Goal: Information Seeking & Learning: Learn about a topic

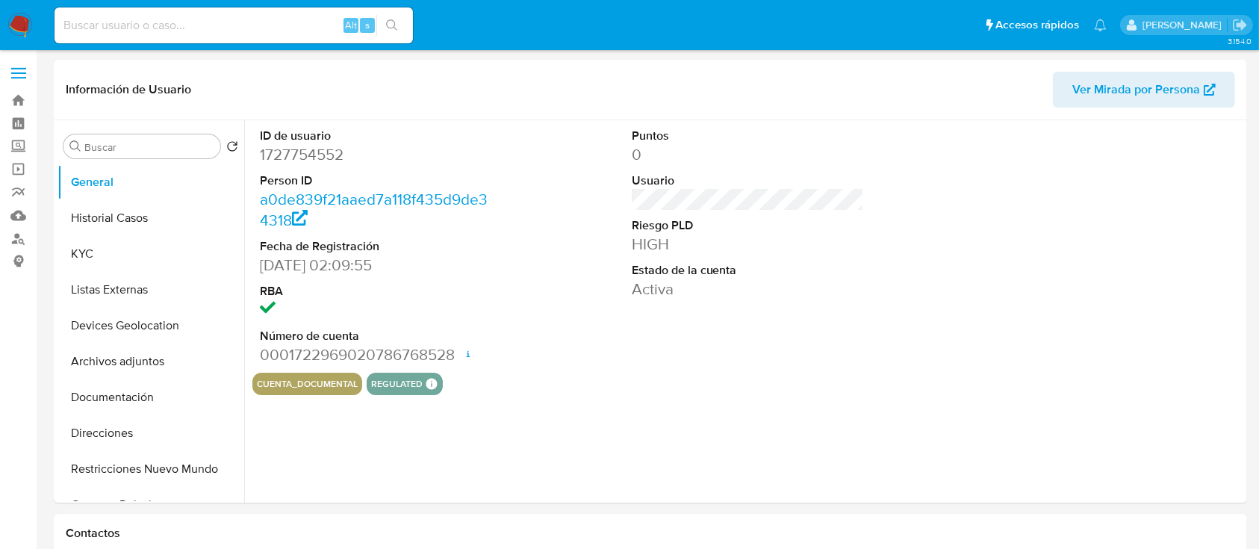
select select "10"
click at [124, 226] on button "Historial Casos" at bounding box center [145, 218] width 175 height 36
select select "10"
click at [131, 229] on button "Historial Casos" at bounding box center [145, 218] width 175 height 36
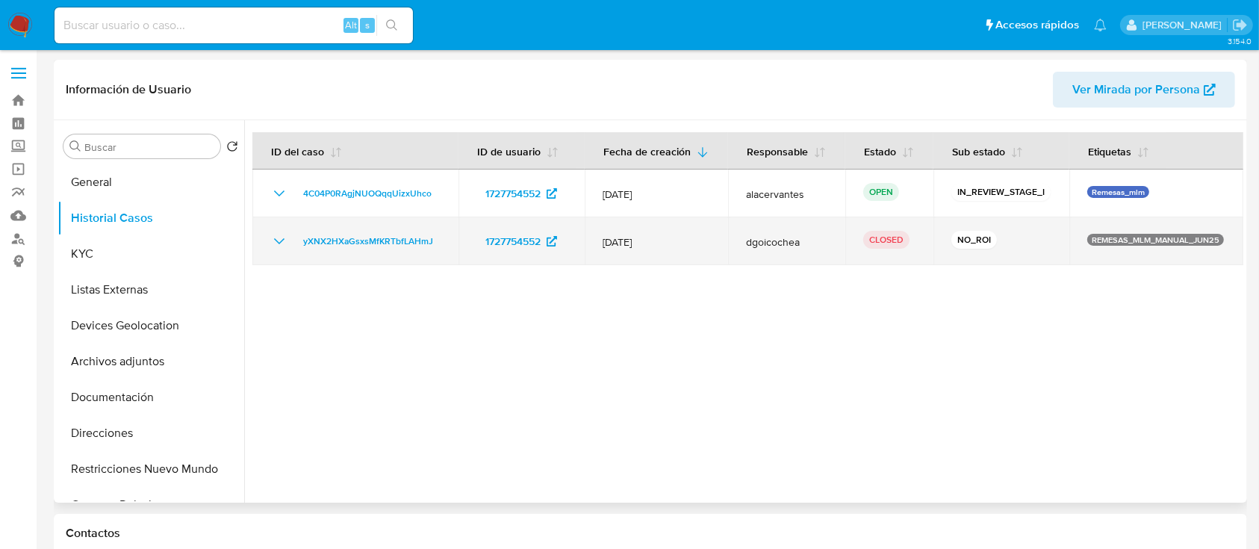
click at [277, 244] on icon "Mostrar/Ocultar" at bounding box center [279, 241] width 18 height 18
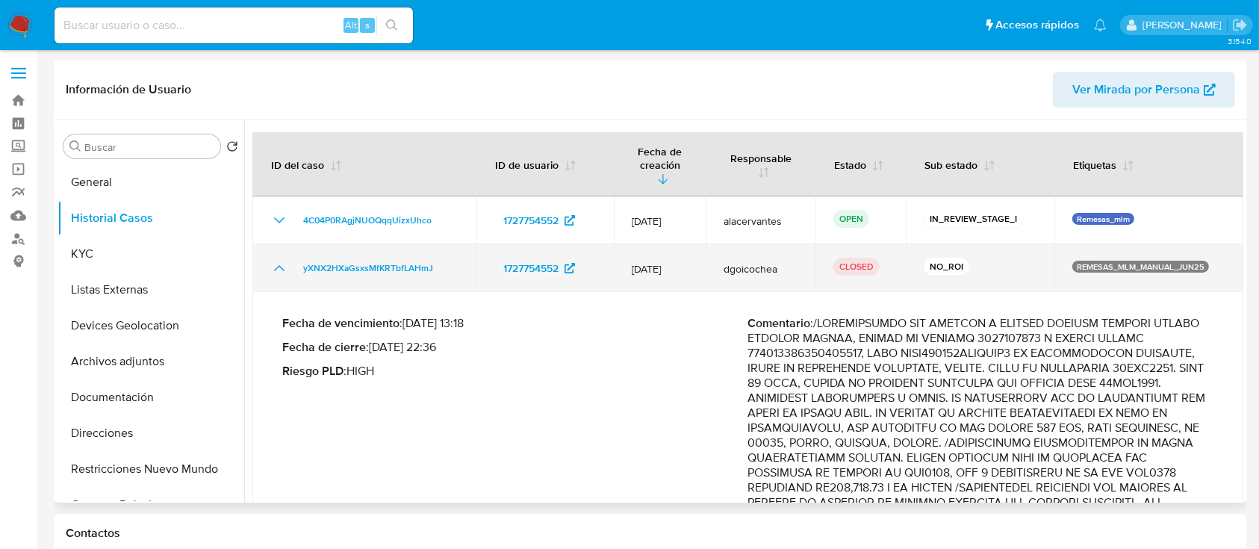
click at [277, 259] on icon "Mostrar/Ocultar" at bounding box center [279, 268] width 18 height 18
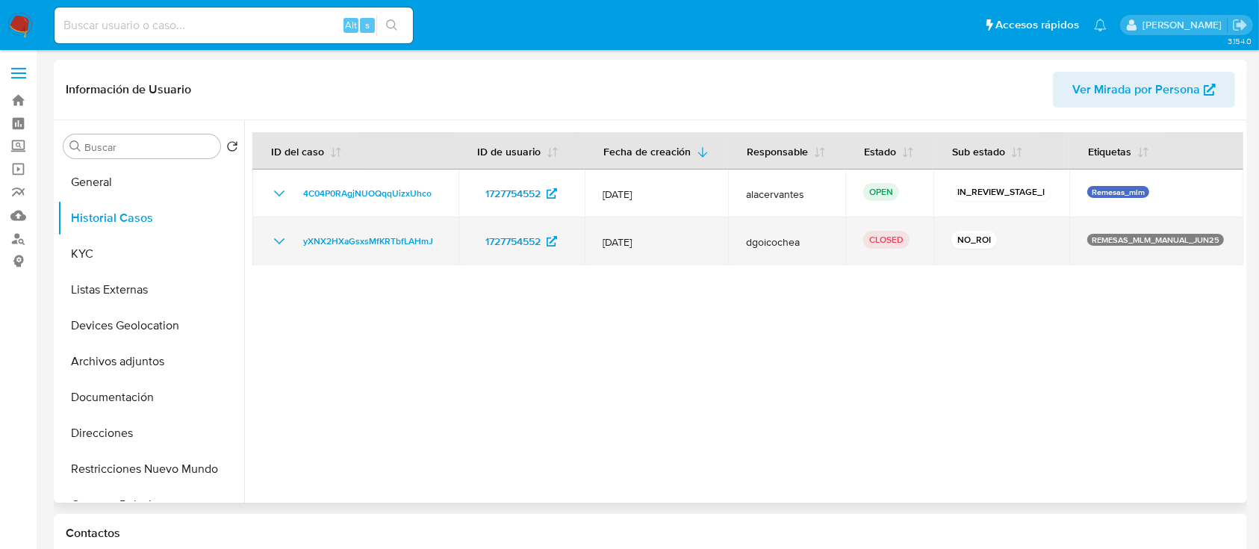
click at [277, 237] on icon "Mostrar/Ocultar" at bounding box center [279, 241] width 18 height 18
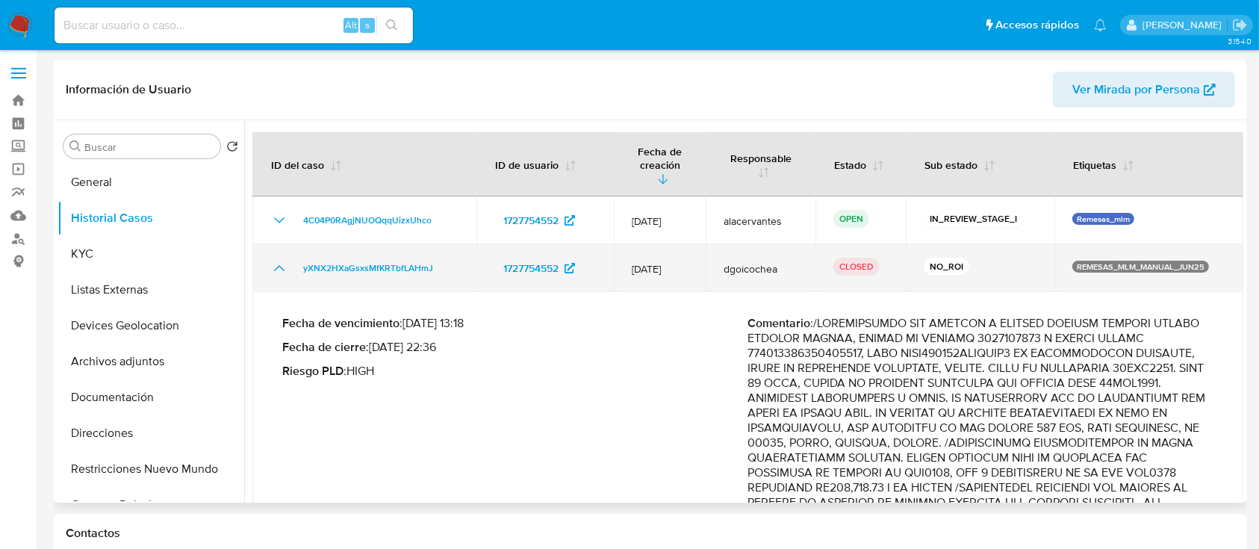
click at [277, 244] on td "yXNX2HXaGsxsMfKRTbfLAHmJ" at bounding box center [364, 268] width 224 height 48
click at [276, 259] on icon "Mostrar/Ocultar" at bounding box center [279, 268] width 18 height 18
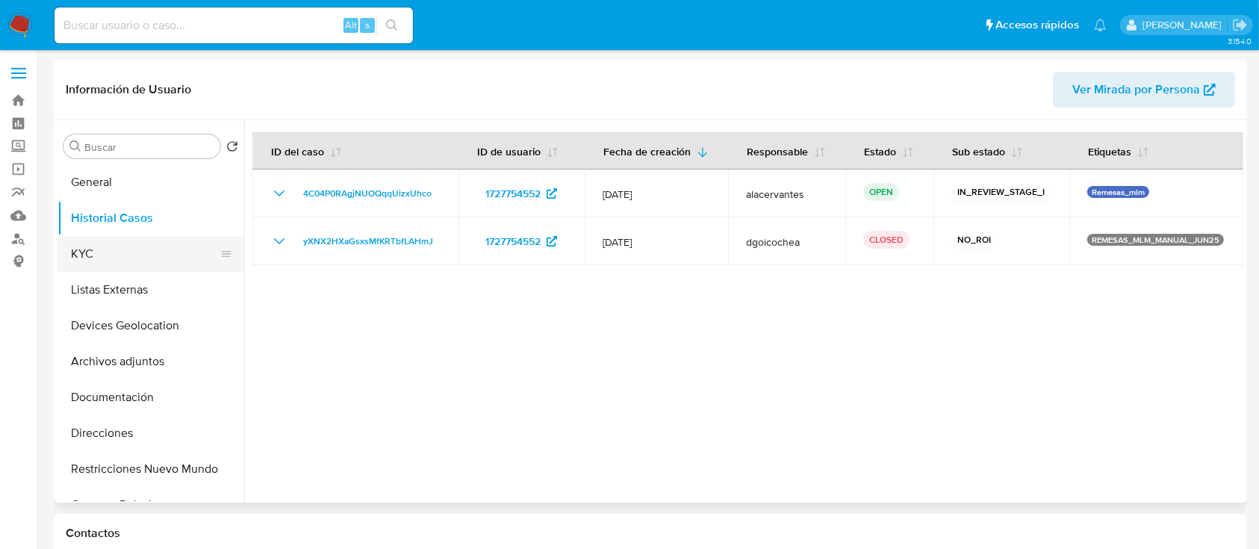
click at [120, 248] on button "KYC" at bounding box center [145, 254] width 175 height 36
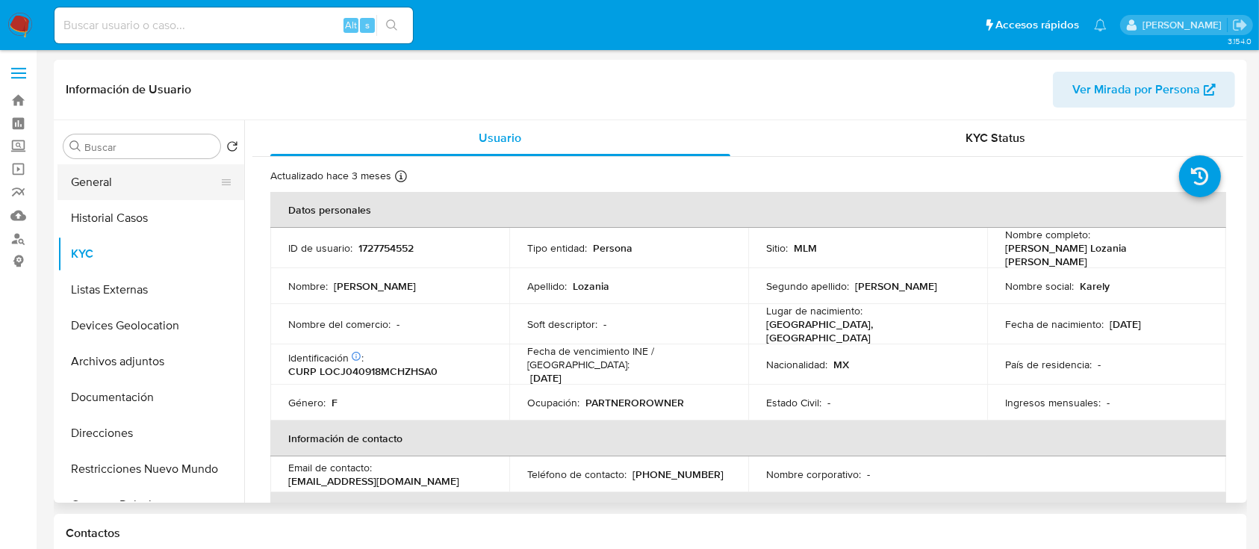
click at [95, 176] on button "General" at bounding box center [145, 182] width 175 height 36
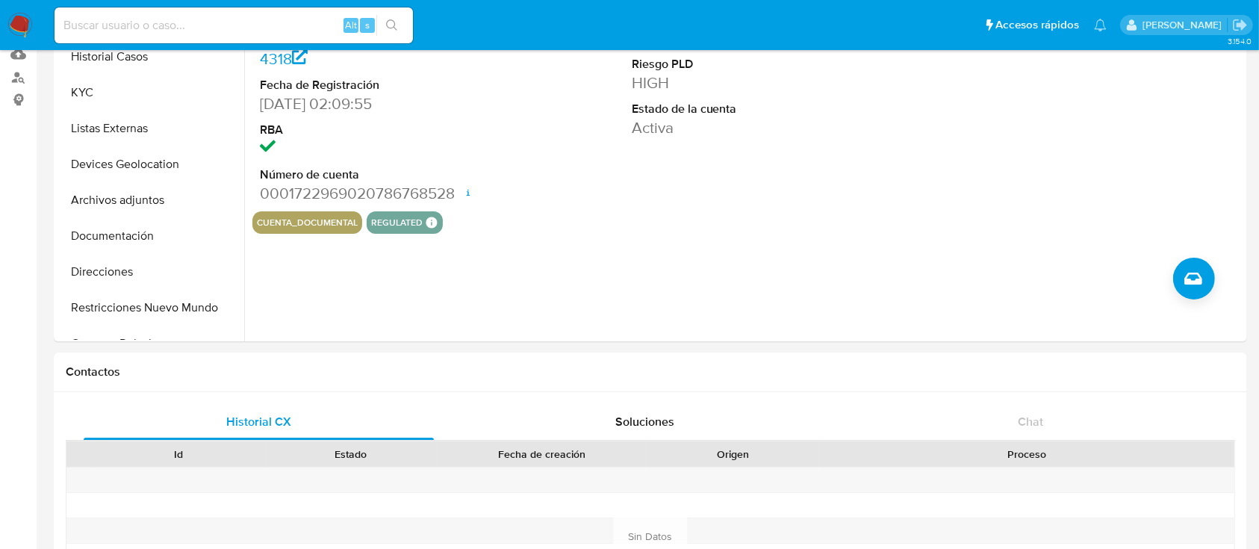
scroll to position [167, 0]
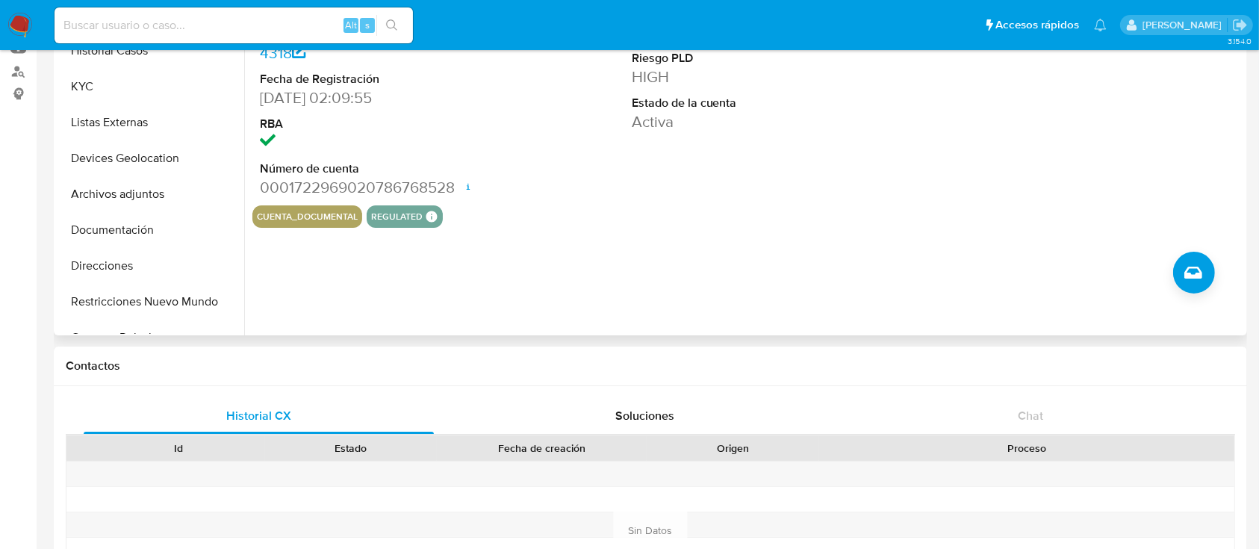
click at [649, 291] on div "ID de usuario 1727754552 Person ID a0de839f21aaed7a118f435d9de34318 Fecha de Re…" at bounding box center [743, 144] width 999 height 382
click at [96, 84] on button "KYC" at bounding box center [145, 87] width 175 height 36
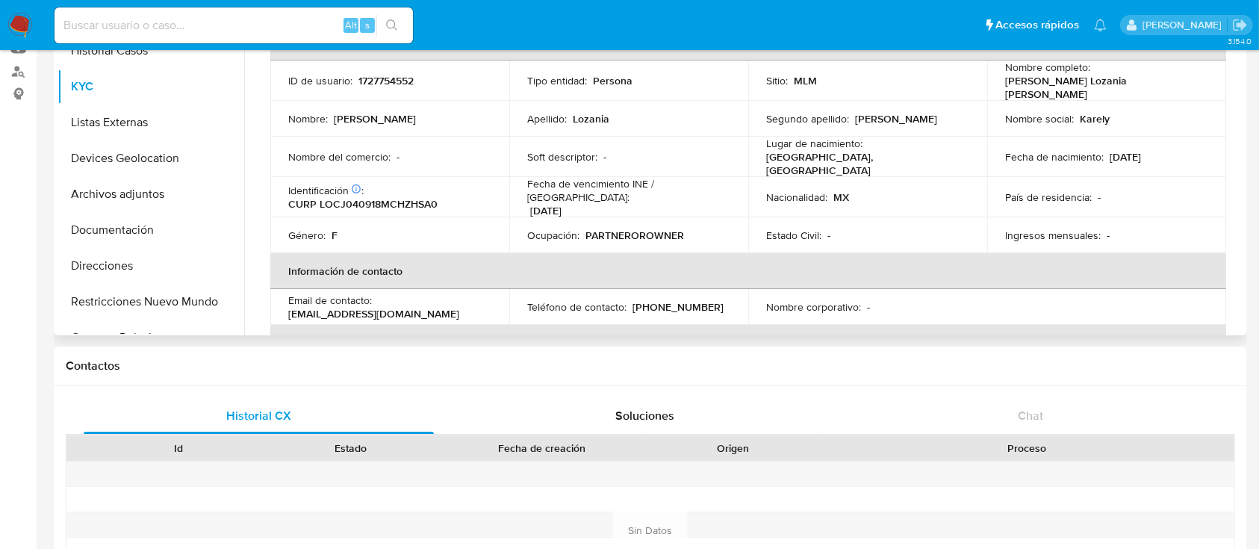
click at [687, 300] on p "(614) 4741560" at bounding box center [678, 306] width 91 height 13
click at [689, 300] on p "[PHONE_NUMBER]" at bounding box center [678, 306] width 91 height 13
click at [699, 300] on div "Teléfono de contacto : (614) 4741560" at bounding box center [628, 306] width 203 height 13
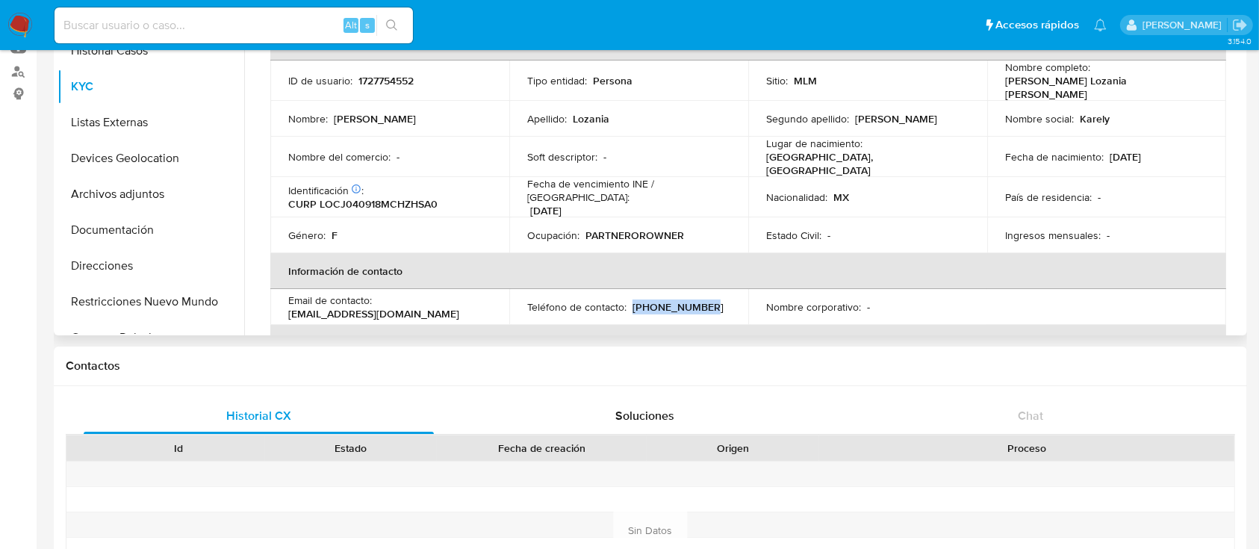
drag, startPoint x: 693, startPoint y: 293, endPoint x: 629, endPoint y: 293, distance: 64.2
click at [629, 300] on div "Teléfono de contacto : (614) 4741560" at bounding box center [628, 306] width 203 height 13
copy p "(614) 4741560"
click at [376, 307] on p "chavezkarely746@gmail.com" at bounding box center [373, 313] width 171 height 13
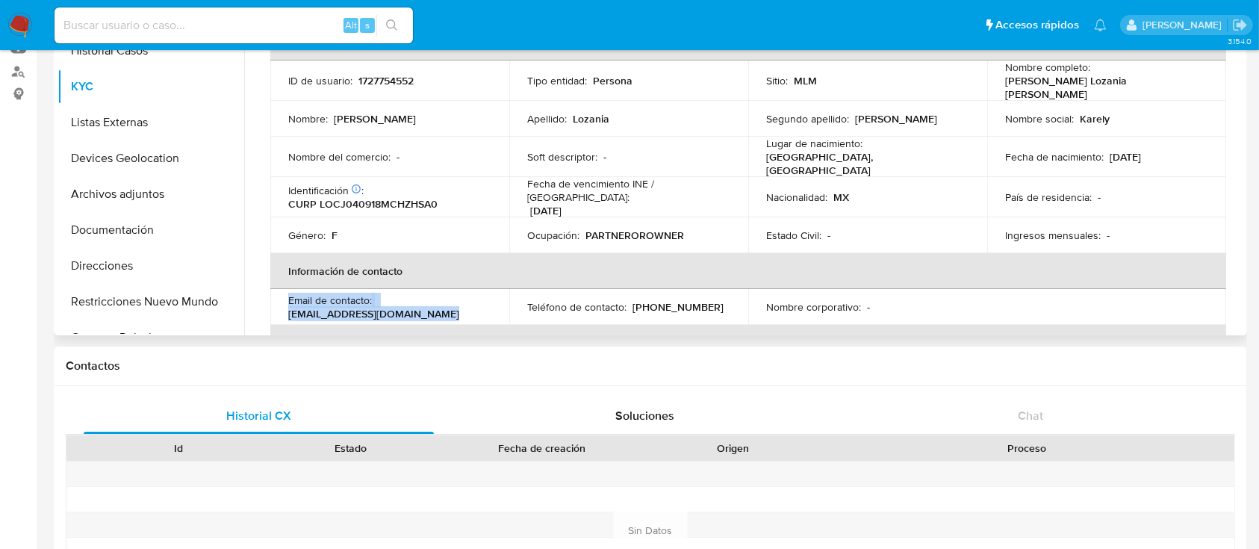
click at [376, 307] on p "chavezkarely746@gmail.com" at bounding box center [373, 313] width 171 height 13
click at [424, 299] on div "Email de contacto : chavezkarely746@gmail.com" at bounding box center [389, 306] width 203 height 27
drag, startPoint x: 420, startPoint y: 300, endPoint x: 287, endPoint y: 301, distance: 133.7
click at [287, 301] on td "Email de contacto : chavezkarely746@gmail.com" at bounding box center [389, 307] width 239 height 36
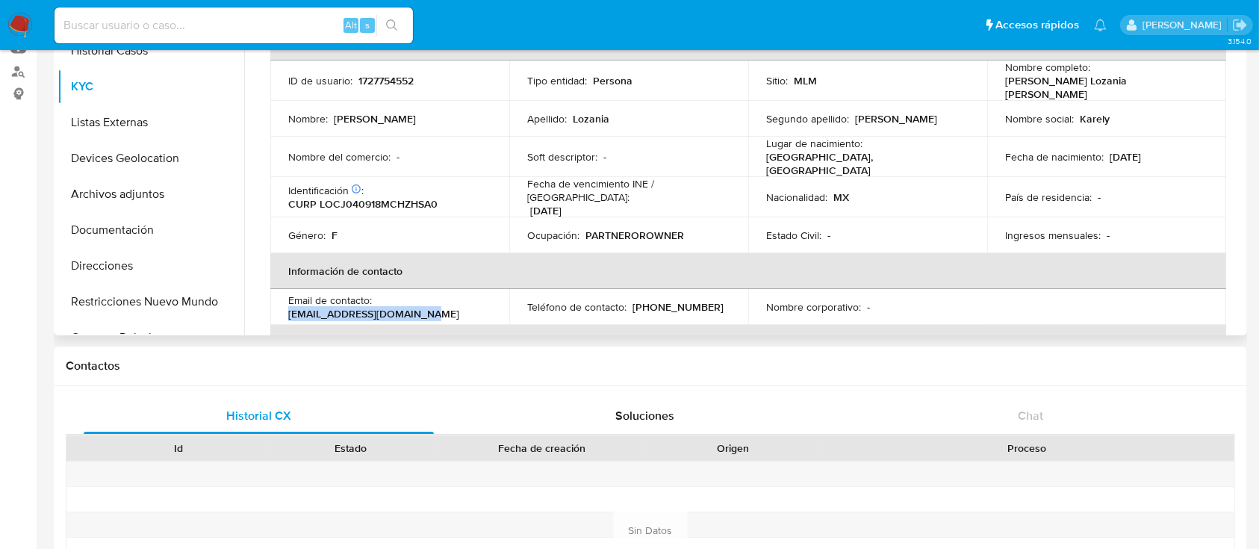
copy p "chavezkarely746@gmail.com"
drag, startPoint x: 237, startPoint y: 82, endPoint x: 241, endPoint y: 75, distance: 7.7
click at [241, 75] on ul "General Historial Casos KYC Listas Externas Devices Geolocation Archivos adjunt…" at bounding box center [151, 165] width 187 height 337
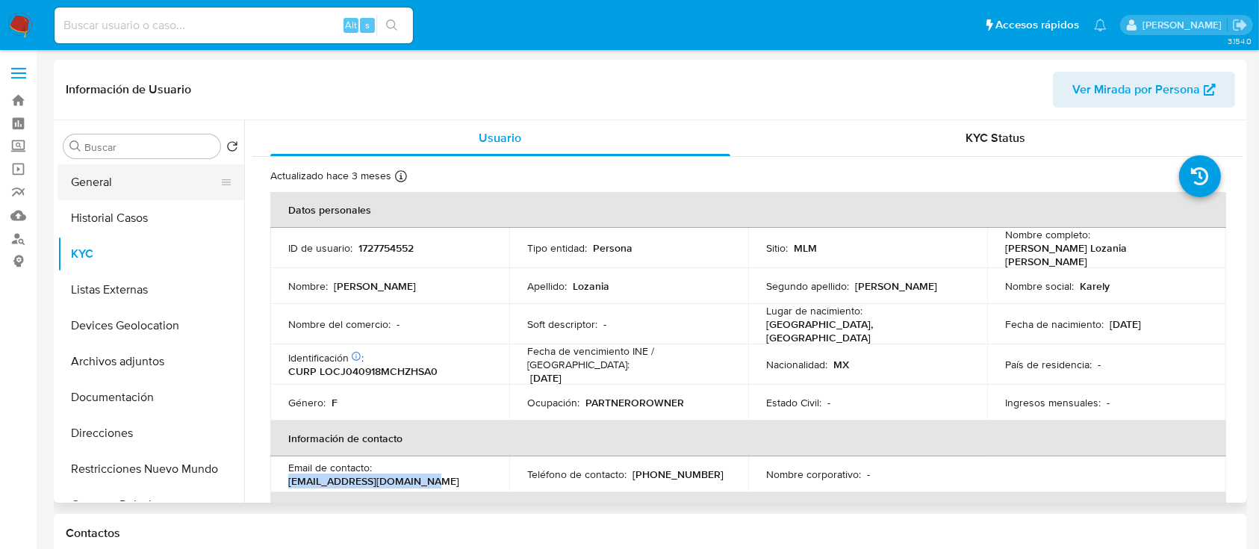
click at [109, 175] on button "General" at bounding box center [145, 182] width 175 height 36
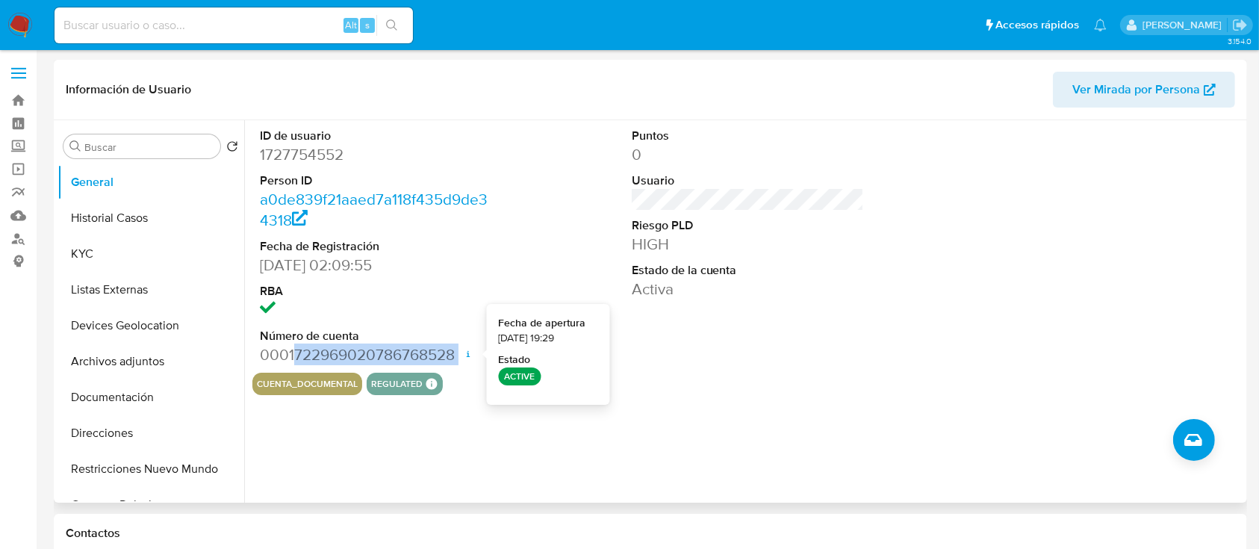
drag, startPoint x: 293, startPoint y: 352, endPoint x: 462, endPoint y: 346, distance: 169.6
click at [462, 346] on dd "0001722969020786768528 Fecha de apertura 11/01/2025 19:29 Estado ACTIVE" at bounding box center [376, 354] width 233 height 21
copy dd "722969020786768528"
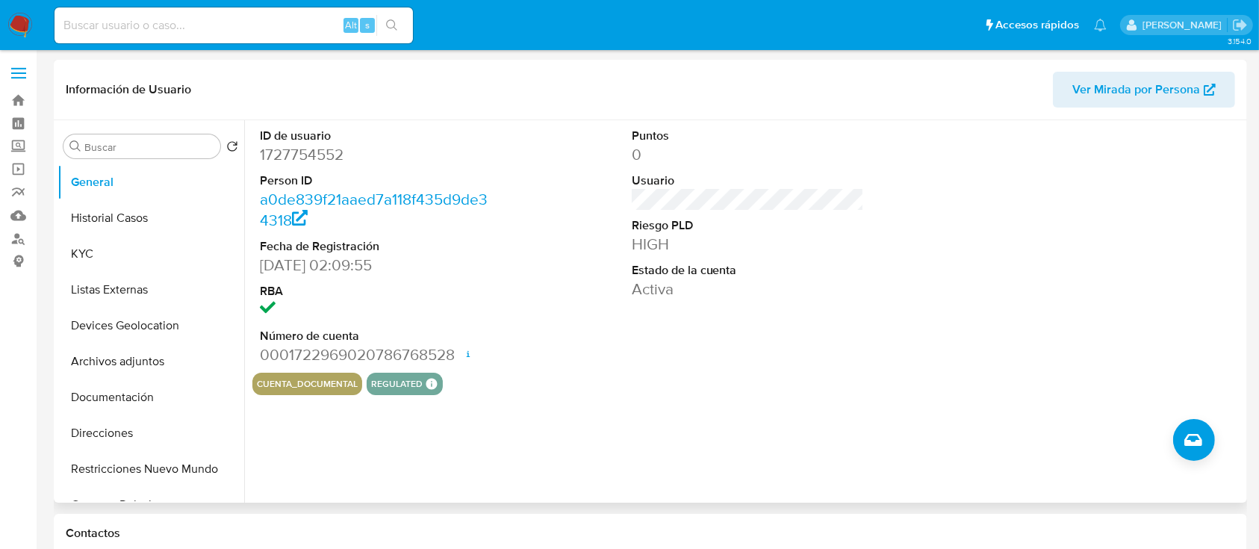
click at [1063, 194] on div at bounding box center [1119, 246] width 248 height 252
click at [99, 221] on button "Historial Casos" at bounding box center [145, 218] width 175 height 36
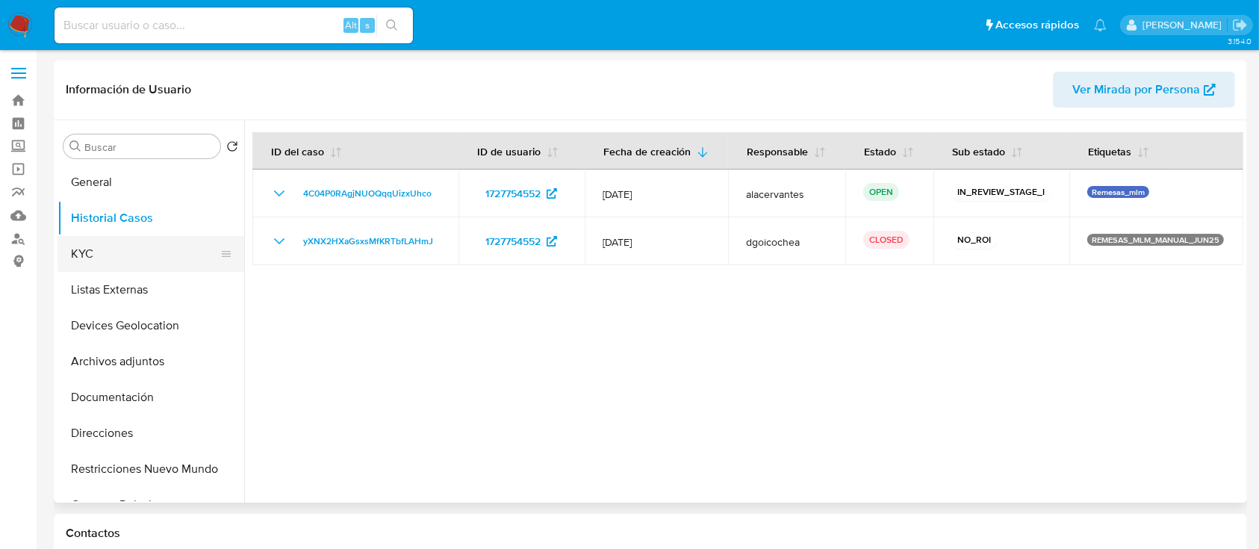
click at [115, 254] on button "KYC" at bounding box center [145, 254] width 175 height 36
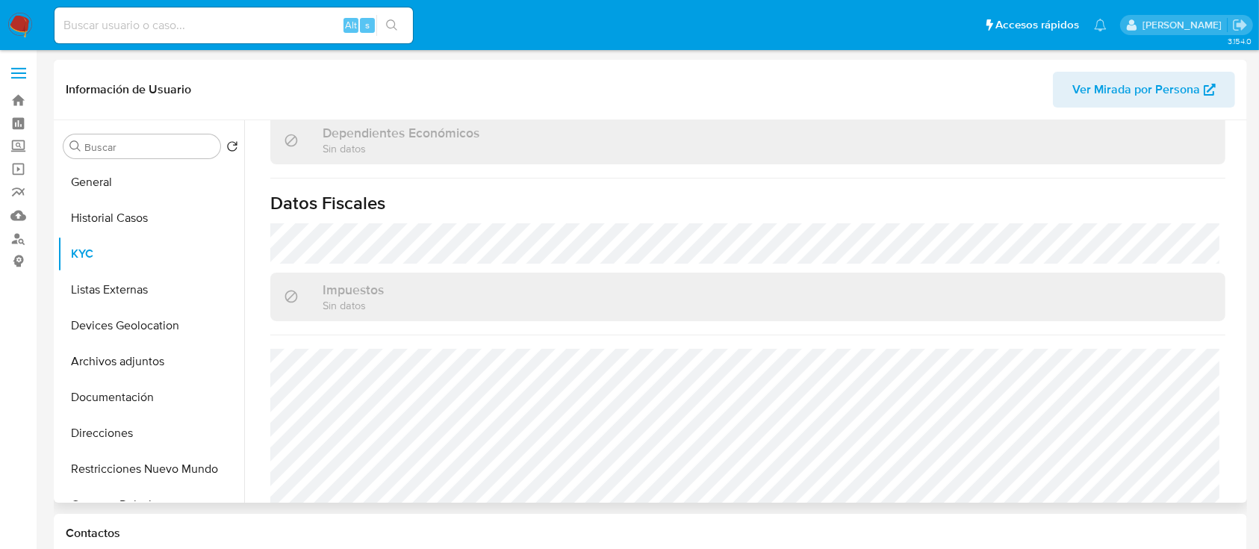
scroll to position [924, 0]
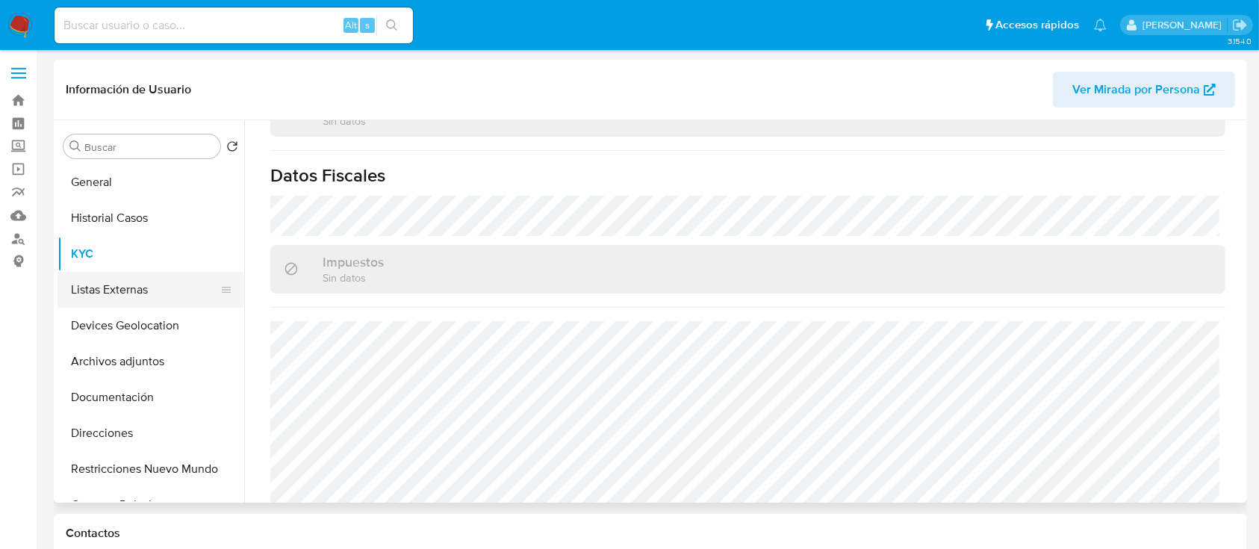
click at [114, 284] on button "Listas Externas" at bounding box center [145, 290] width 175 height 36
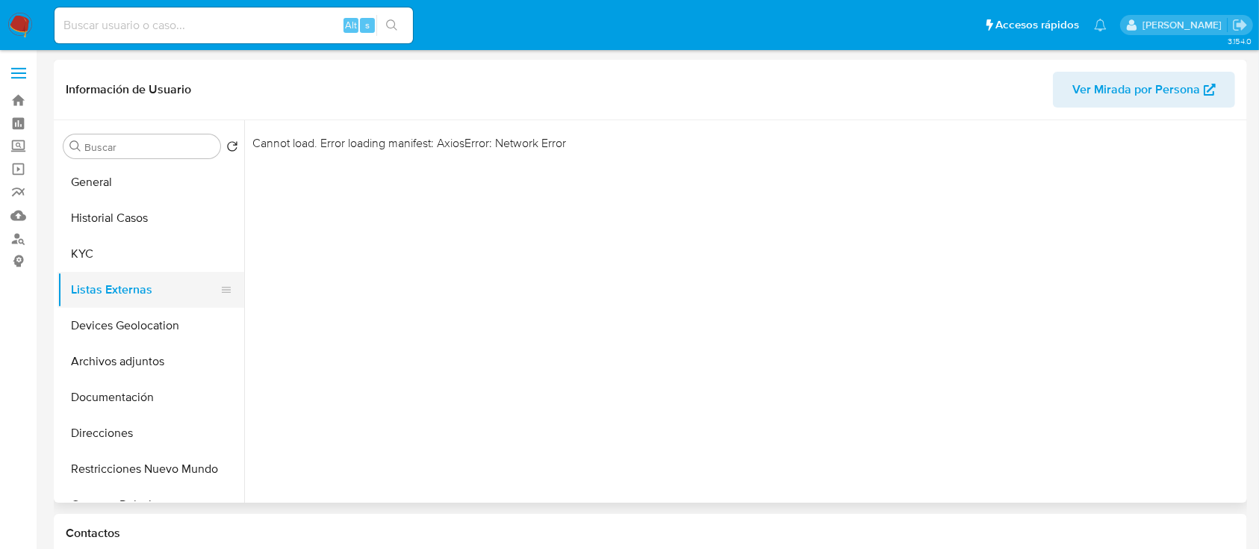
click at [124, 278] on button "Listas Externas" at bounding box center [145, 290] width 175 height 36
click at [31, 21] on img at bounding box center [19, 25] width 25 height 25
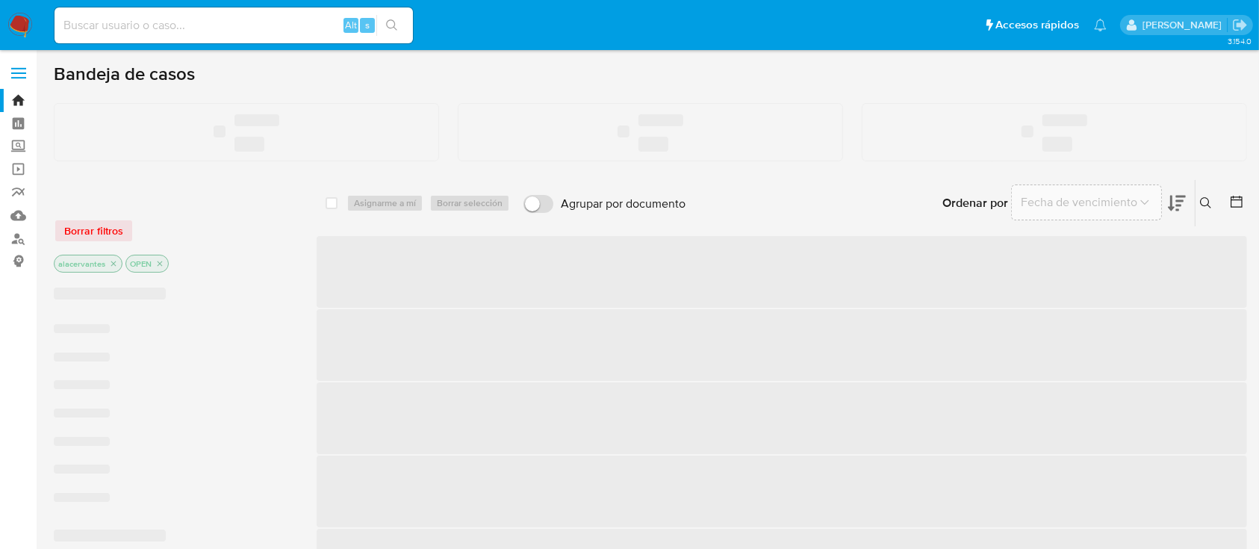
click at [184, 25] on input at bounding box center [234, 25] width 358 height 19
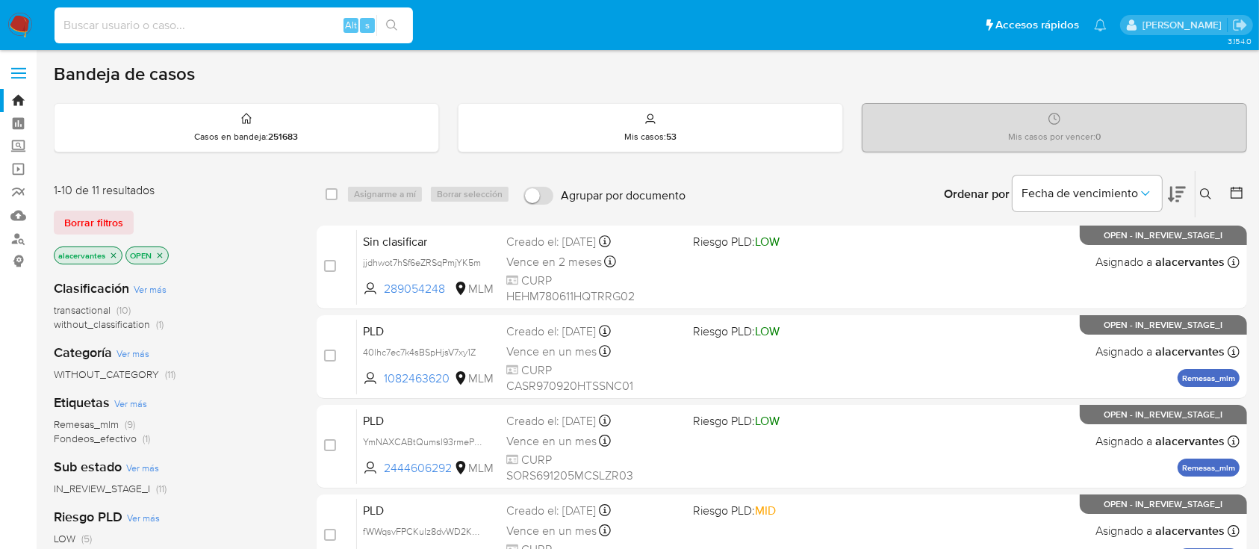
click at [184, 25] on input at bounding box center [234, 25] width 358 height 19
type input "1727754552"
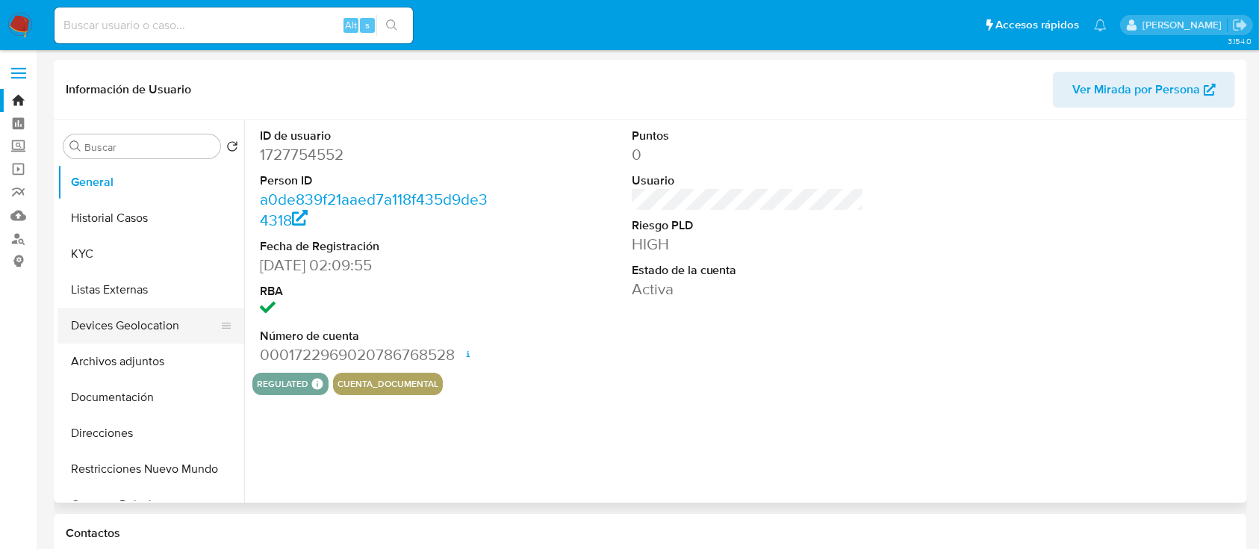
select select "10"
click at [142, 320] on button "Devices Geolocation" at bounding box center [145, 326] width 175 height 36
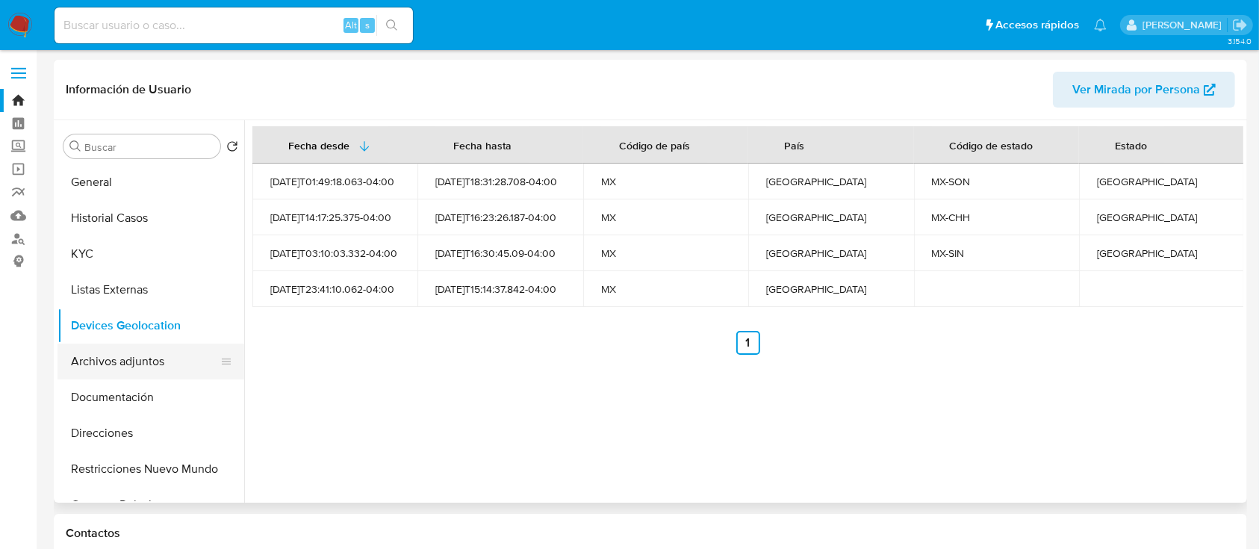
click at [151, 354] on button "Archivos adjuntos" at bounding box center [145, 362] width 175 height 36
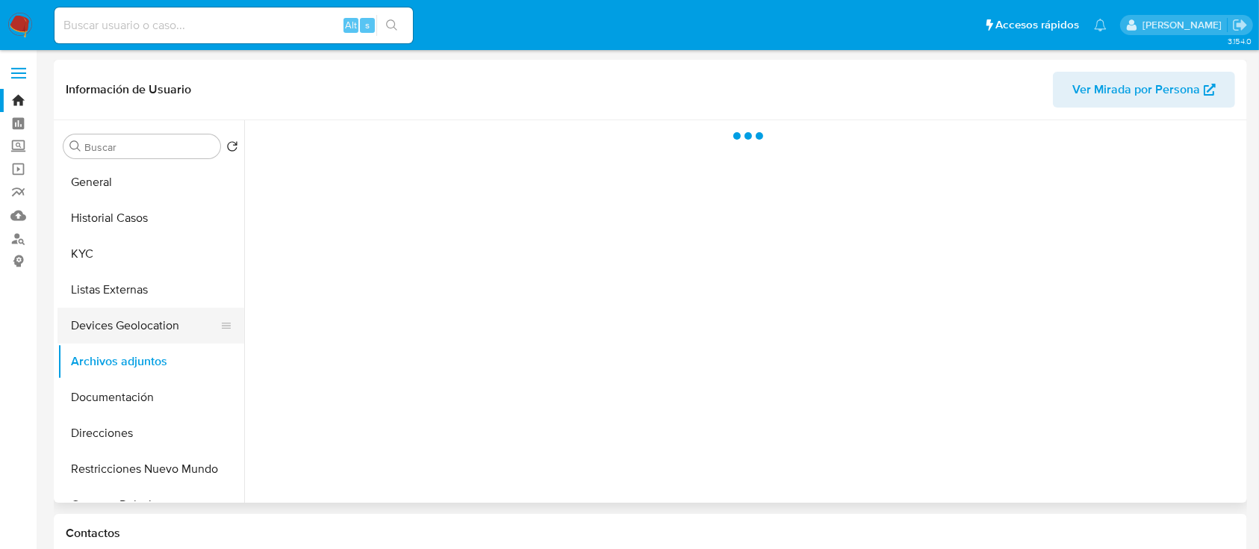
click at [117, 327] on button "Devices Geolocation" at bounding box center [145, 326] width 175 height 36
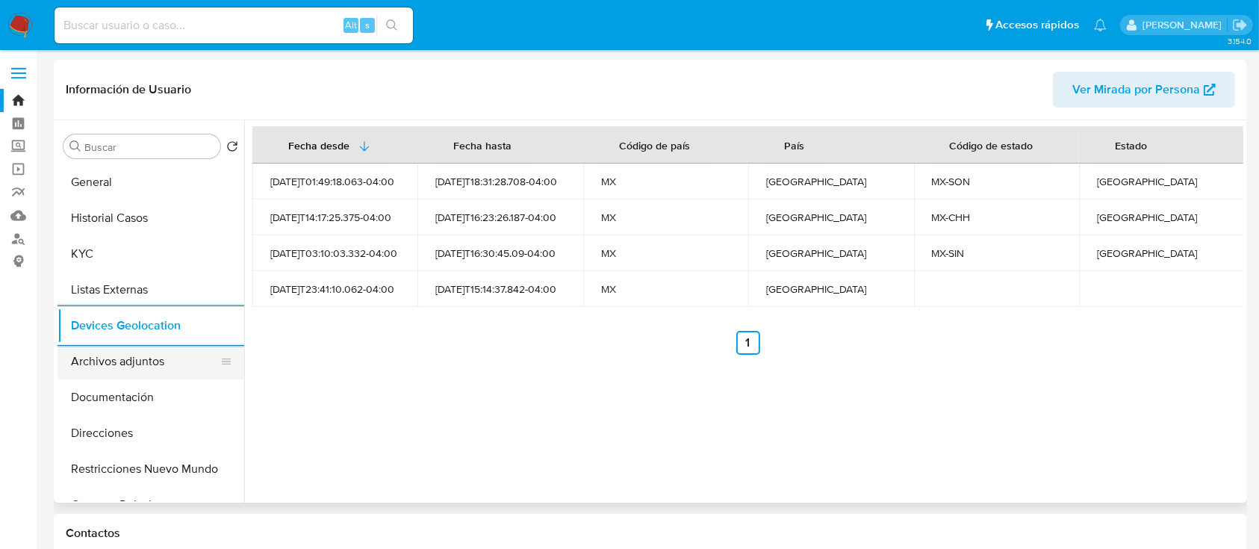
click at [124, 365] on button "Archivos adjuntos" at bounding box center [145, 362] width 175 height 36
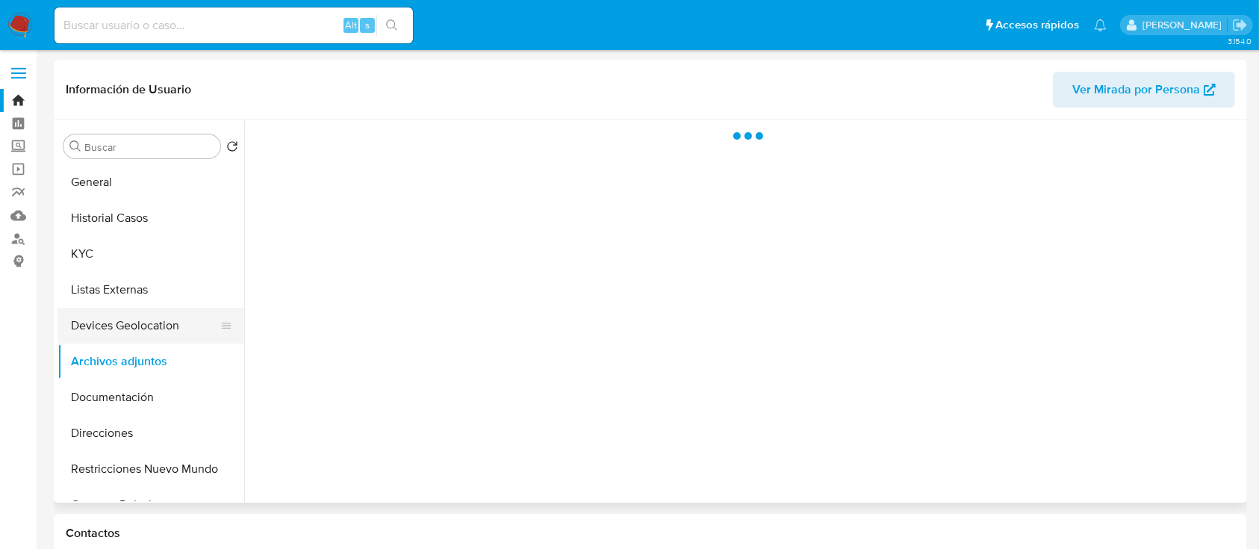
click at [108, 329] on button "Devices Geolocation" at bounding box center [145, 326] width 175 height 36
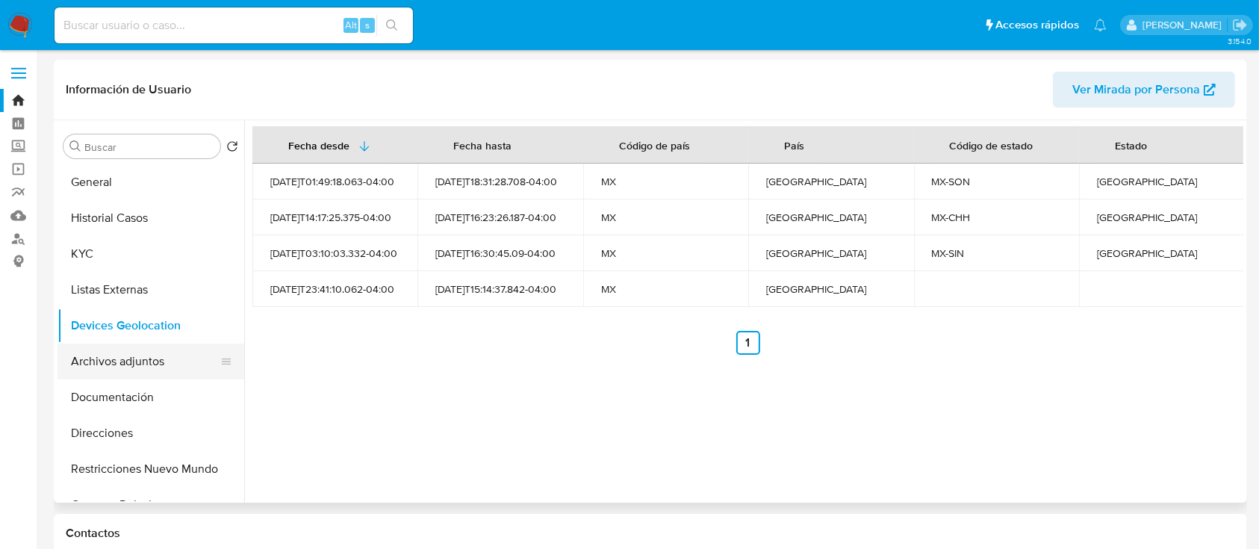
click at [111, 355] on button "Archivos adjuntos" at bounding box center [145, 362] width 175 height 36
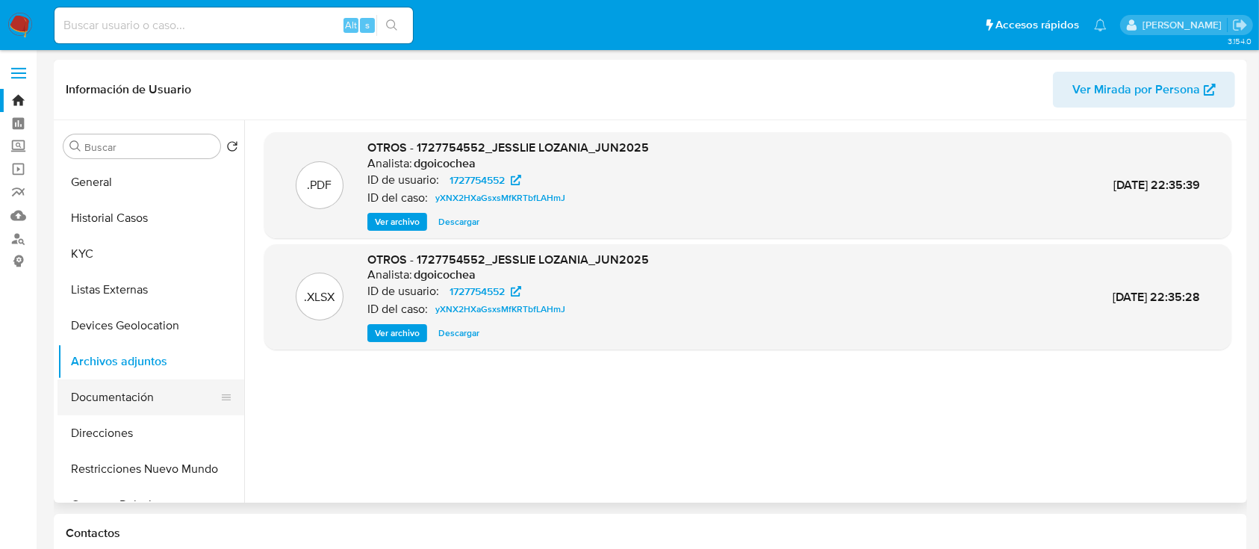
click at [149, 397] on button "Documentación" at bounding box center [145, 397] width 175 height 36
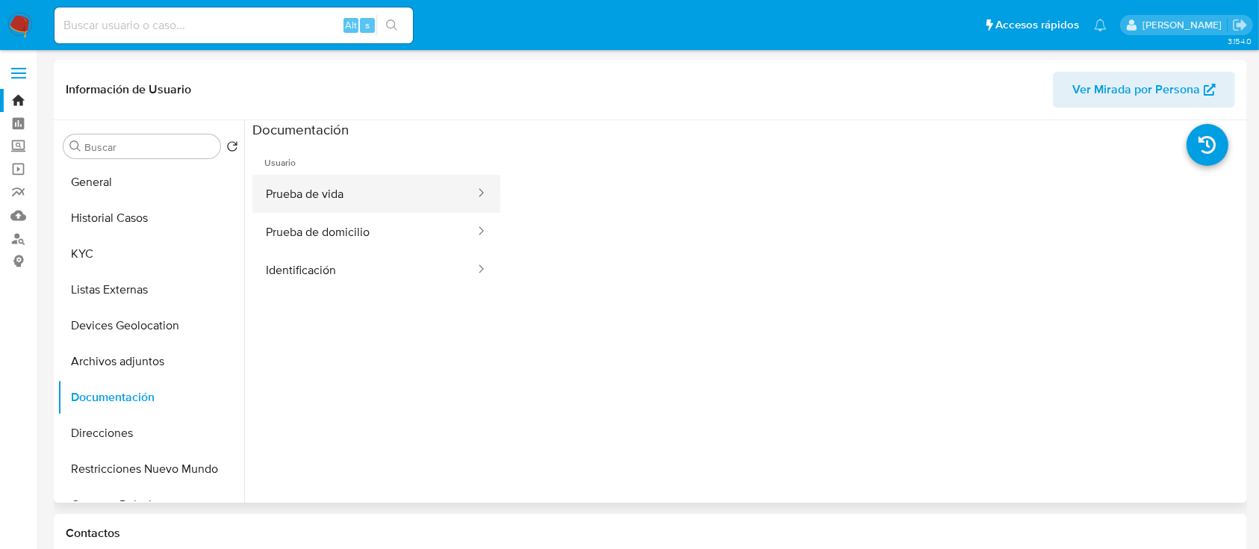
click at [307, 200] on button "Prueba de vida" at bounding box center [364, 194] width 224 height 38
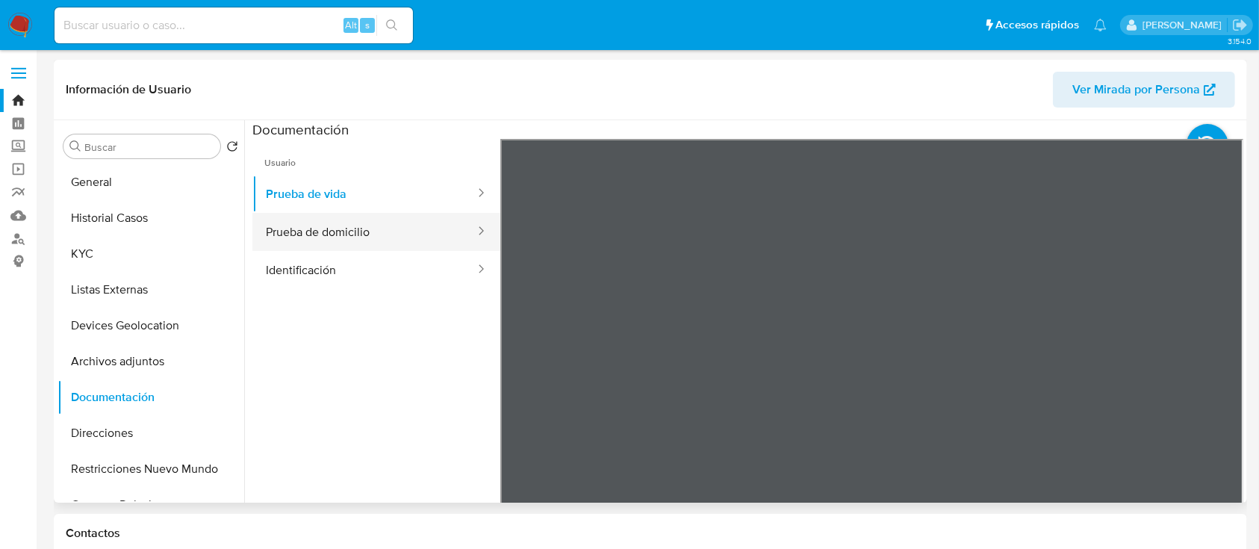
click at [397, 234] on button "Prueba de domicilio" at bounding box center [364, 232] width 224 height 38
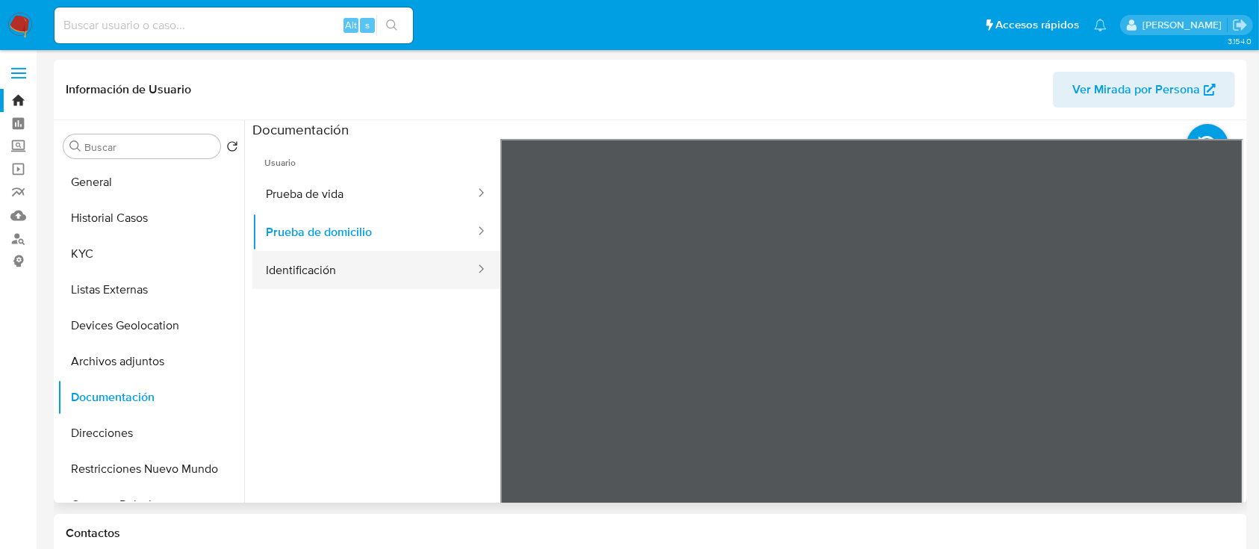
drag, startPoint x: 703, startPoint y: 355, endPoint x: 425, endPoint y: 273, distance: 289.5
click at [425, 273] on button "Identificación" at bounding box center [364, 270] width 224 height 38
click at [438, 266] on button "Identificación" at bounding box center [364, 270] width 224 height 38
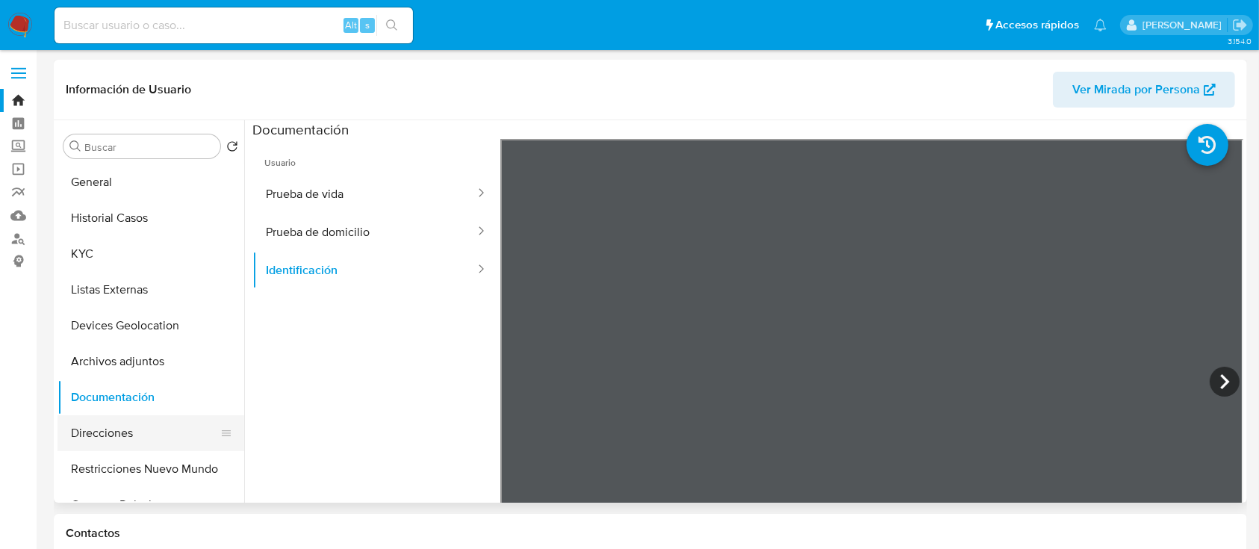
click at [94, 427] on button "Direcciones" at bounding box center [145, 433] width 175 height 36
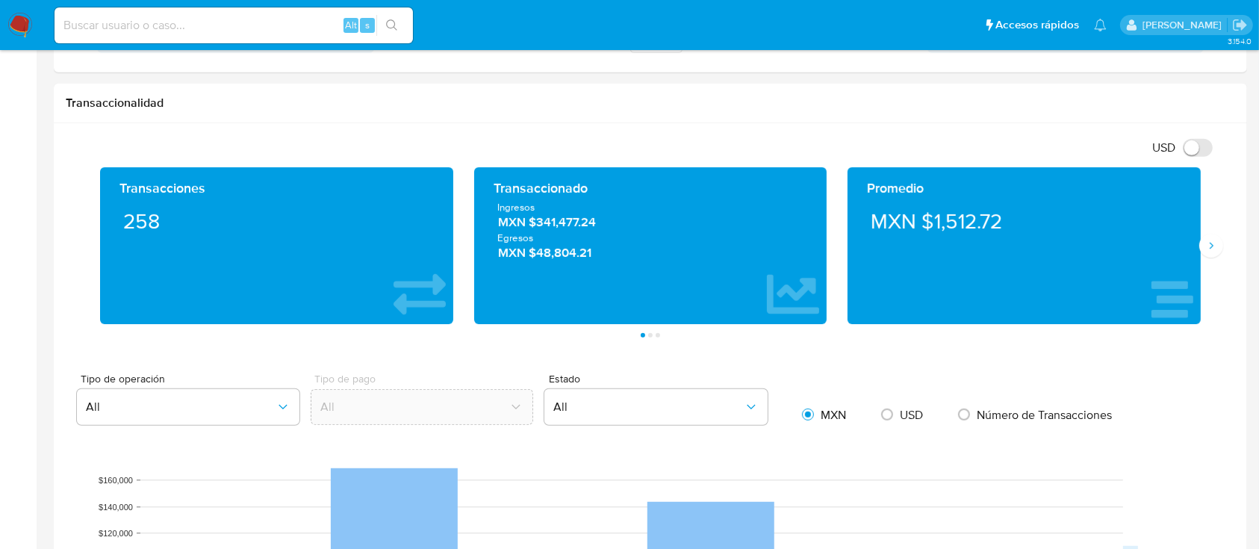
scroll to position [757, 0]
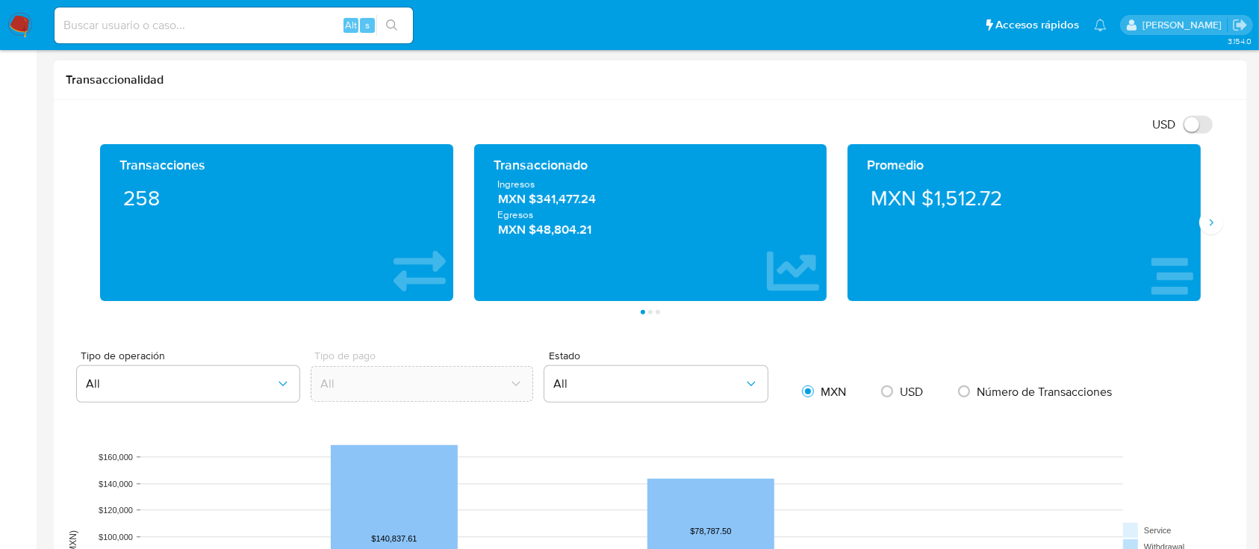
click at [1213, 234] on div "Transacciones 258 Transaccionado Ingresos MXN $341,477.24 Egresos MXN $48,804.2…" at bounding box center [651, 229] width 1170 height 170
click at [1207, 223] on icon "Siguiente" at bounding box center [1211, 223] width 12 height 12
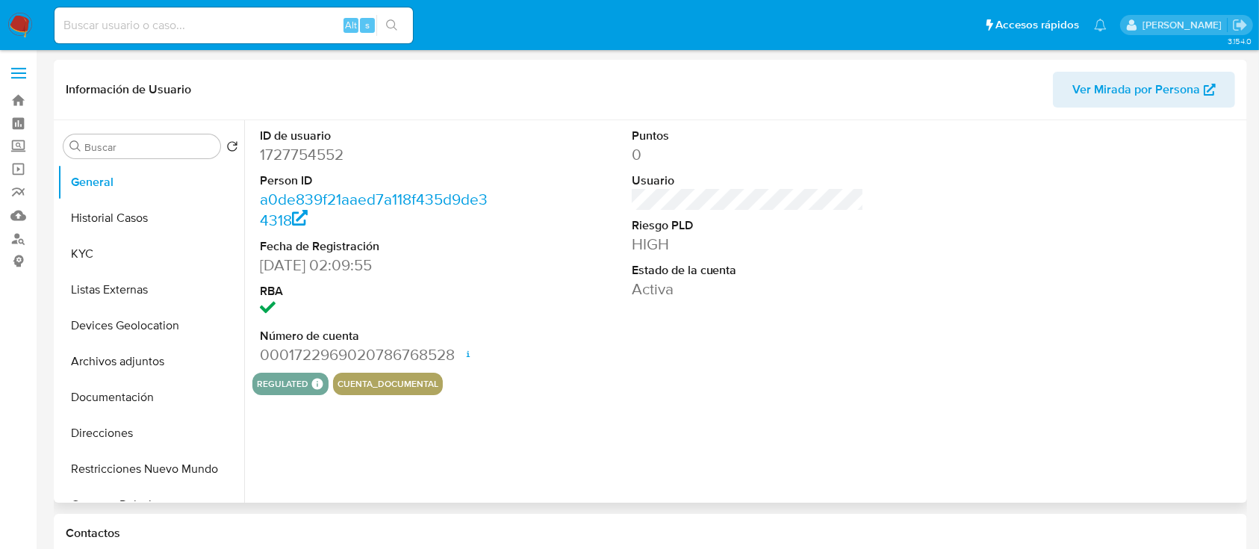
select select "10"
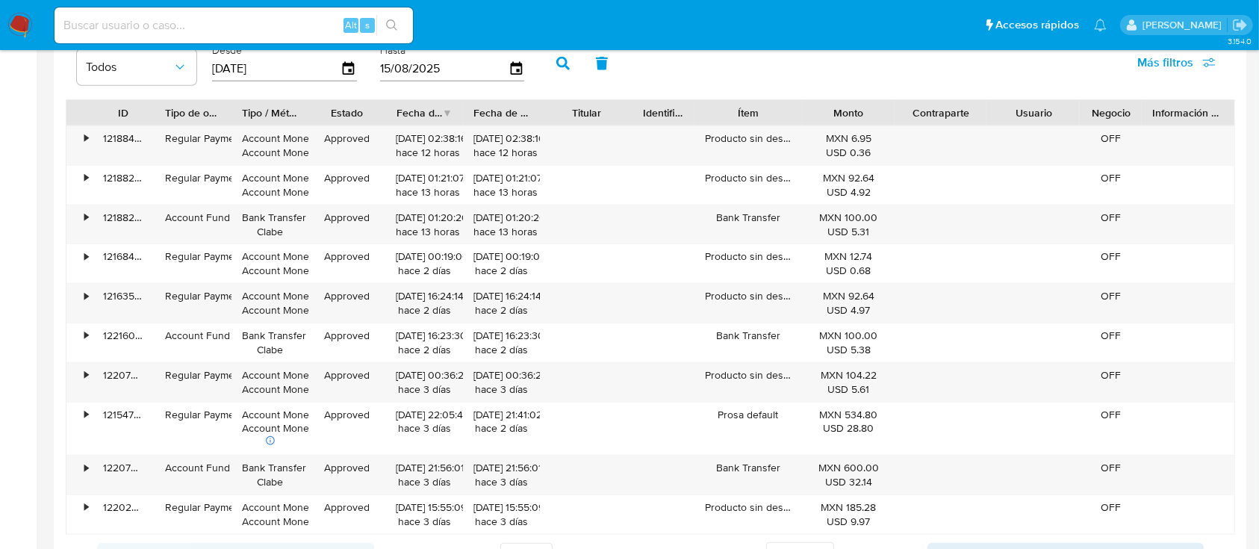
scroll to position [1491, 0]
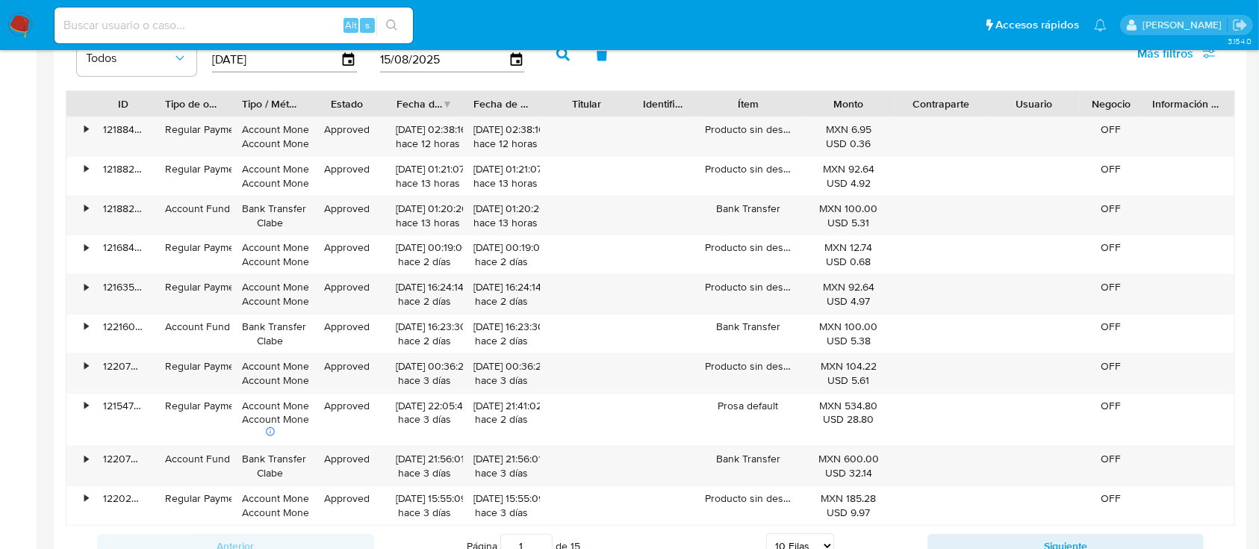
drag, startPoint x: 1252, startPoint y: 381, endPoint x: 1255, endPoint y: 373, distance: 8.0
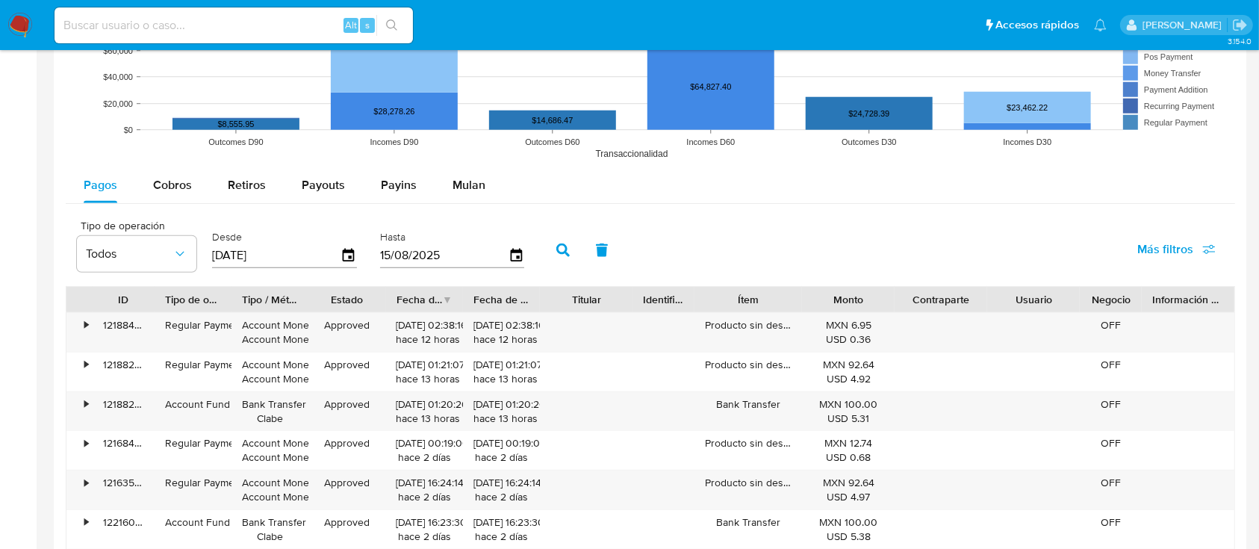
scroll to position [1284, 0]
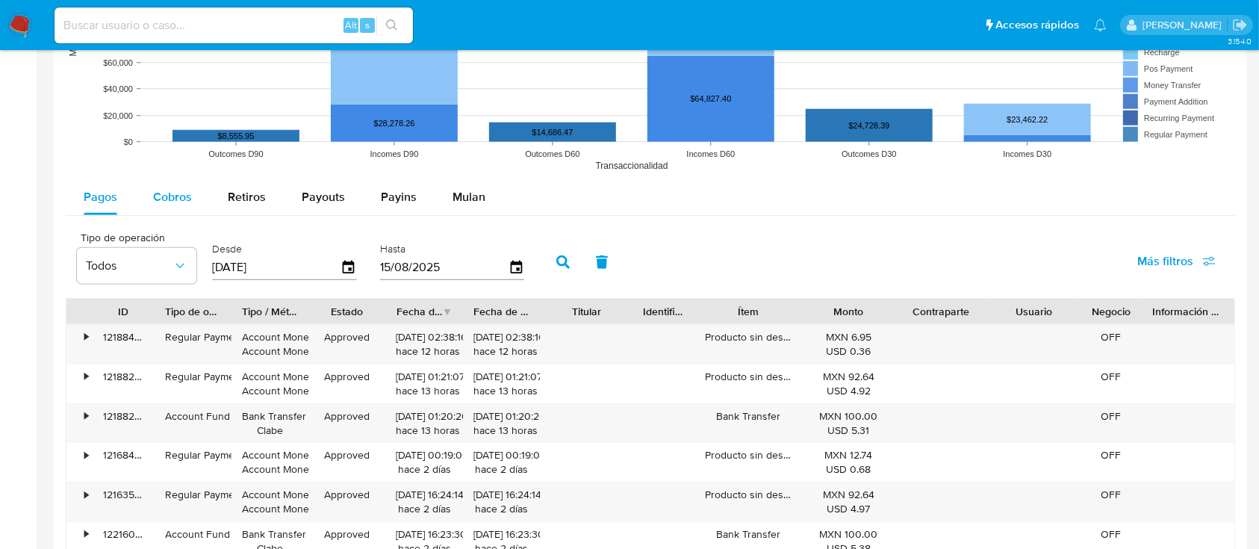
click at [176, 211] on div "Cobros" at bounding box center [172, 197] width 39 height 36
select select "10"
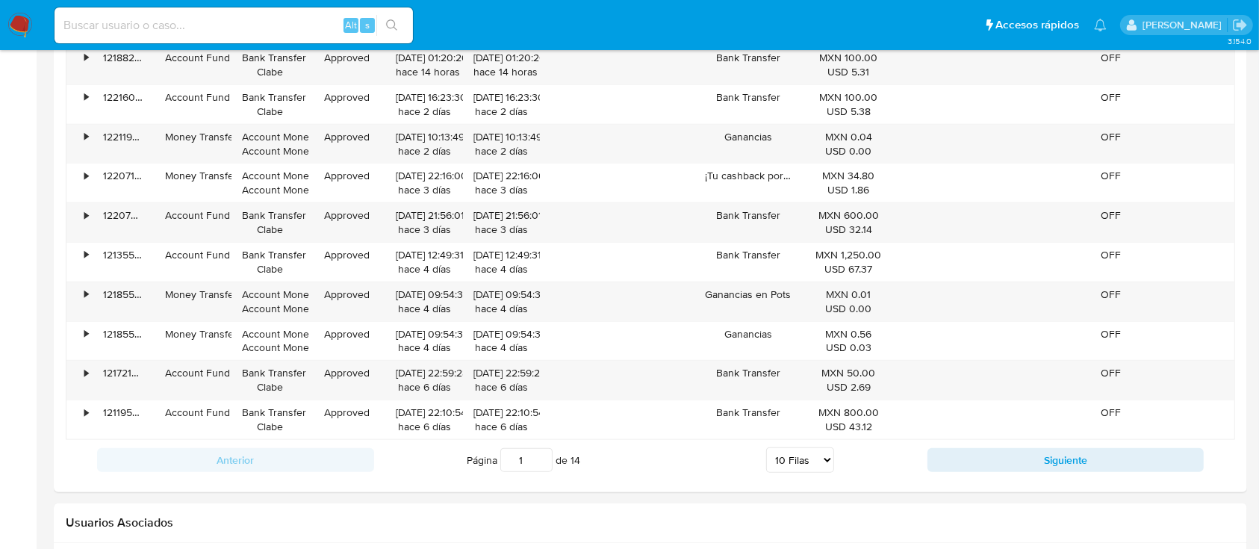
scroll to position [1559, 0]
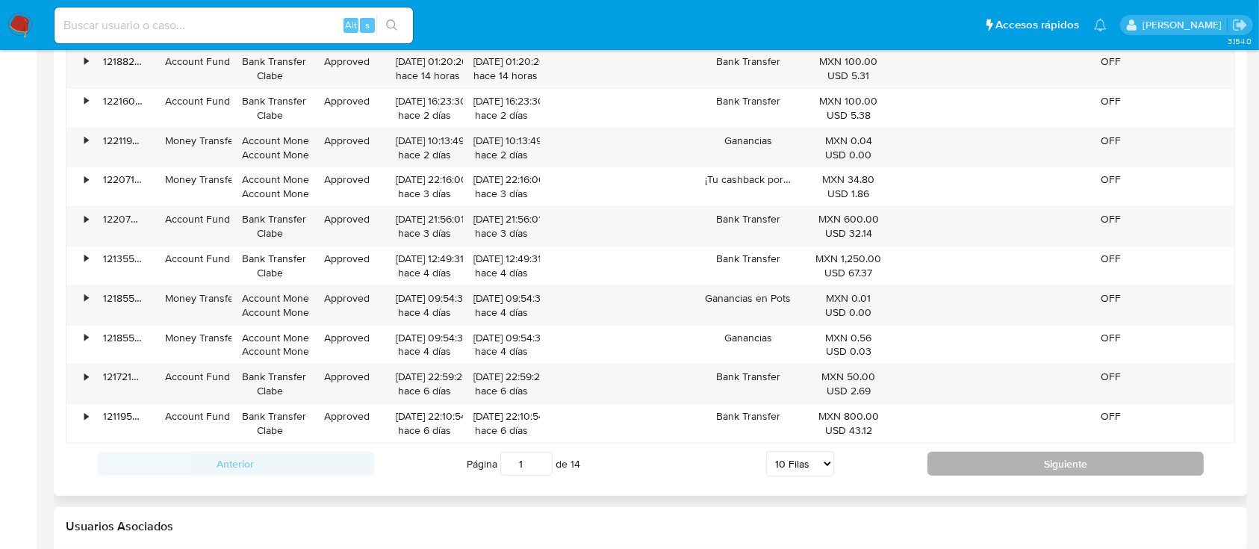
click at [1106, 452] on button "Siguiente" at bounding box center [1066, 464] width 277 height 24
click at [1105, 452] on button "Siguiente" at bounding box center [1066, 464] width 277 height 24
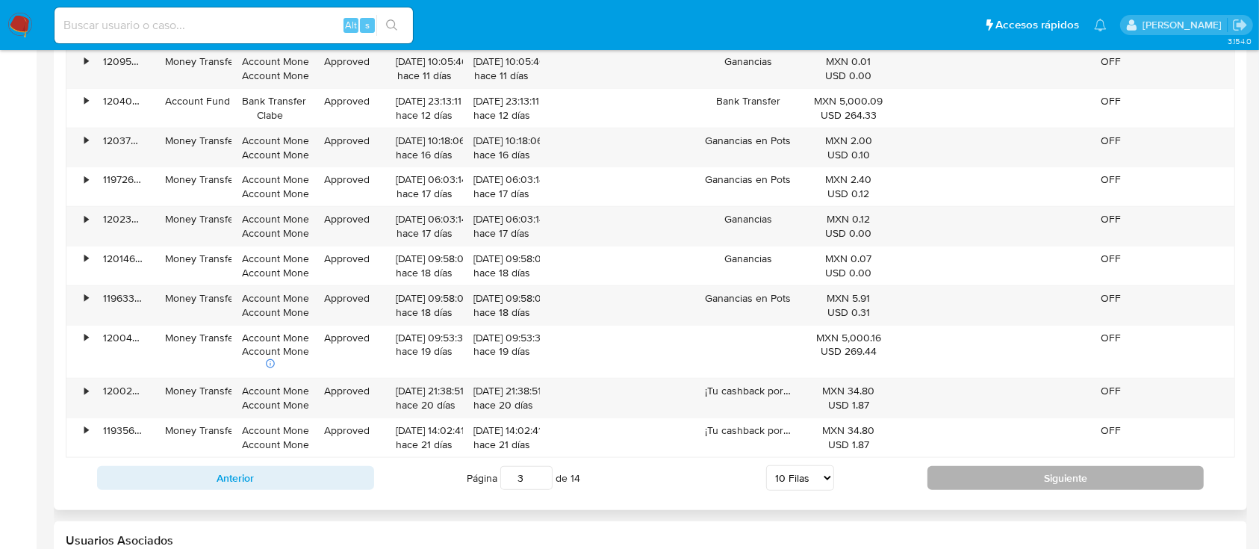
click at [1105, 452] on div "OFF" at bounding box center [1111, 437] width 62 height 39
click at [973, 479] on button "Siguiente" at bounding box center [1066, 478] width 277 height 24
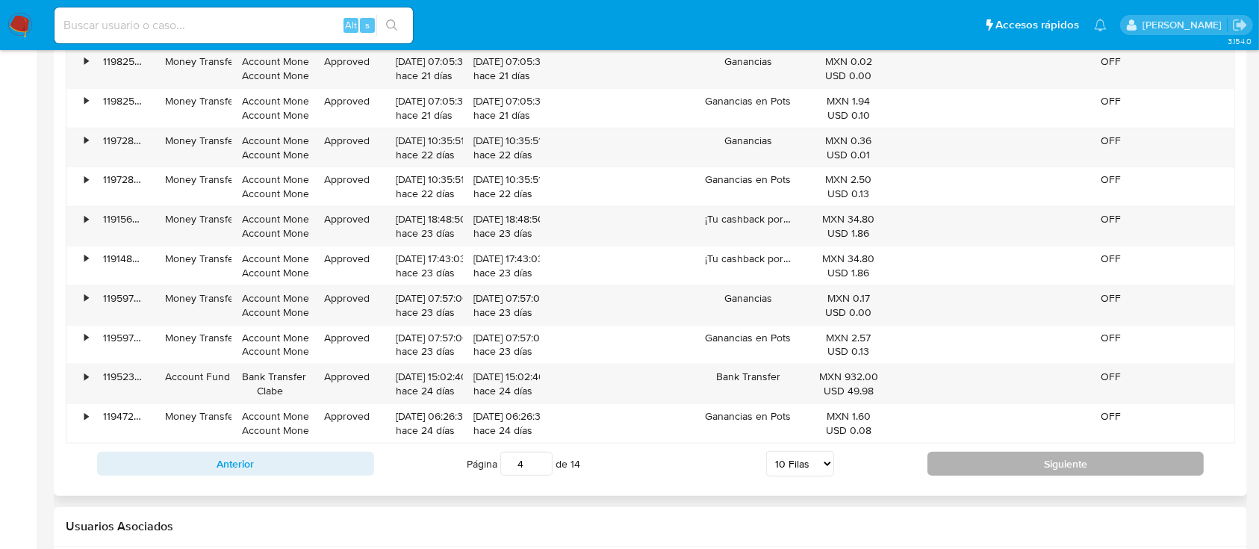
click at [993, 459] on button "Siguiente" at bounding box center [1066, 464] width 277 height 24
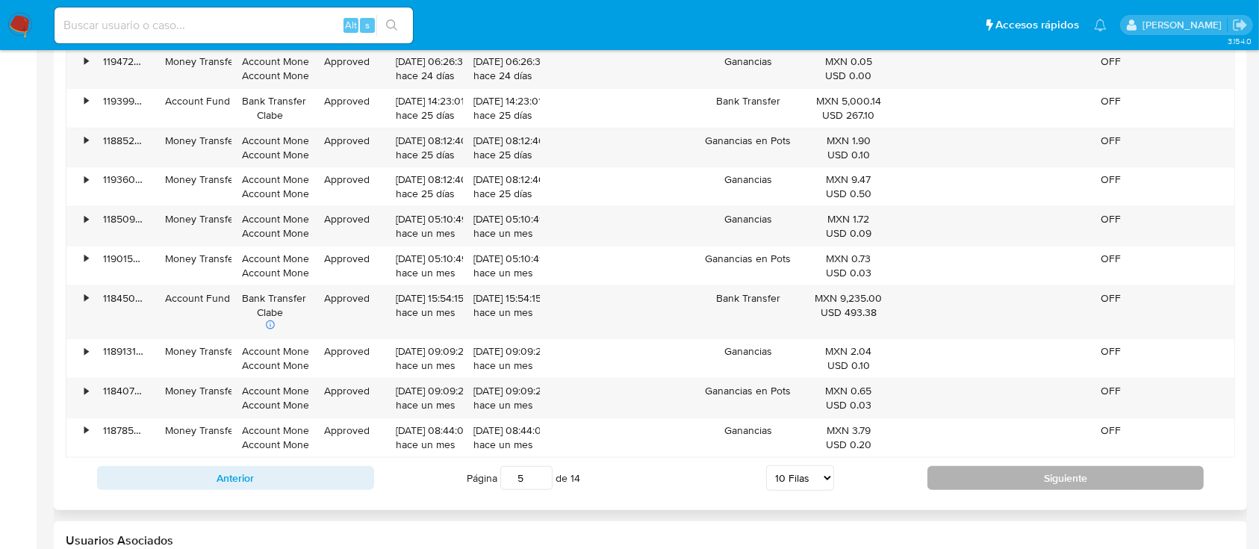
click at [1001, 468] on button "Siguiente" at bounding box center [1066, 478] width 277 height 24
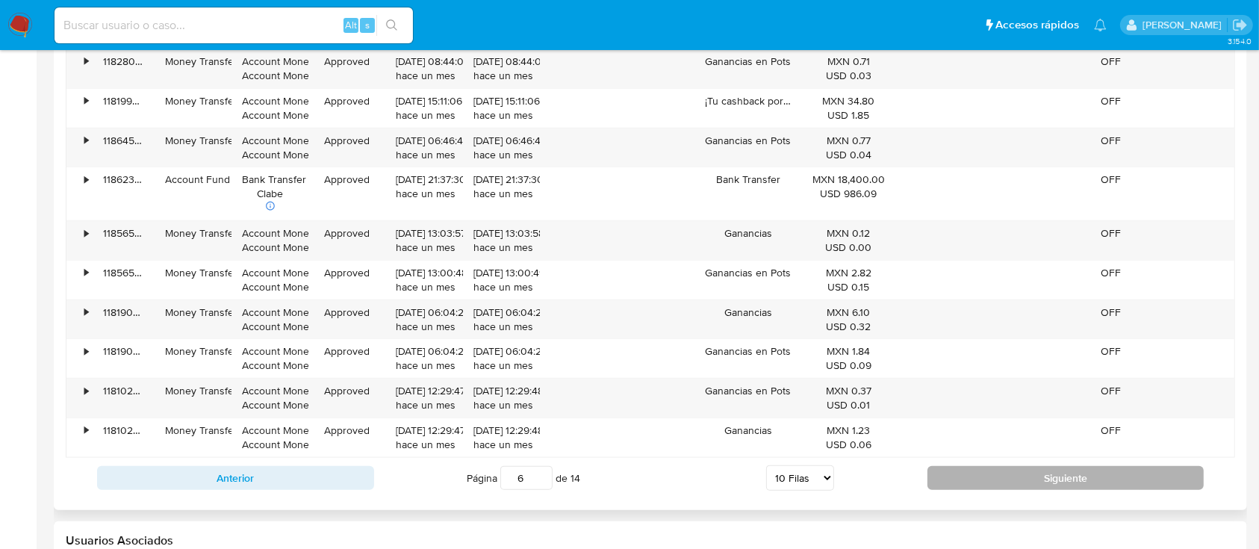
click at [1019, 486] on button "Siguiente" at bounding box center [1066, 478] width 277 height 24
type input "7"
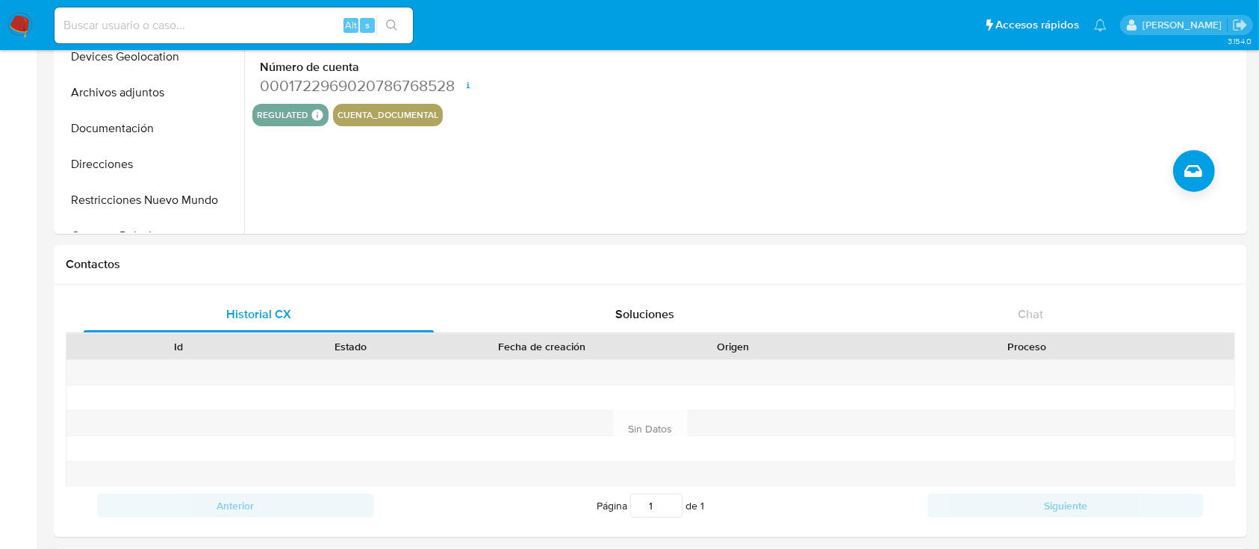
scroll to position [0, 0]
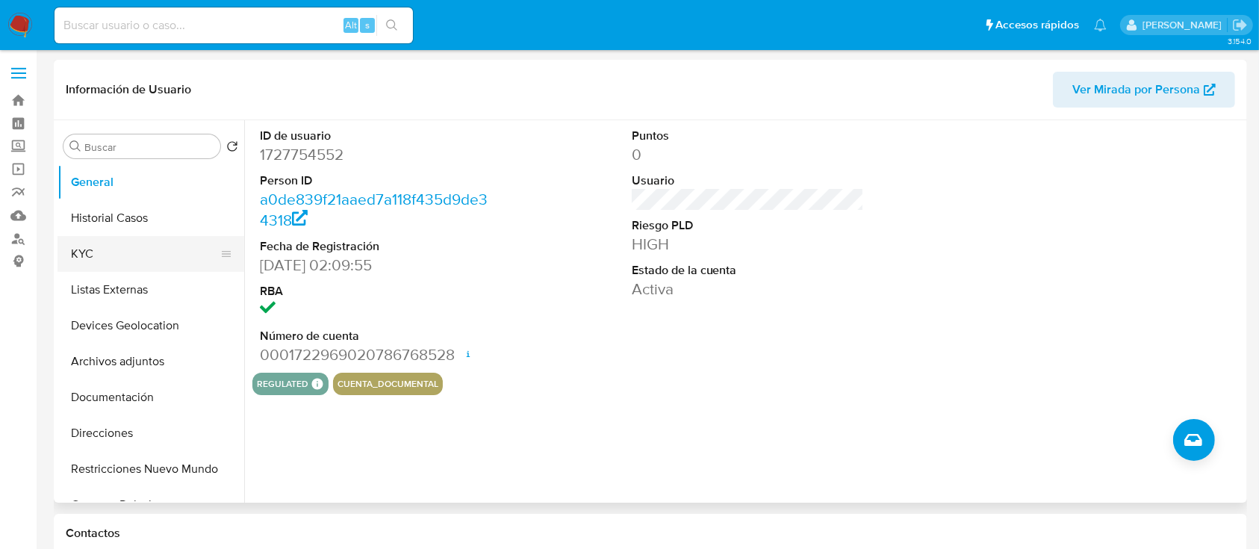
click at [90, 262] on button "KYC" at bounding box center [145, 254] width 175 height 36
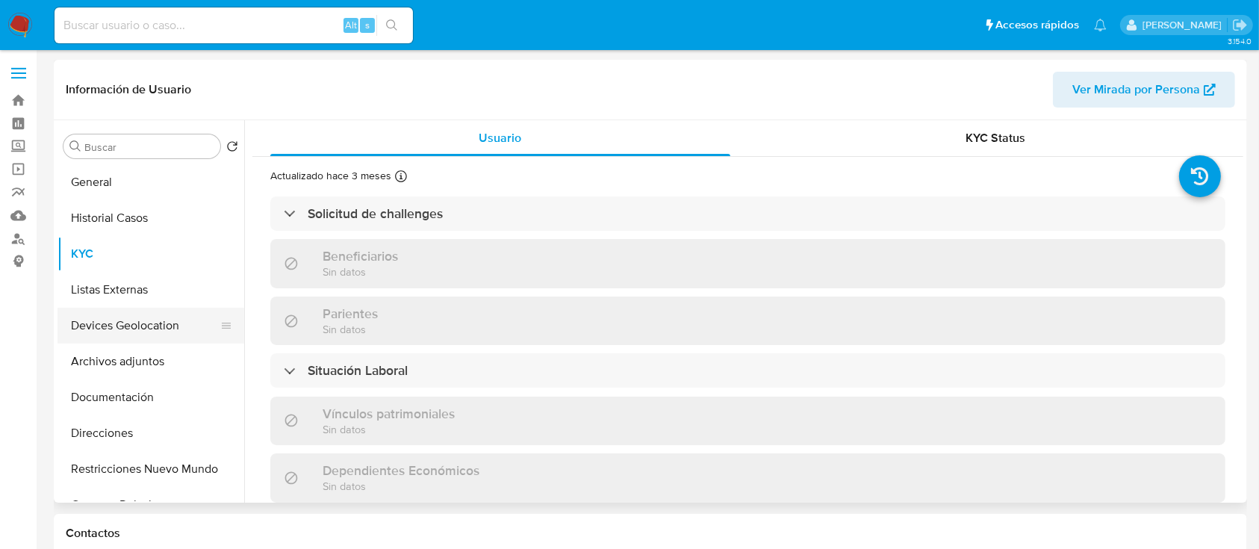
click at [144, 335] on button "Devices Geolocation" at bounding box center [145, 326] width 175 height 36
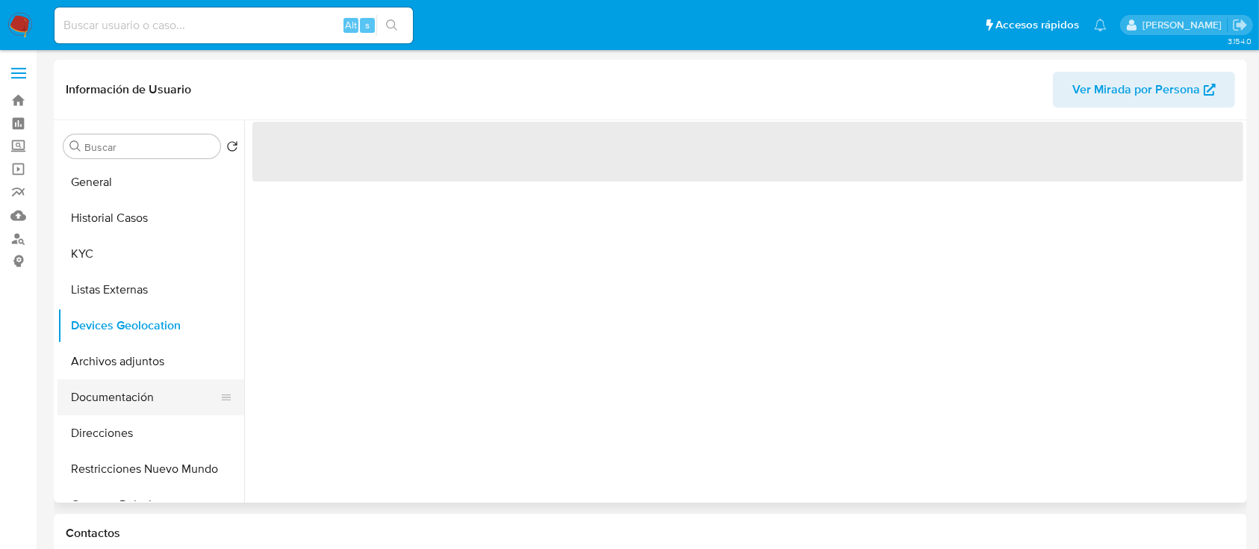
click at [122, 383] on button "Documentación" at bounding box center [145, 397] width 175 height 36
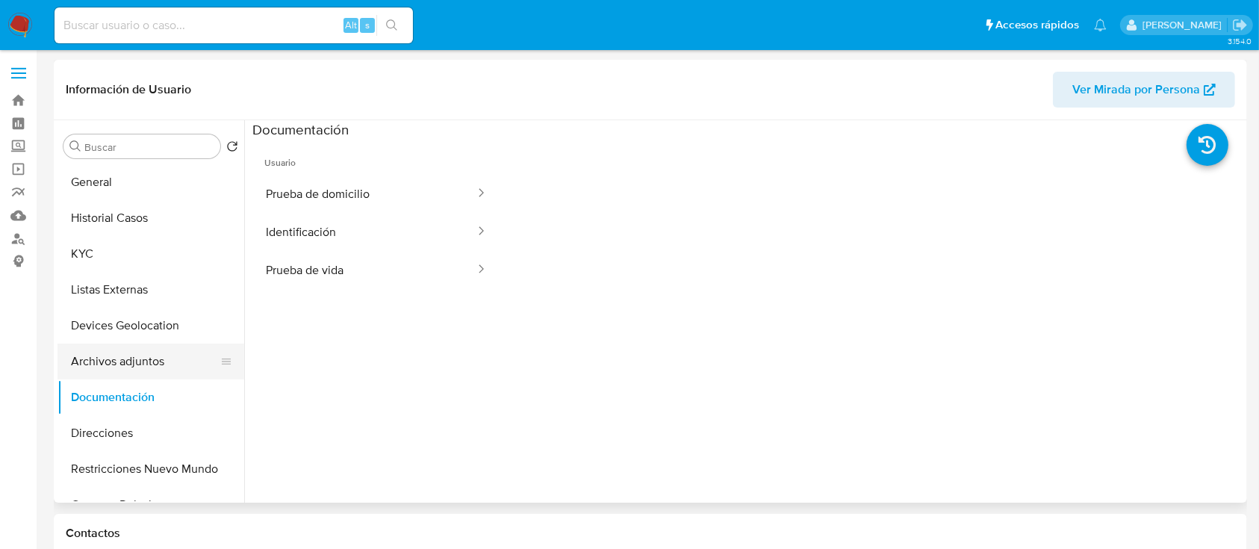
click at [120, 365] on button "Archivos adjuntos" at bounding box center [145, 362] width 175 height 36
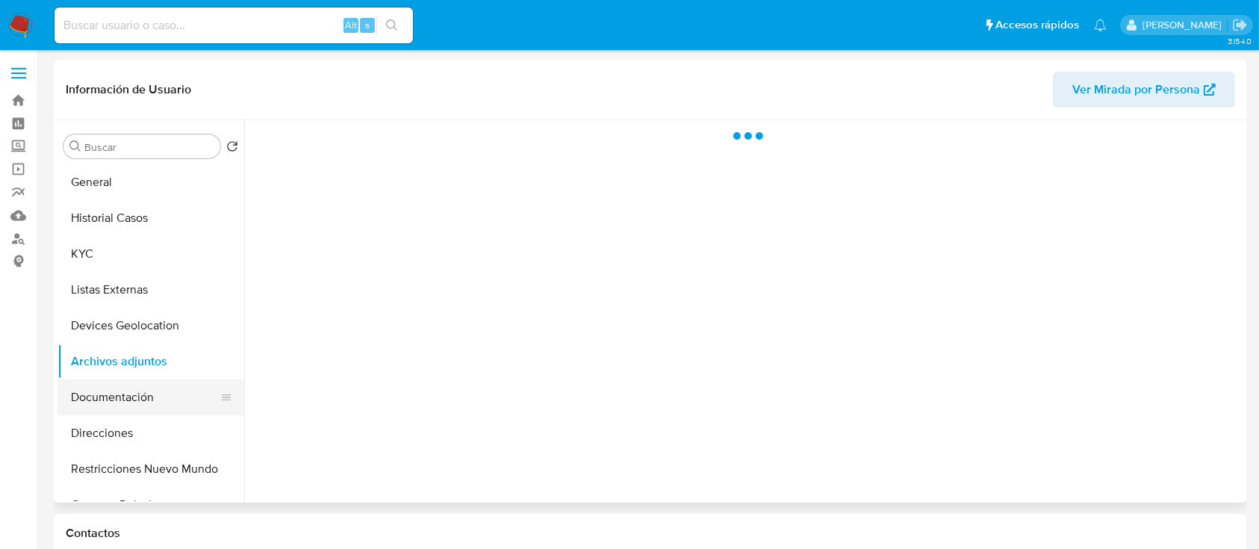
click at [111, 389] on button "Documentación" at bounding box center [145, 397] width 175 height 36
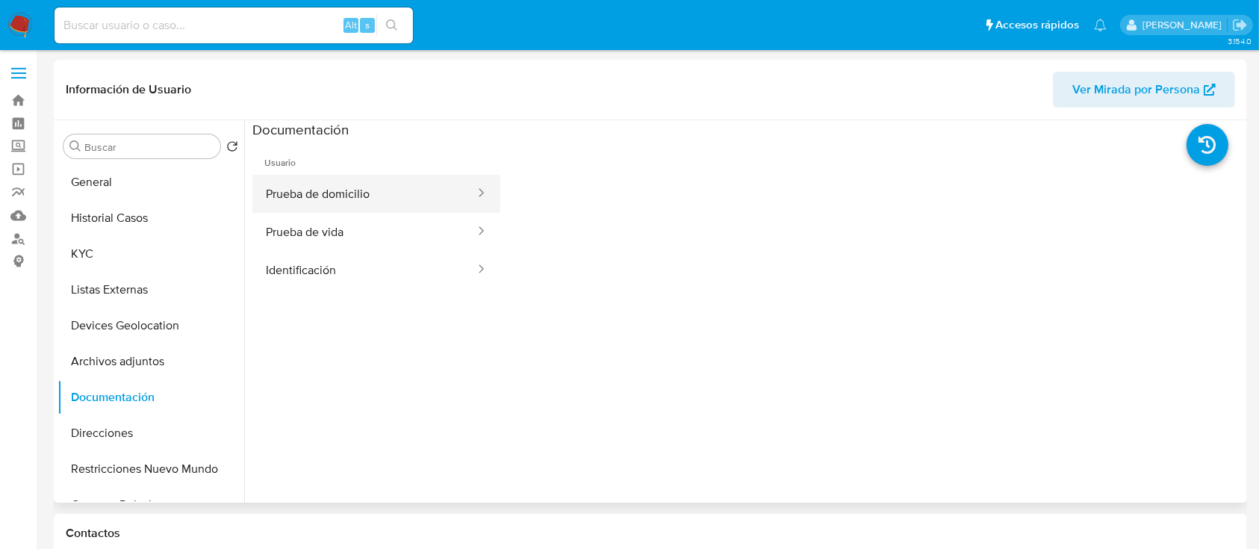
click at [307, 183] on button "Prueba de domicilio" at bounding box center [364, 194] width 224 height 38
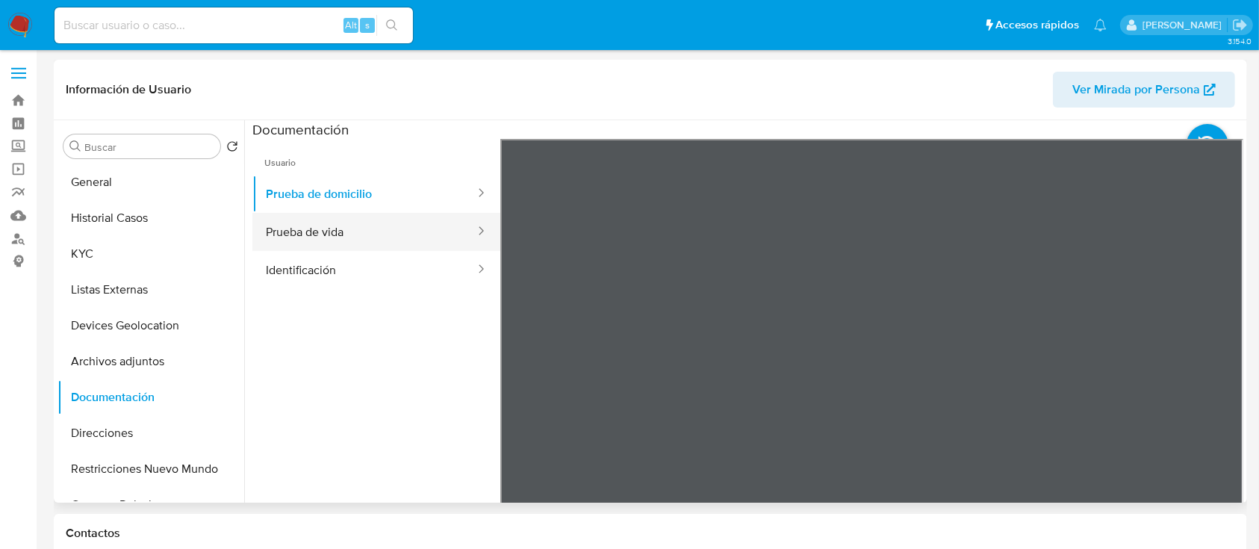
click at [305, 230] on button "Prueba de vida" at bounding box center [364, 232] width 224 height 38
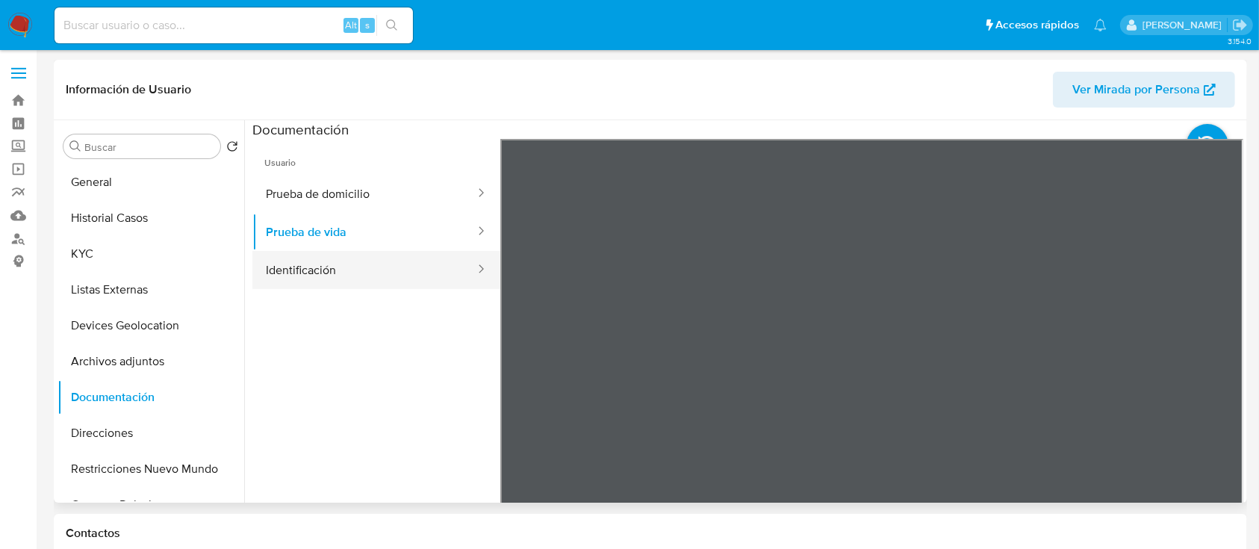
click at [435, 273] on button "Identificación" at bounding box center [364, 270] width 224 height 38
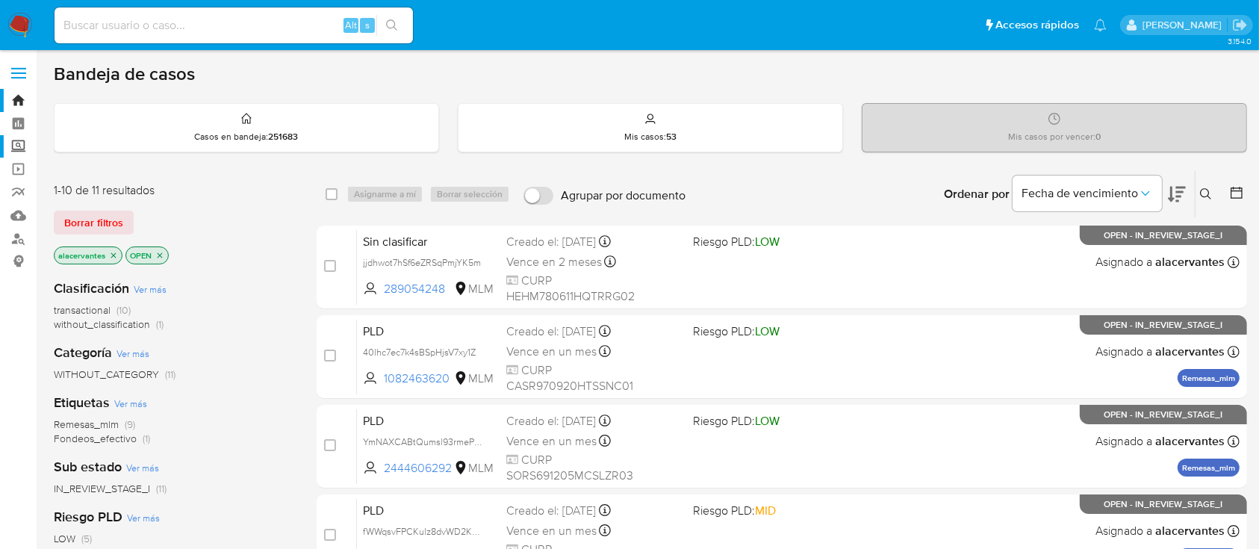
click at [16, 153] on label "Screening" at bounding box center [89, 146] width 178 height 23
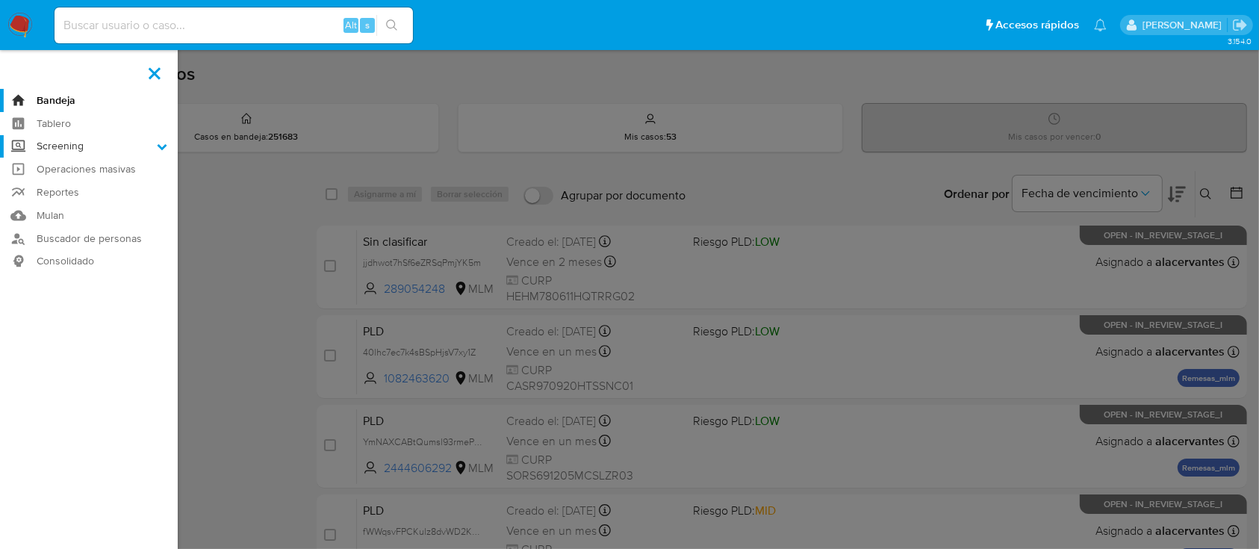
click at [0, 0] on input "Screening" at bounding box center [0, 0] width 0 height 0
click at [40, 201] on link "Herramientas" at bounding box center [89, 205] width 178 height 19
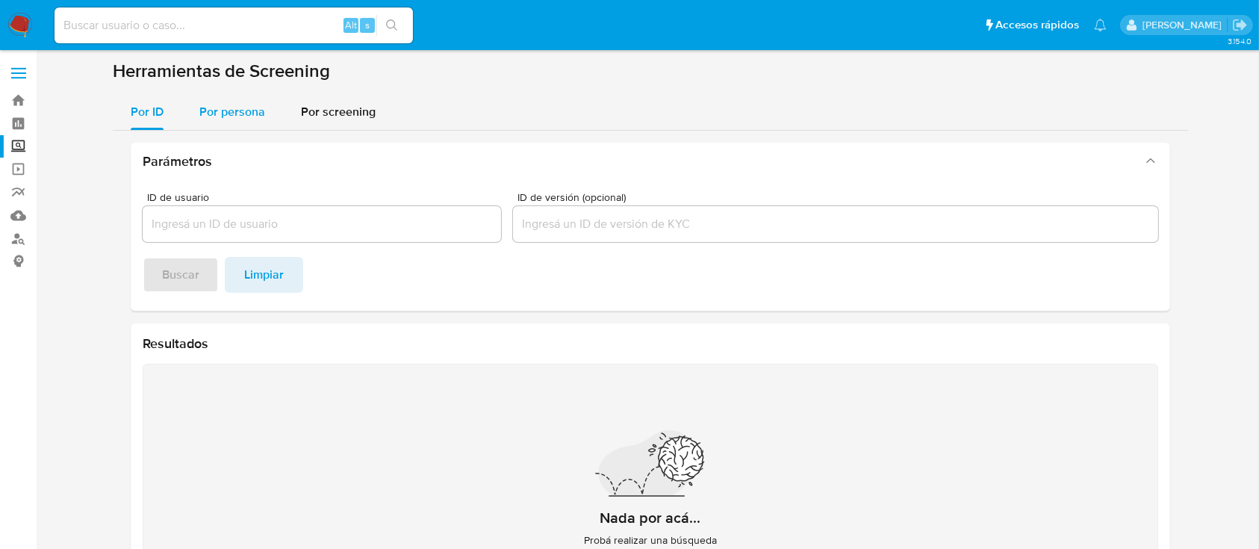
click at [223, 103] on span "Por persona" at bounding box center [232, 111] width 66 height 17
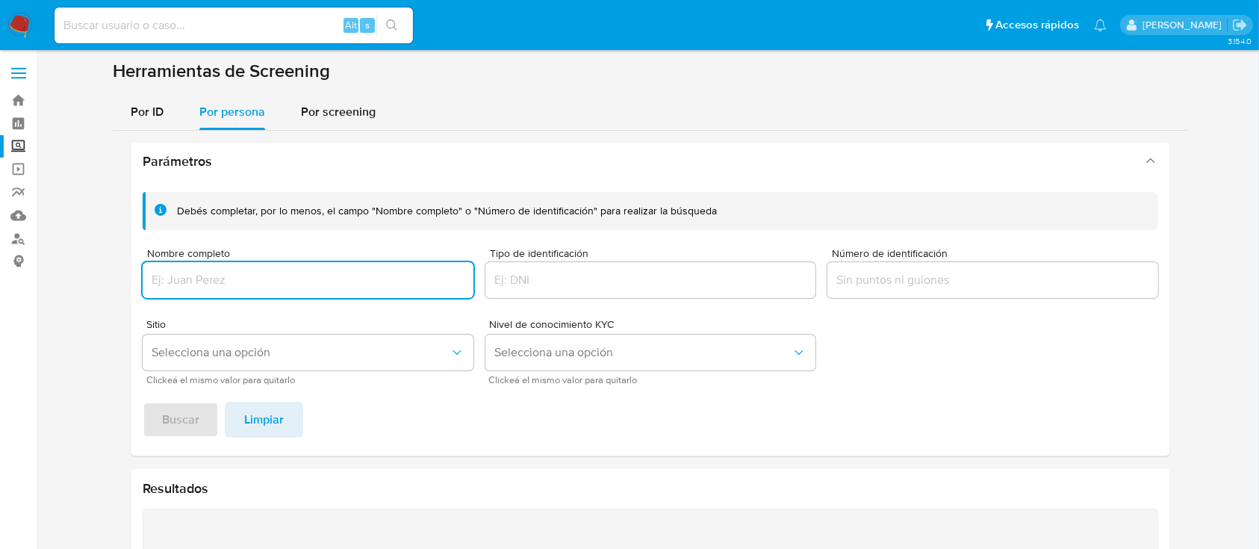
click at [226, 278] on input "Nombre completo" at bounding box center [308, 279] width 331 height 19
click at [239, 368] on button "Selecciona una opción" at bounding box center [308, 353] width 331 height 36
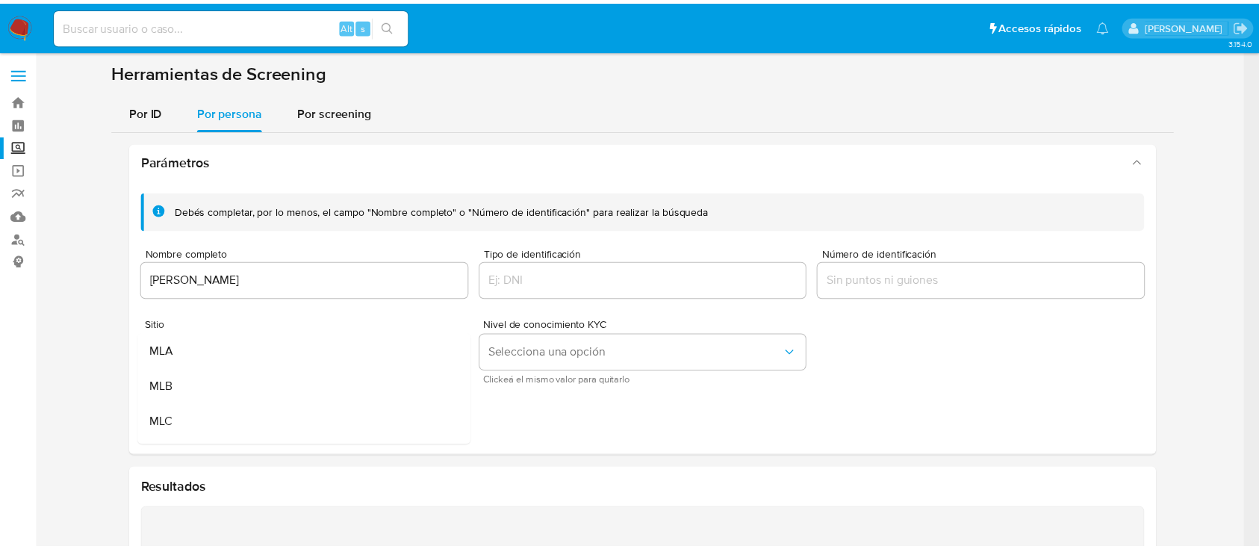
scroll to position [40, 0]
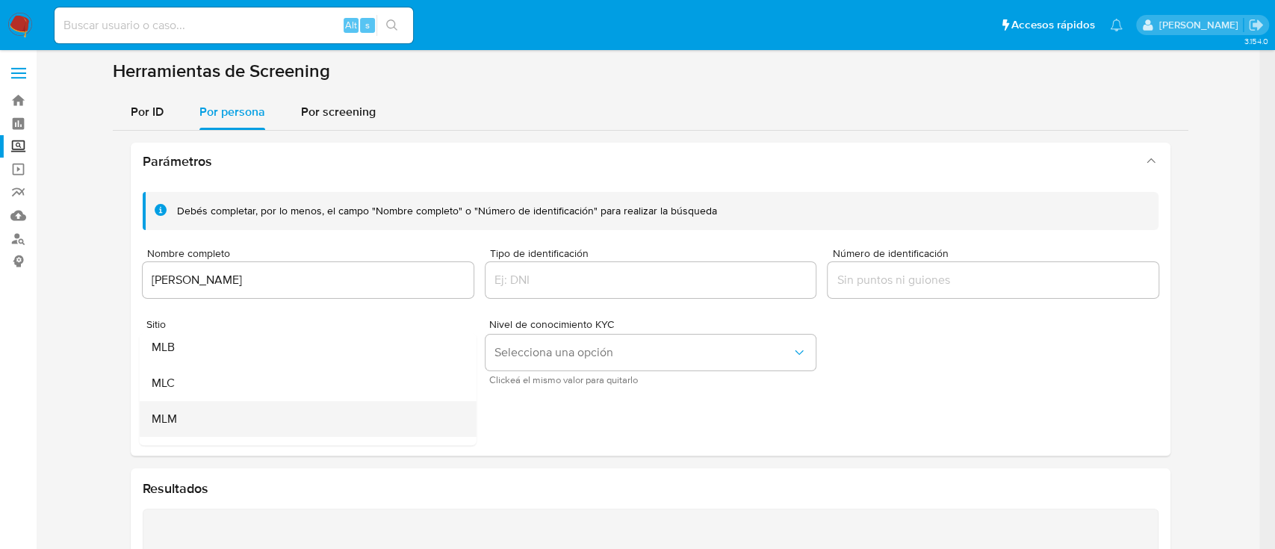
click at [285, 403] on div "MLM" at bounding box center [304, 419] width 304 height 36
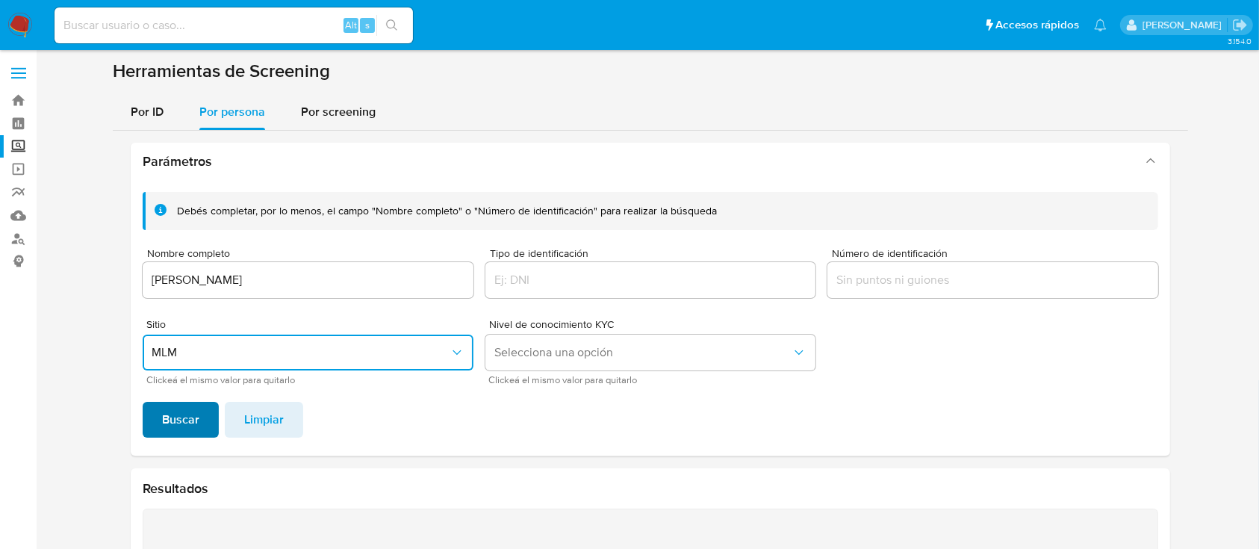
click at [190, 414] on span "Buscar" at bounding box center [180, 419] width 37 height 33
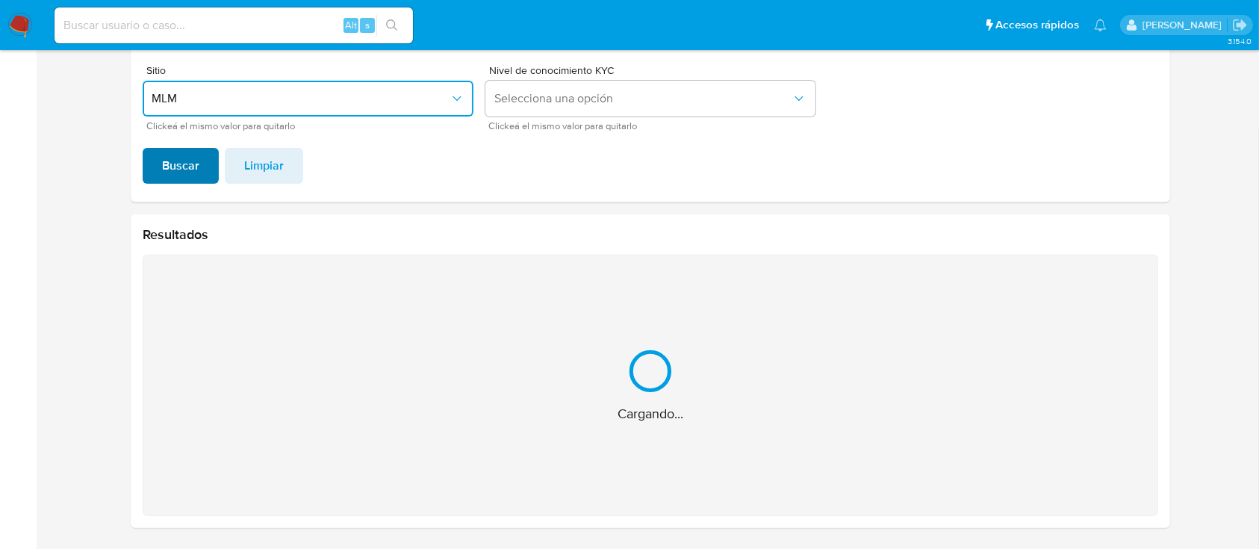
scroll to position [16, 0]
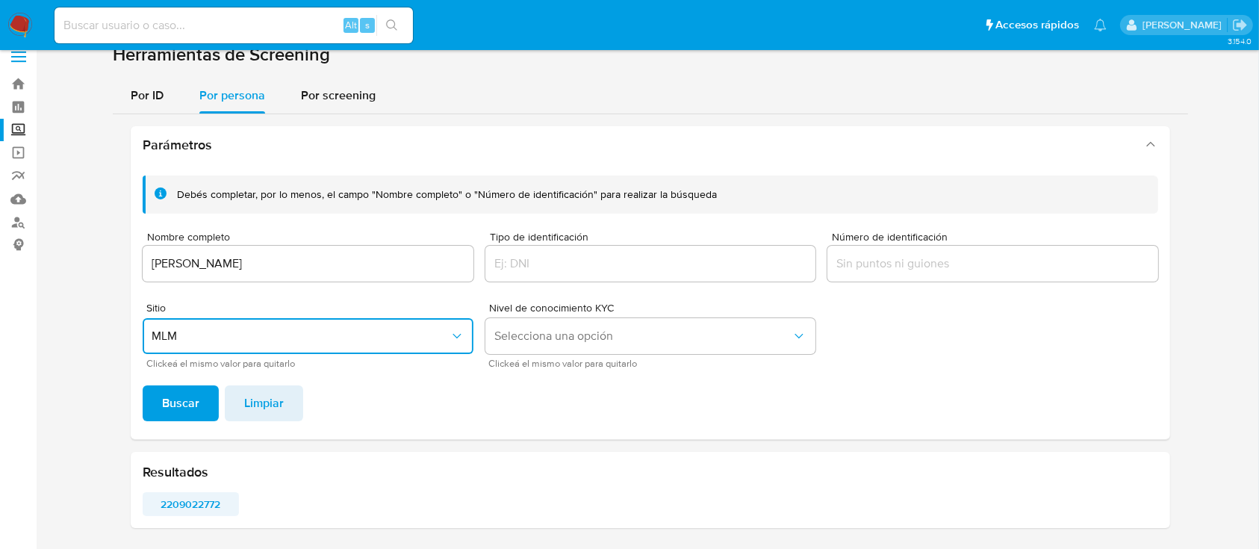
click at [187, 505] on span "2209022772" at bounding box center [190, 504] width 75 height 21
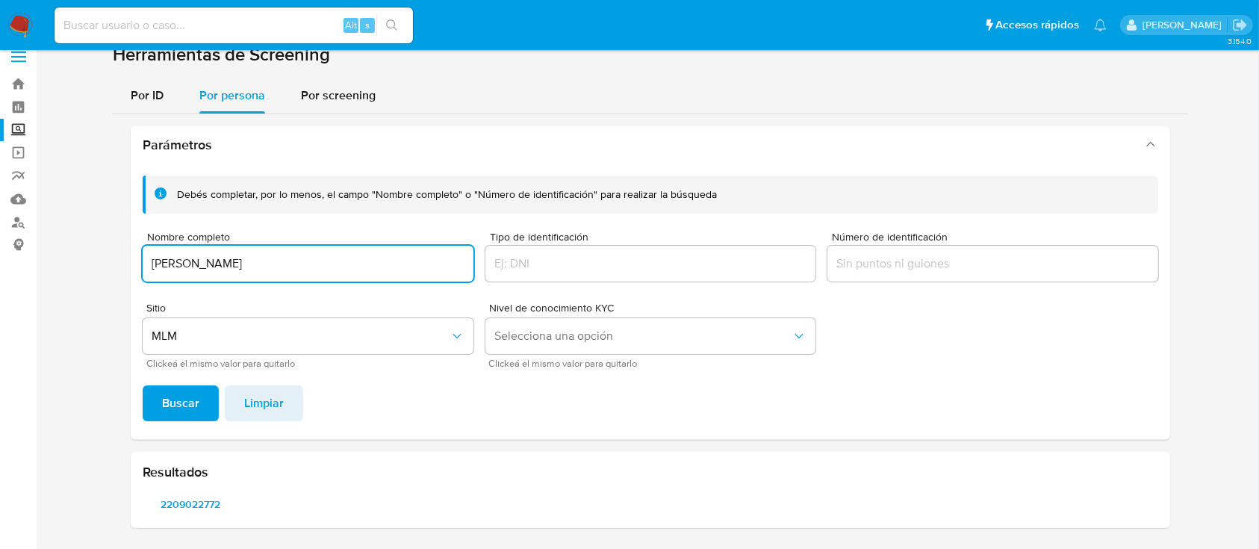
click at [220, 263] on input "[PERSON_NAME]" at bounding box center [308, 263] width 331 height 19
click at [155, 412] on button "Buscar" at bounding box center [181, 403] width 76 height 36
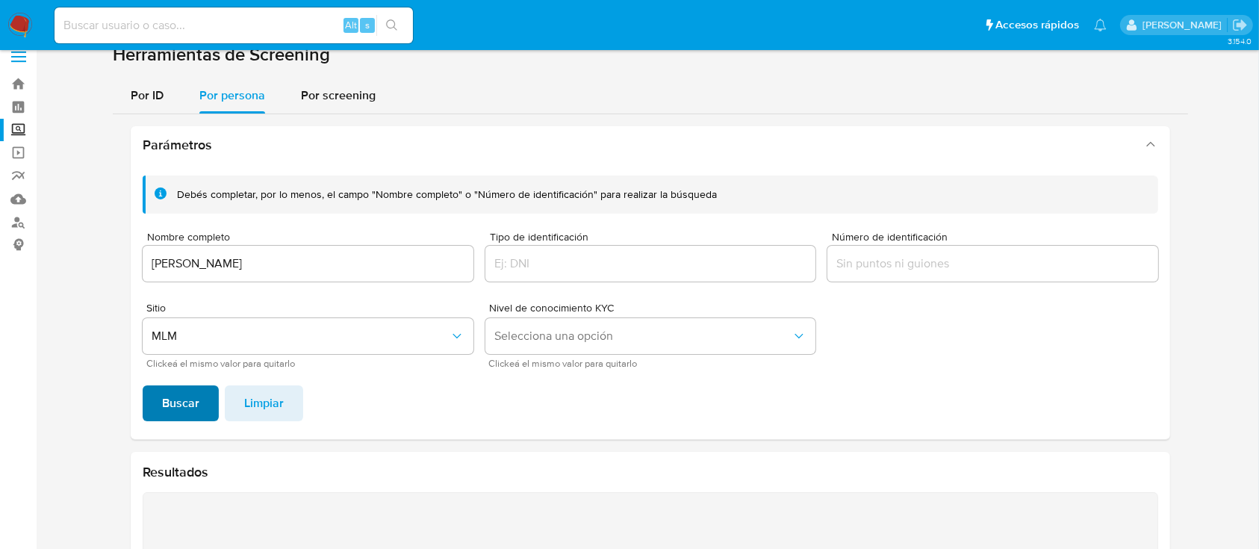
click at [185, 400] on span "Buscar" at bounding box center [180, 403] width 37 height 33
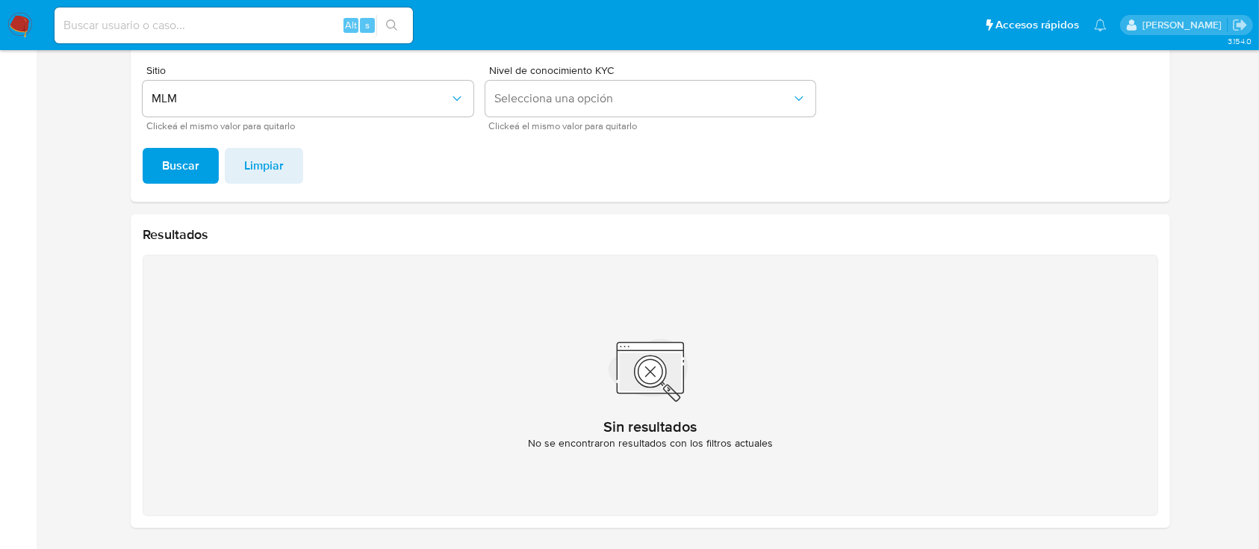
scroll to position [0, 0]
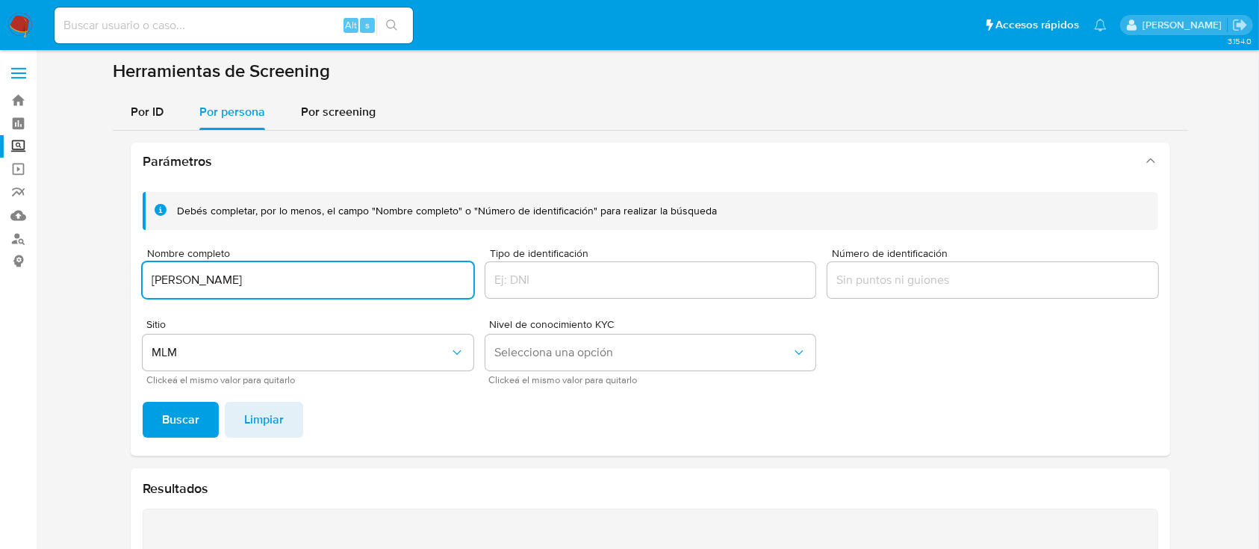
drag, startPoint x: 409, startPoint y: 275, endPoint x: 302, endPoint y: 269, distance: 106.2
click at [302, 269] on div "[PERSON_NAME]" at bounding box center [308, 280] width 331 height 36
click at [223, 280] on input "[PERSON_NAME]" at bounding box center [308, 279] width 331 height 19
type input "[PERSON_NAME] [PERSON_NAME]"
click at [188, 417] on span "Buscar" at bounding box center [180, 419] width 37 height 33
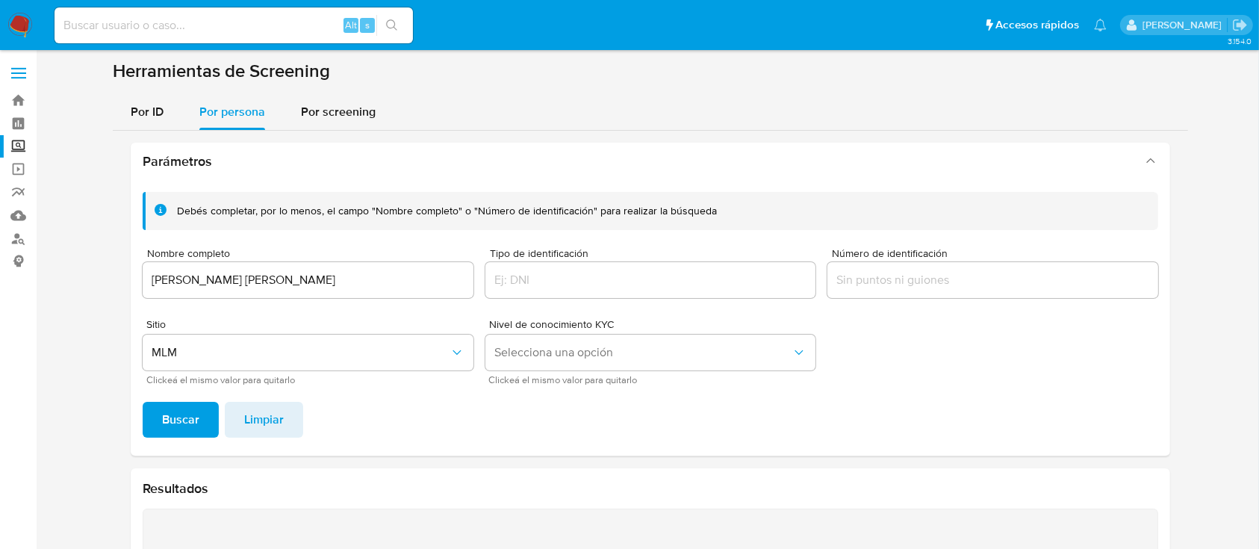
scroll to position [254, 0]
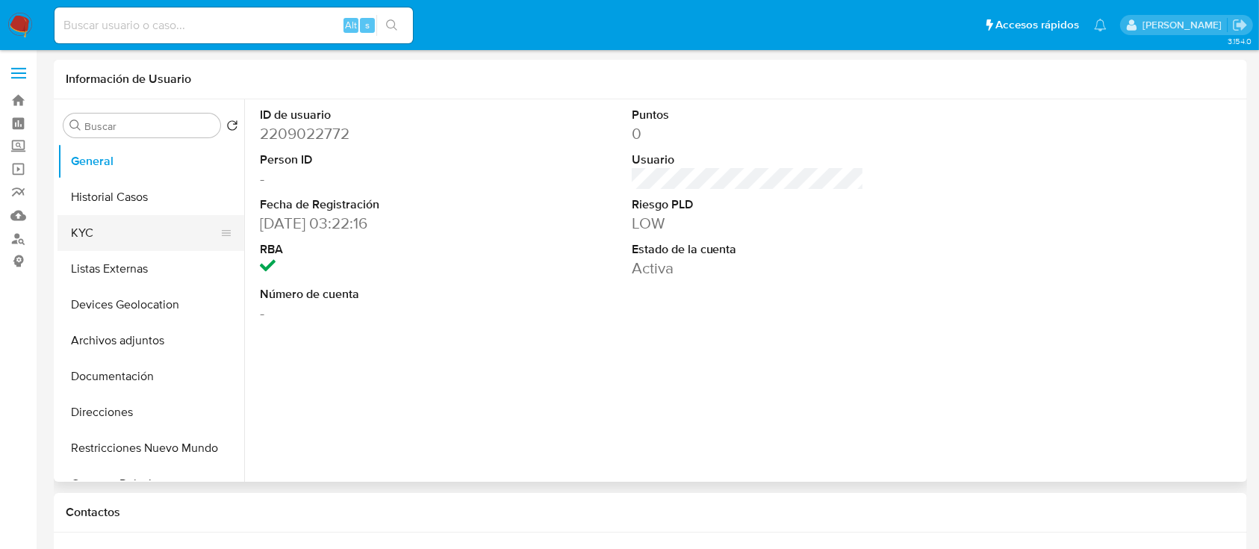
select select "10"
click at [127, 230] on button "KYC" at bounding box center [145, 233] width 175 height 36
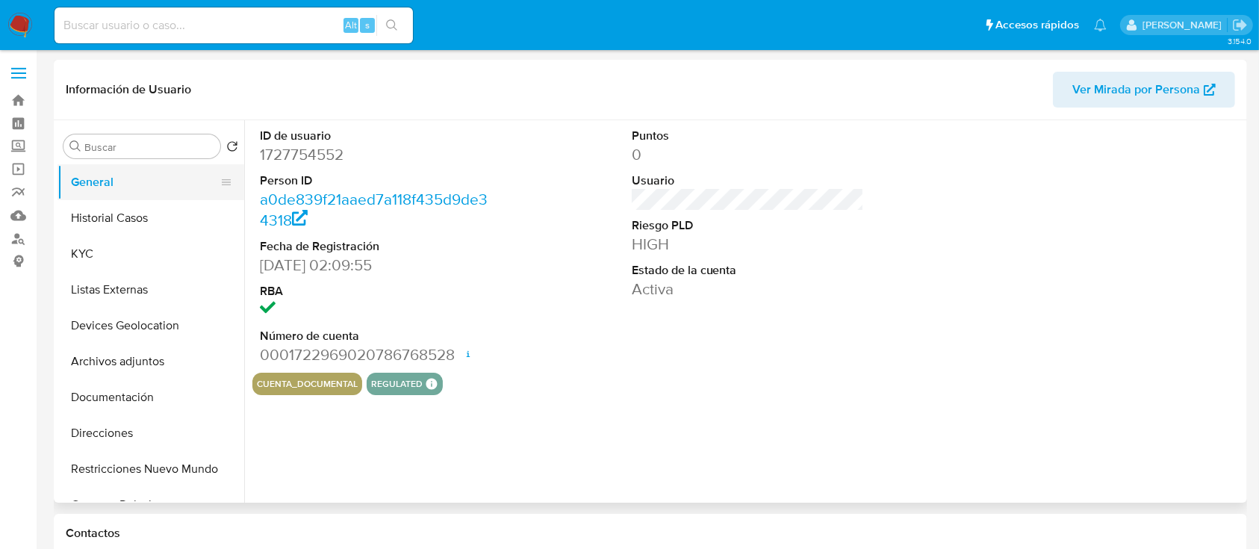
select select "10"
click at [18, 141] on label "Screening" at bounding box center [89, 146] width 178 height 23
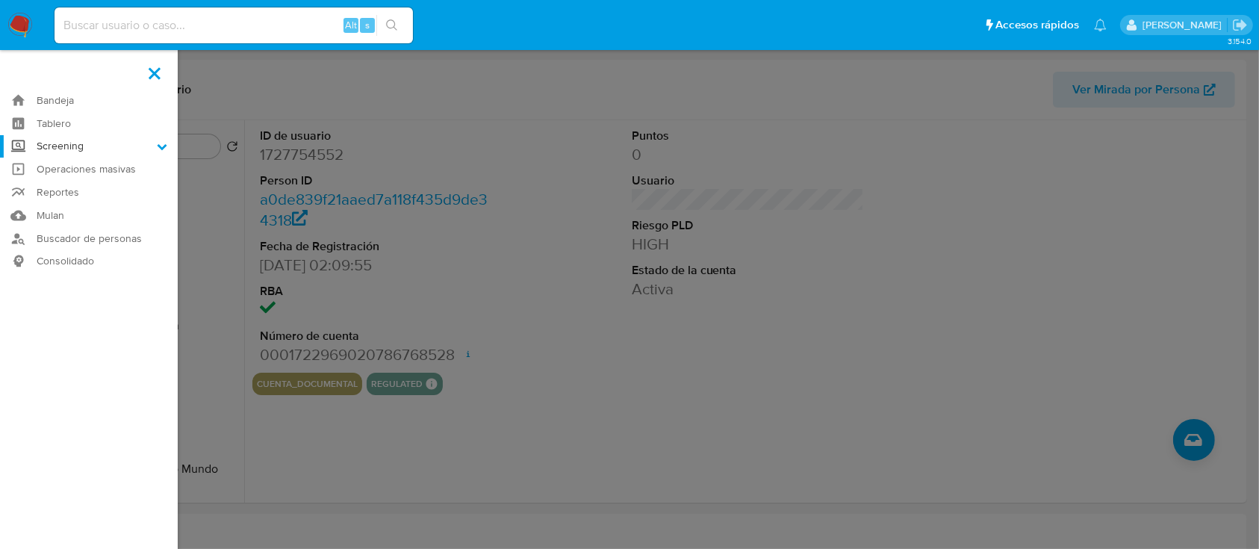
click at [0, 0] on input "Screening" at bounding box center [0, 0] width 0 height 0
click at [54, 203] on link "Herramientas" at bounding box center [89, 205] width 178 height 19
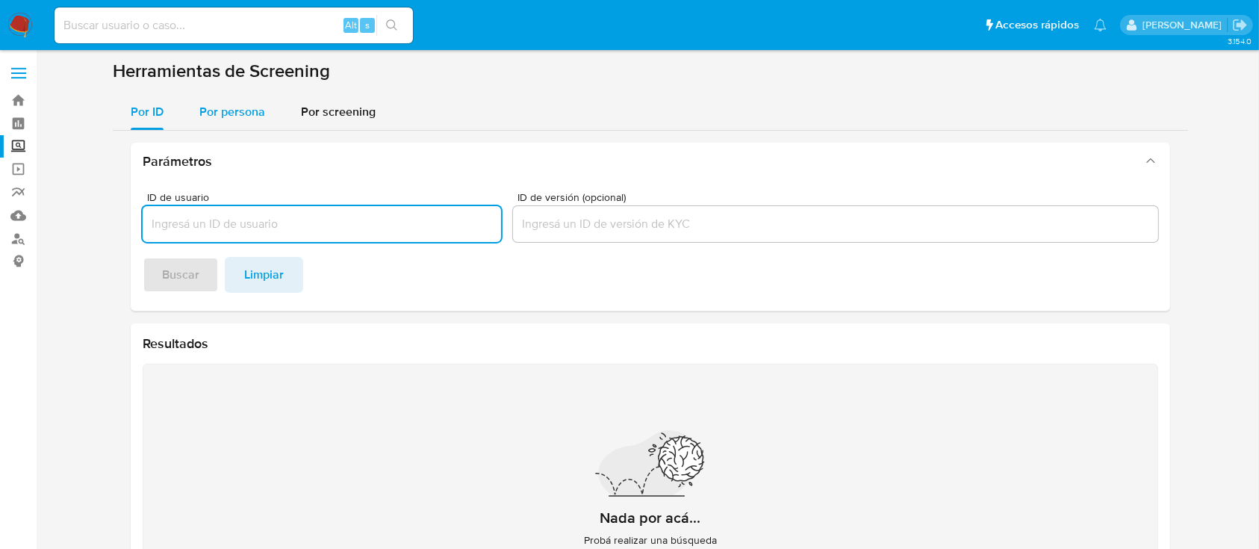
click at [243, 112] on span "Por persona" at bounding box center [232, 111] width 66 height 17
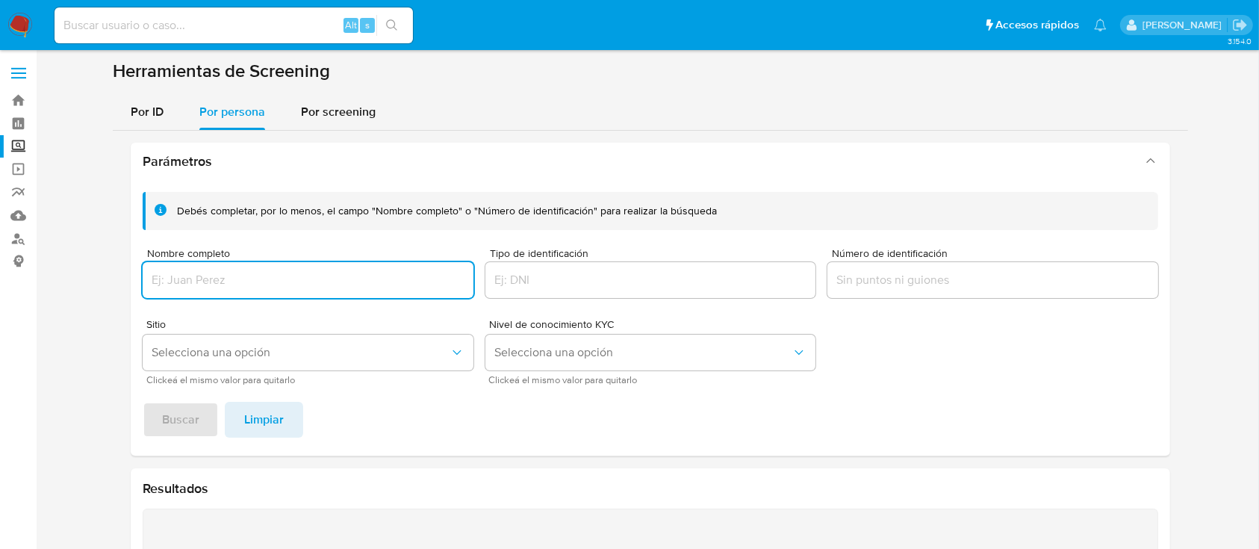
click at [266, 274] on input "Nombre completo" at bounding box center [308, 279] width 331 height 19
type input "[PERSON_NAME] [PERSON_NAME]"
click at [188, 418] on span "Buscar" at bounding box center [180, 419] width 37 height 33
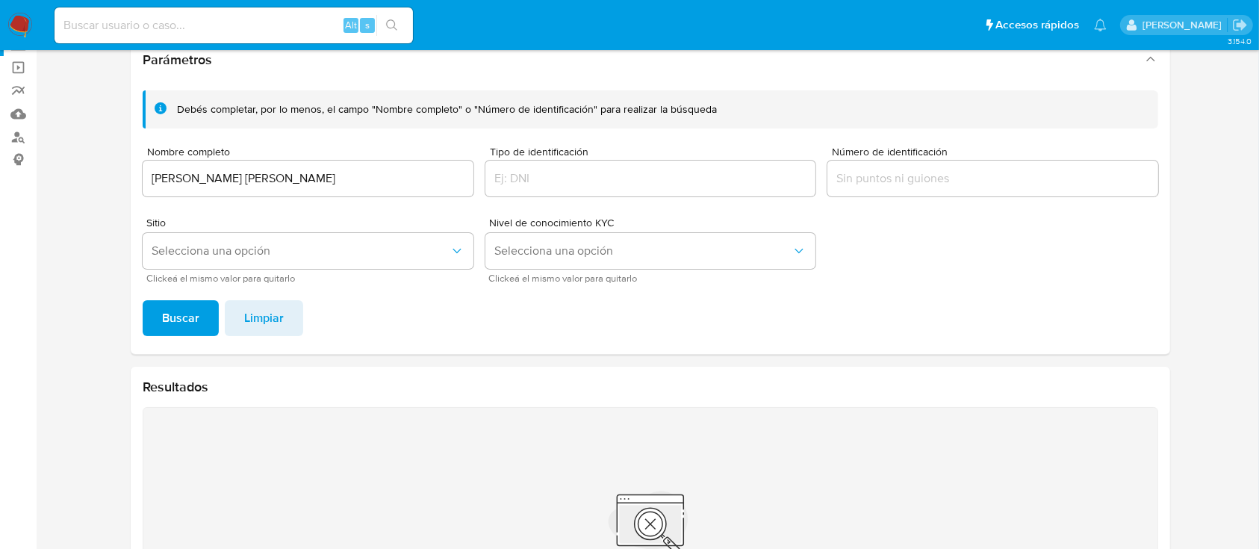
scroll to position [93, 0]
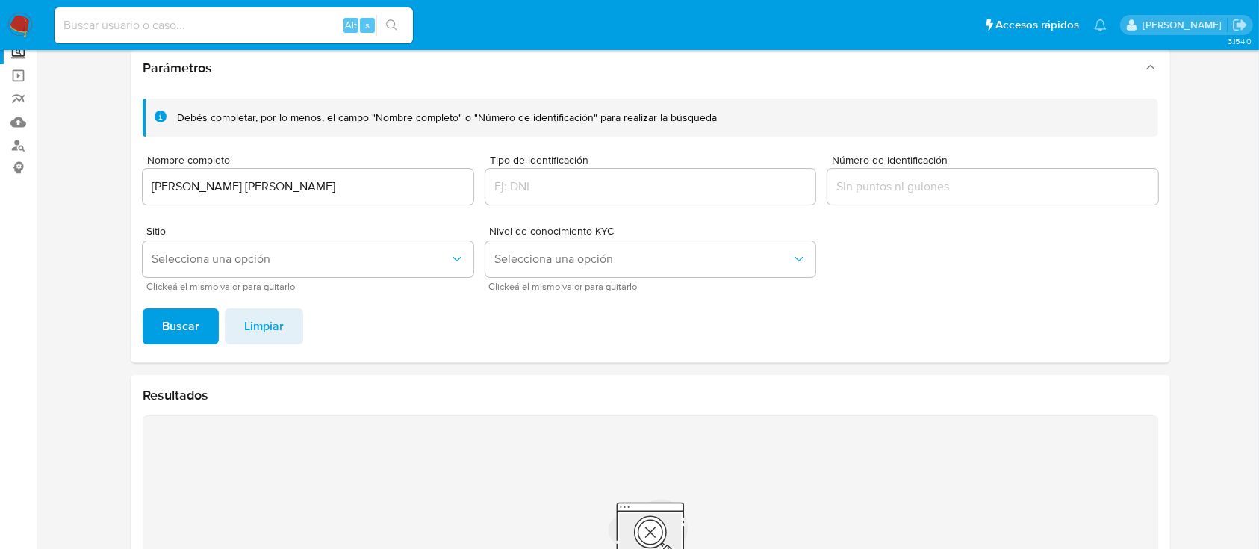
click at [365, 175] on div "[PERSON_NAME] [PERSON_NAME]" at bounding box center [308, 187] width 331 height 36
click at [338, 188] on input "[PERSON_NAME] [PERSON_NAME]" at bounding box center [308, 186] width 331 height 19
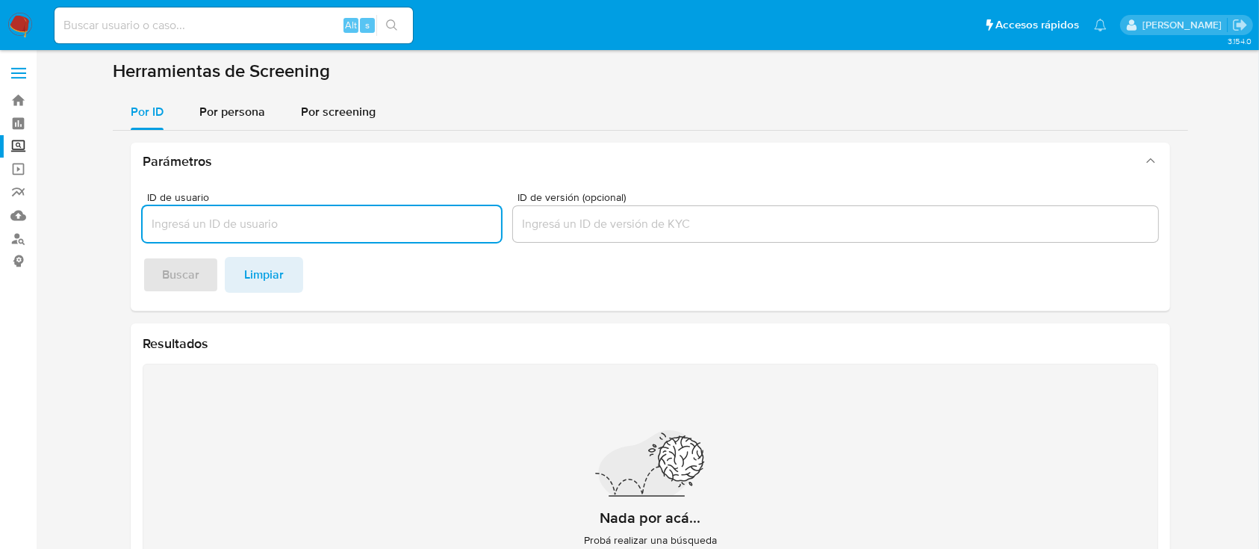
click at [114, 28] on input at bounding box center [234, 25] width 358 height 19
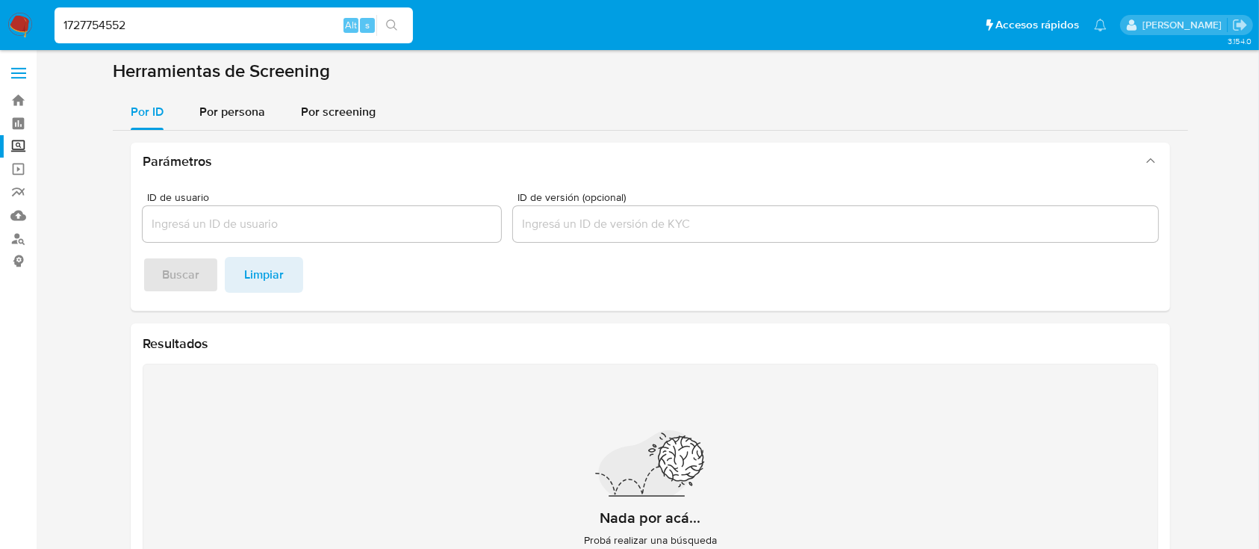
type input "1727754552"
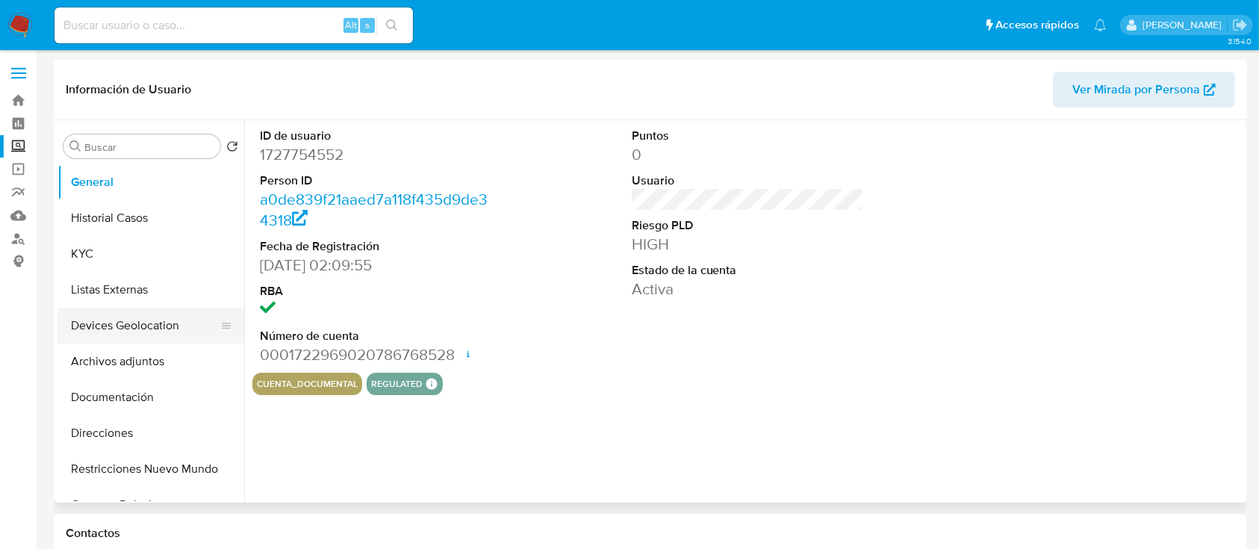
click at [137, 330] on button "Devices Geolocation" at bounding box center [145, 326] width 175 height 36
select select "10"
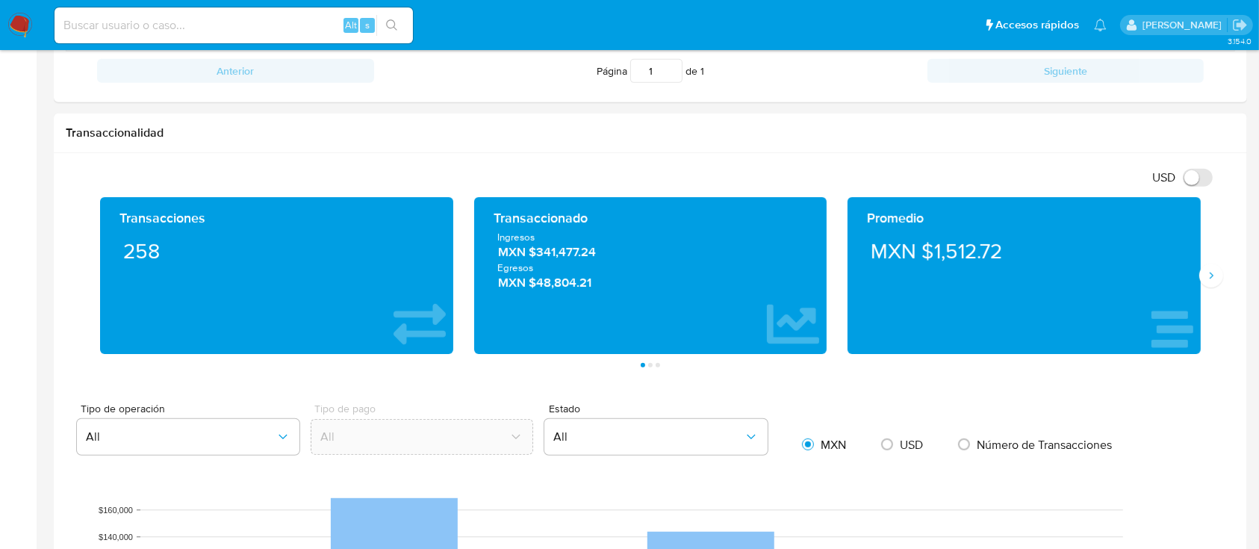
scroll to position [692, 0]
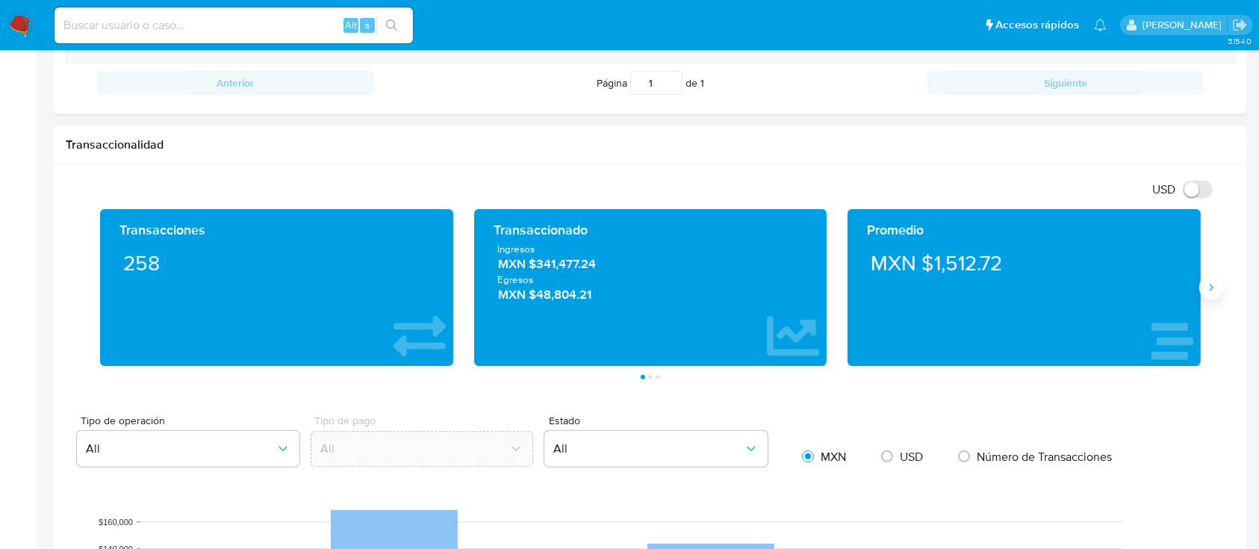
click at [1216, 279] on button "Siguiente" at bounding box center [1211, 288] width 24 height 24
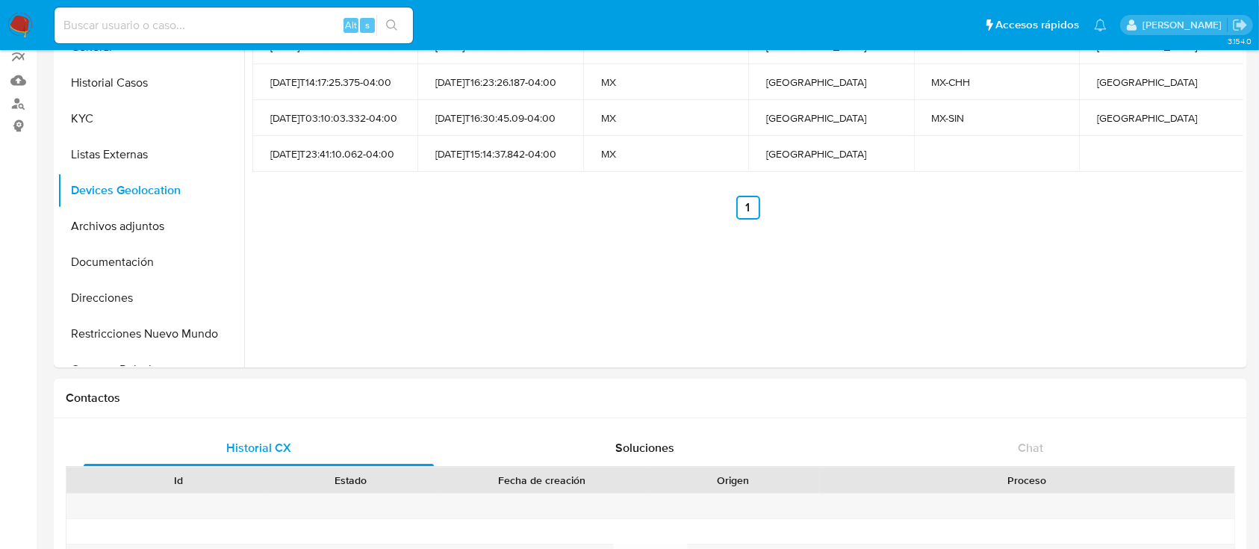
scroll to position [125, 0]
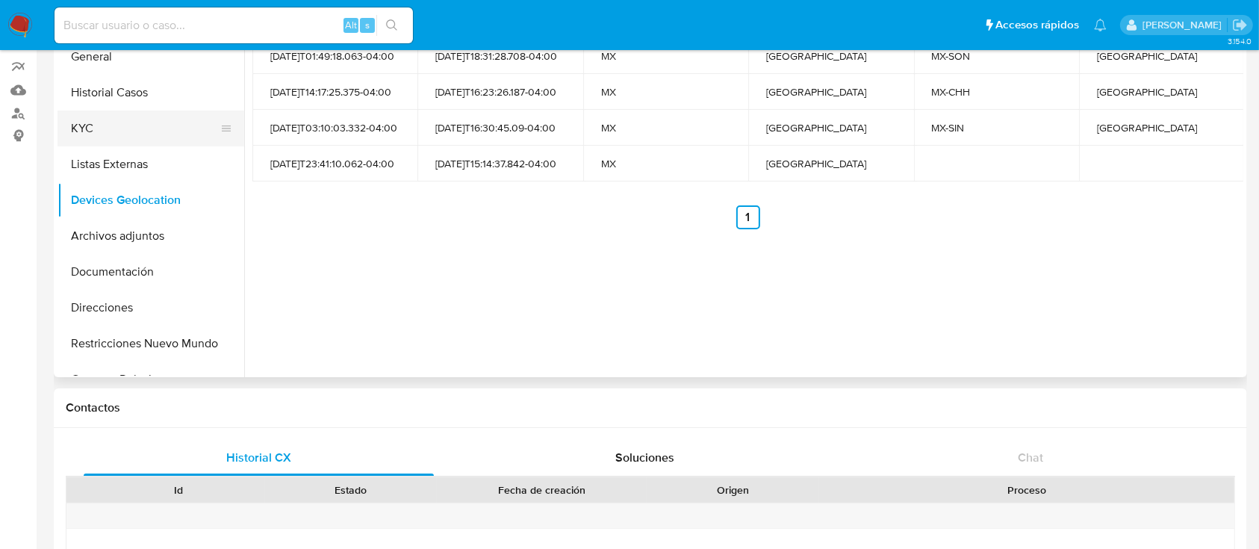
click at [75, 115] on button "KYC" at bounding box center [145, 129] width 175 height 36
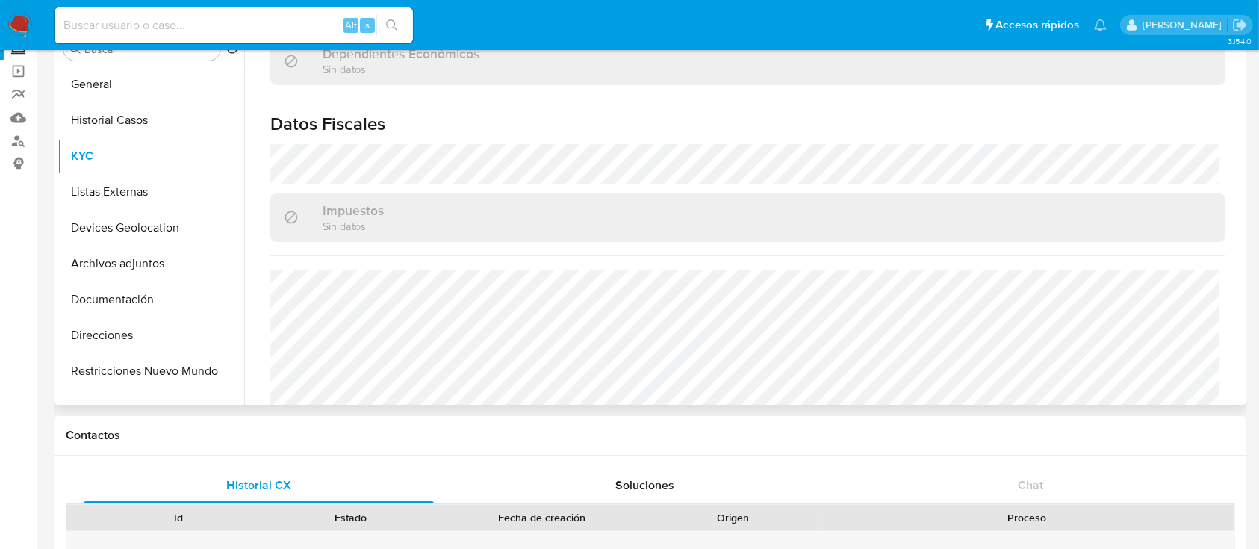
scroll to position [924, 0]
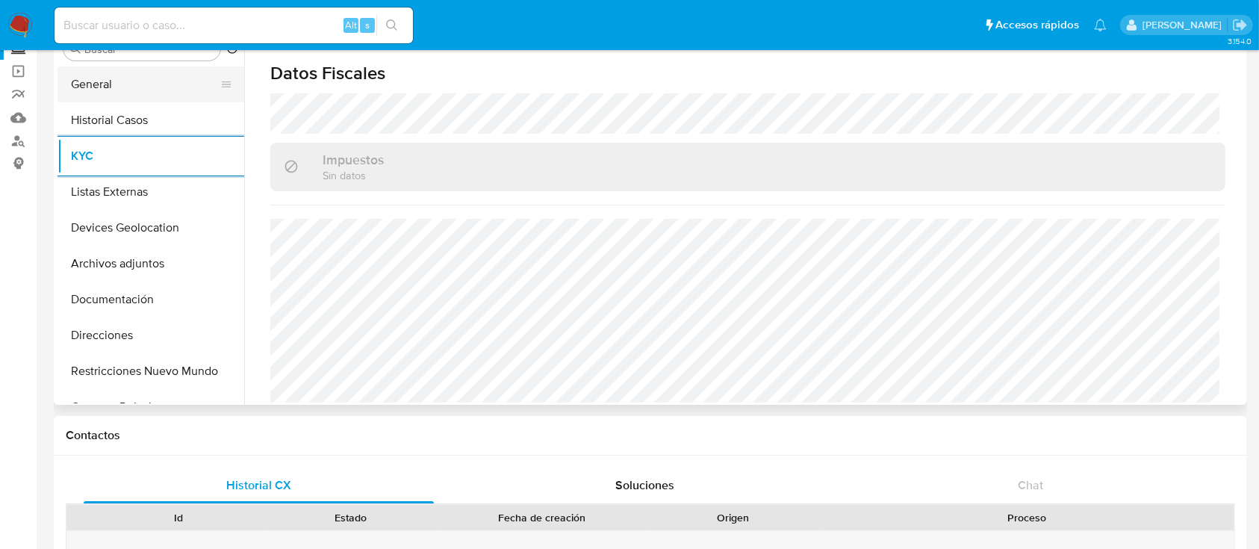
click at [167, 84] on button "General" at bounding box center [145, 84] width 175 height 36
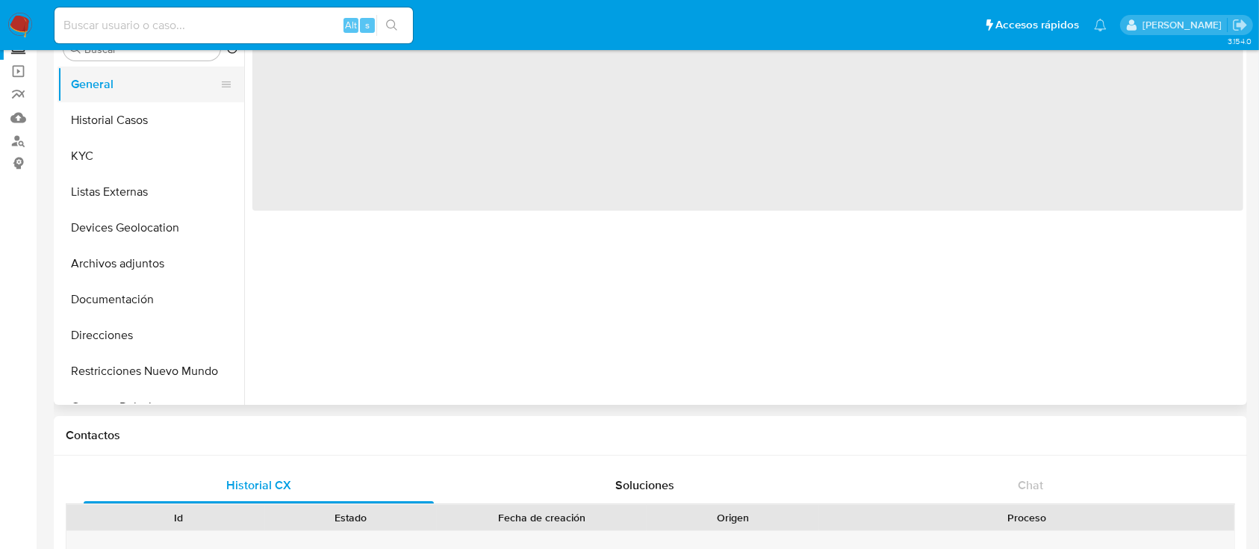
scroll to position [0, 0]
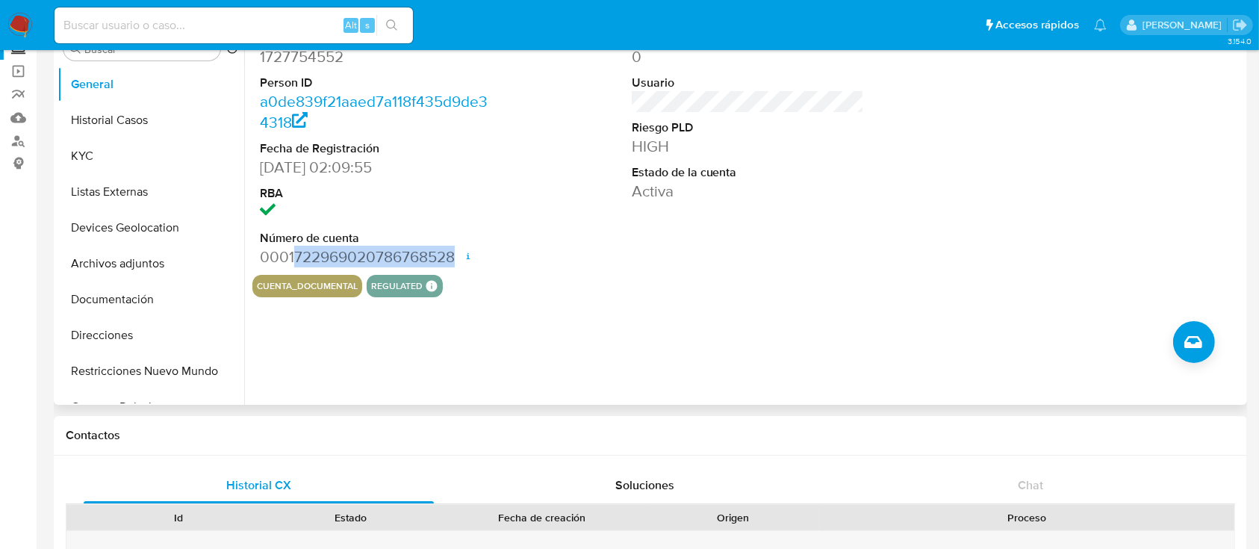
drag, startPoint x: 293, startPoint y: 256, endPoint x: 455, endPoint y: 254, distance: 161.3
click at [455, 254] on dd "0001722969020786768528 Fecha de apertura 11/01/2025 19:29 Estado ACTIVE" at bounding box center [376, 256] width 233 height 21
copy dd "722969020786768528"
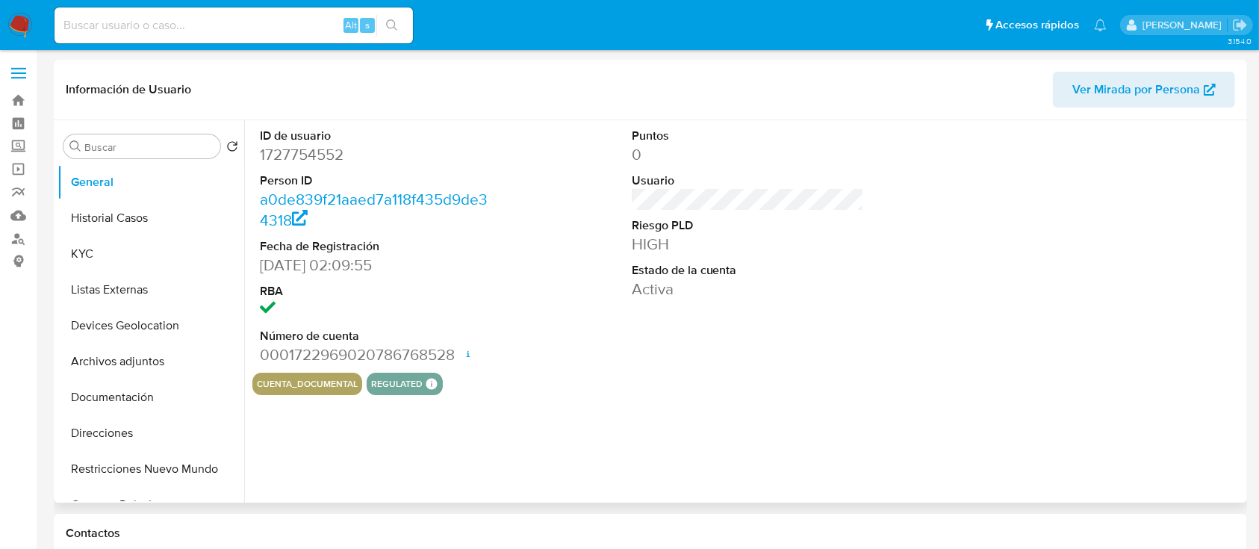
select select "10"
drag, startPoint x: 292, startPoint y: 355, endPoint x: 452, endPoint y: 362, distance: 160.0
click at [452, 362] on dd "0001722969020786768528 Fecha de apertura [DATE] 19:29 Estado ACTIVE" at bounding box center [376, 354] width 233 height 21
copy dd "722969020786768528"
click at [452, 362] on dd "0001722969020786768528 Fecha de apertura [DATE] 19:29 Estado ACTIVE" at bounding box center [376, 354] width 233 height 21
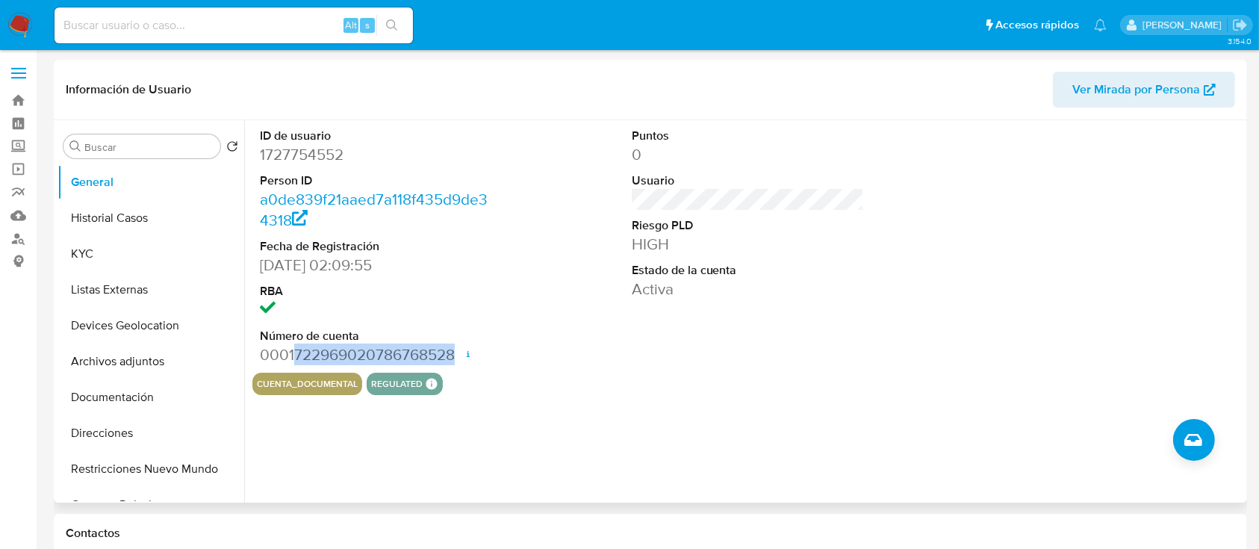
drag, startPoint x: 293, startPoint y: 356, endPoint x: 454, endPoint y: 346, distance: 161.6
click at [454, 346] on dd "0001722969020786768528 Fecha de apertura [DATE] 19:29 Estado ACTIVE" at bounding box center [376, 354] width 233 height 21
copy dd "722969020786768528"
select select "10"
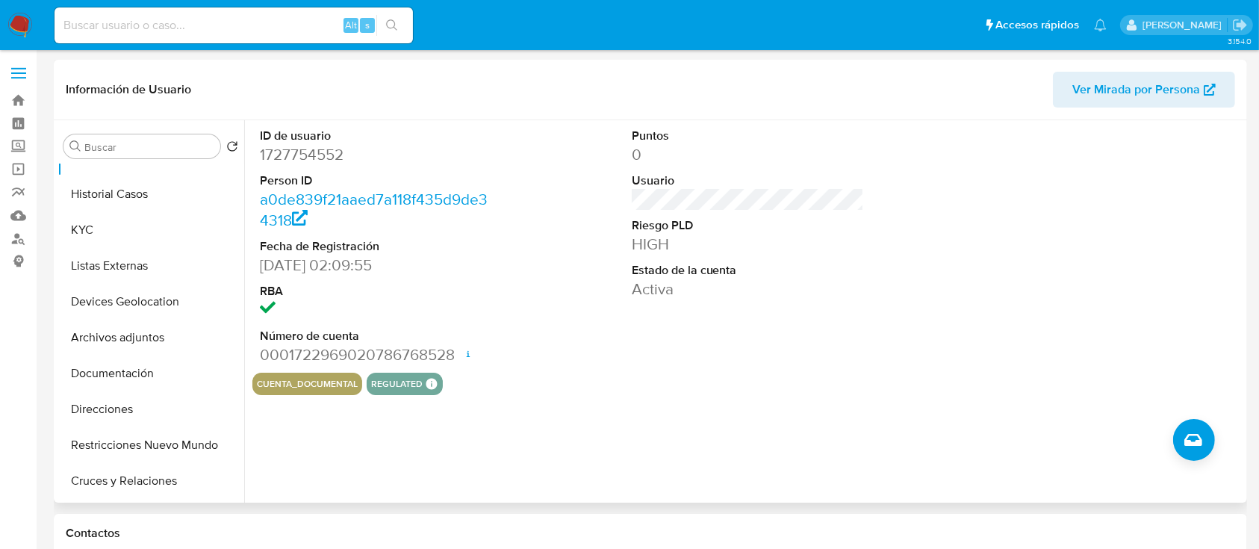
scroll to position [7, 0]
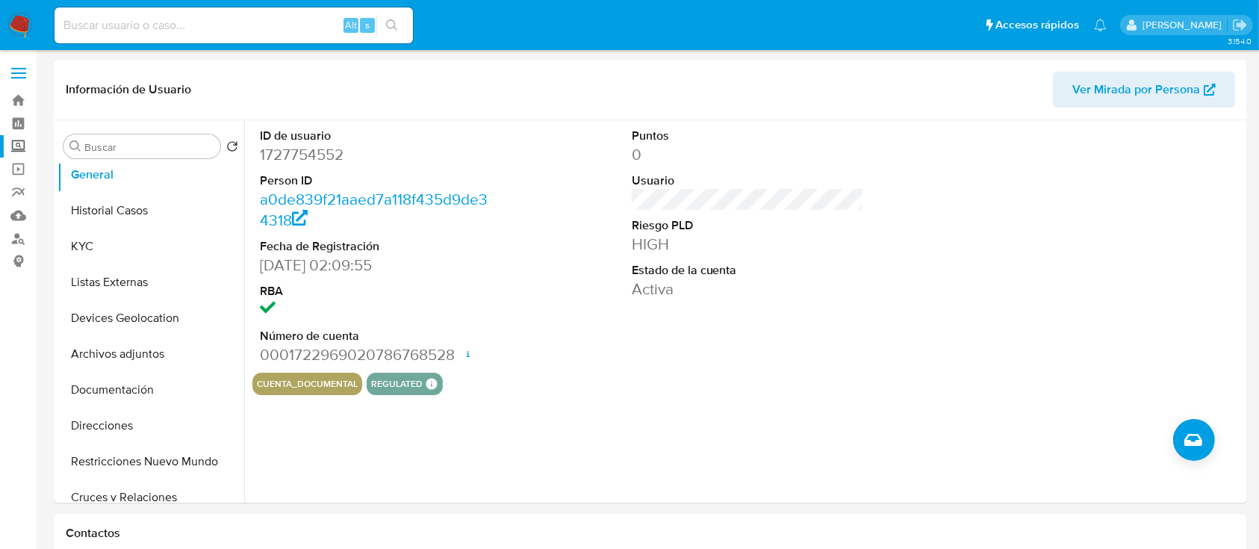
click at [10, 141] on label "Screening" at bounding box center [89, 146] width 178 height 23
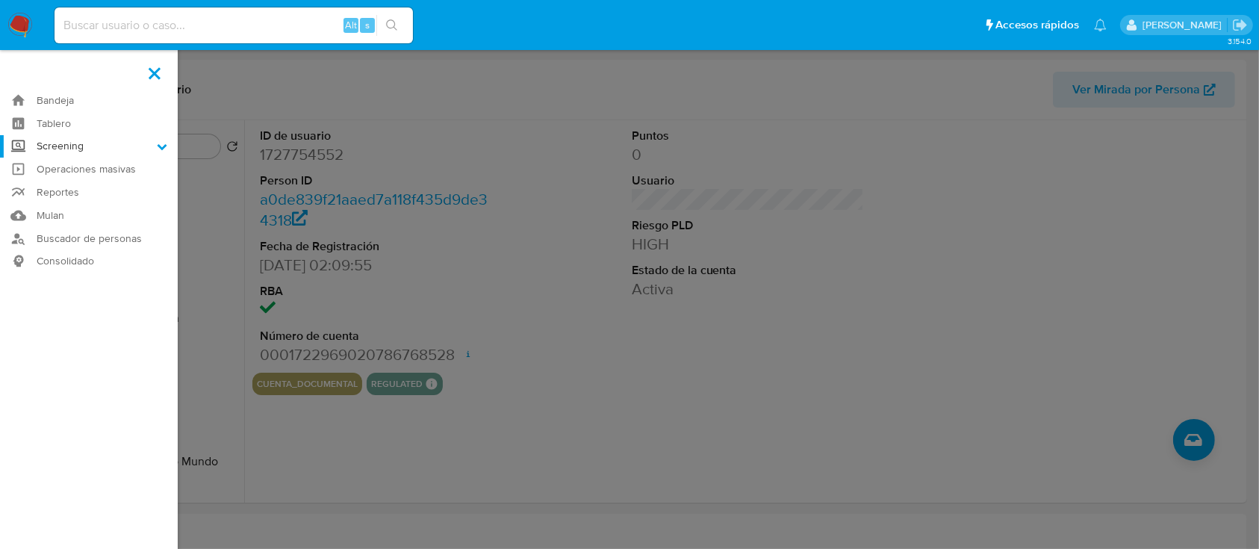
click at [0, 0] on input "Screening" at bounding box center [0, 0] width 0 height 0
click at [60, 203] on link "Herramientas" at bounding box center [89, 205] width 178 height 19
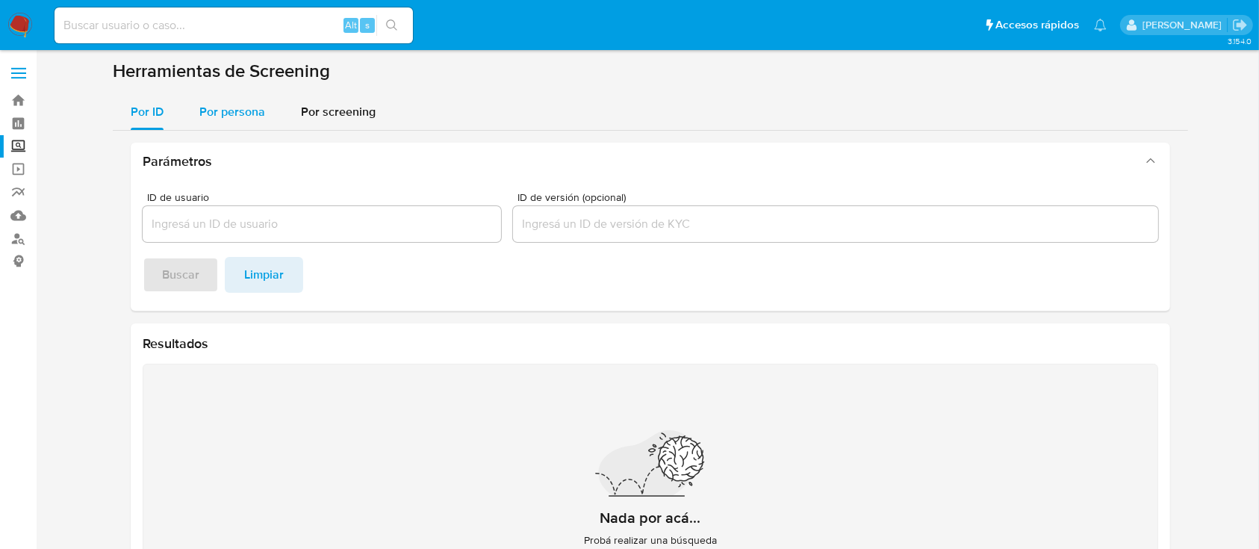
click at [263, 127] on div "Por persona" at bounding box center [232, 112] width 66 height 36
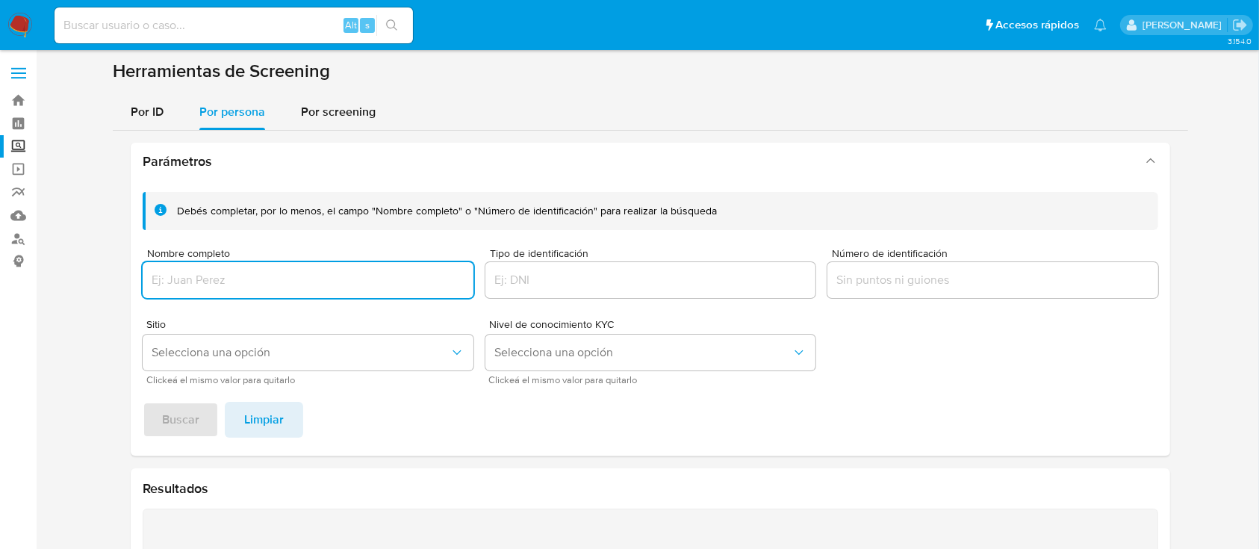
click at [251, 279] on input "Nombre completo" at bounding box center [308, 279] width 331 height 19
type input "[PERSON_NAME]"
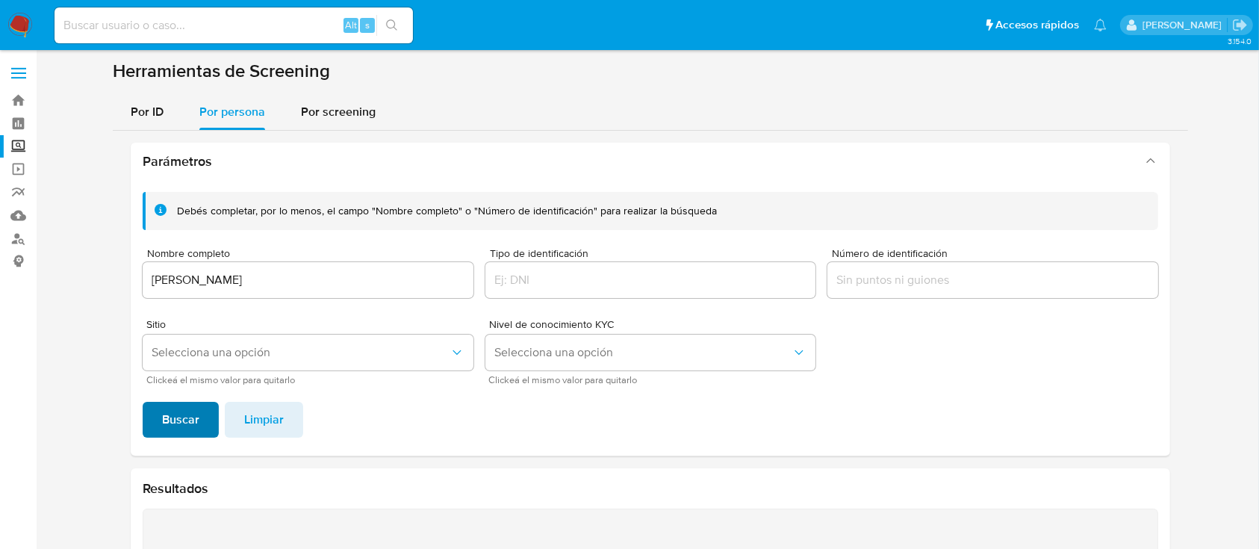
click at [189, 418] on span "Buscar" at bounding box center [180, 419] width 37 height 33
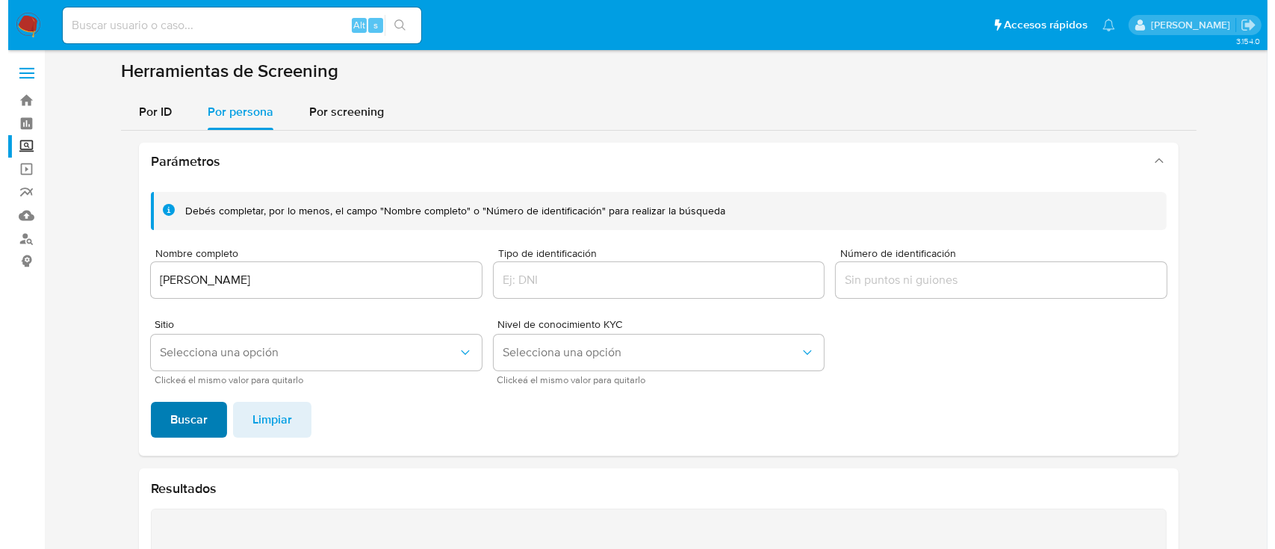
scroll to position [254, 0]
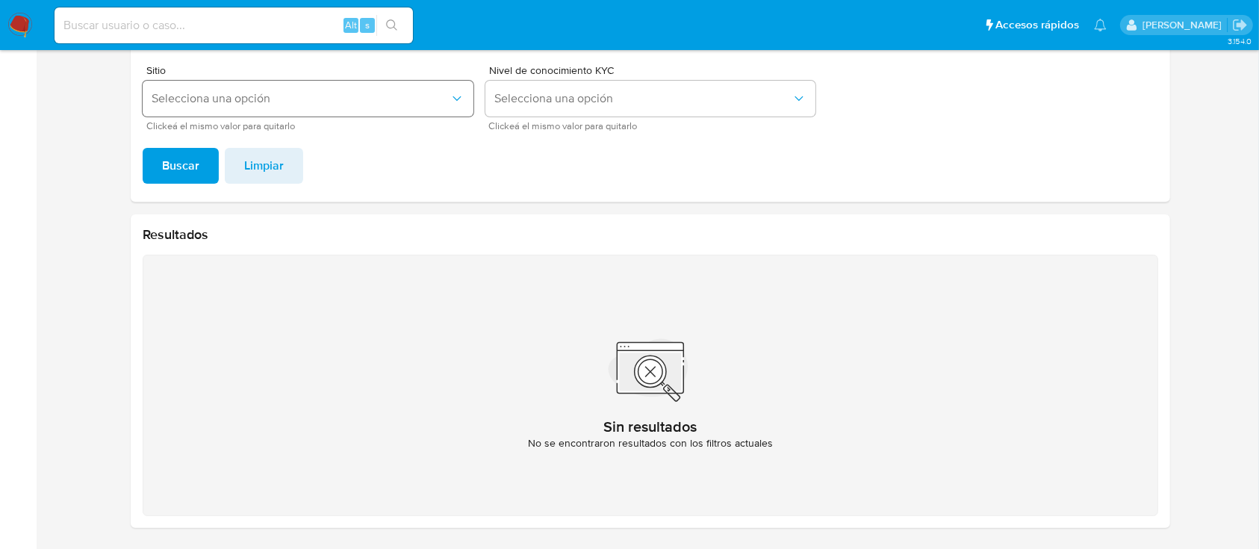
click at [364, 106] on button "Selecciona una opción" at bounding box center [308, 99] width 331 height 36
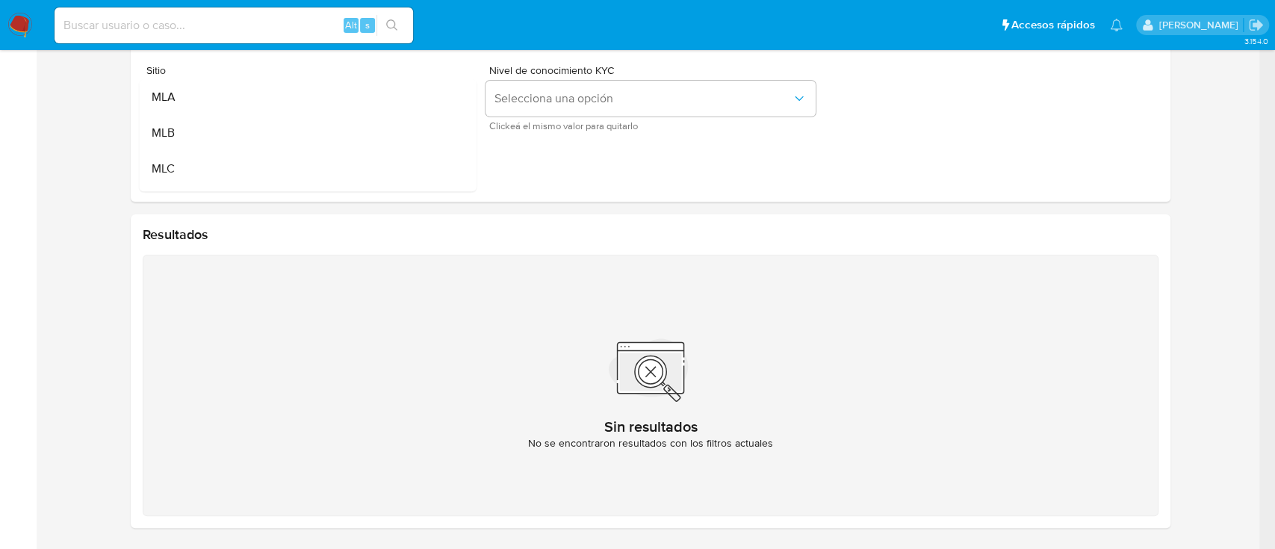
drag, startPoint x: 237, startPoint y: 156, endPoint x: 456, endPoint y: 175, distance: 218.9
click at [456, 175] on li "MLC" at bounding box center [308, 169] width 337 height 36
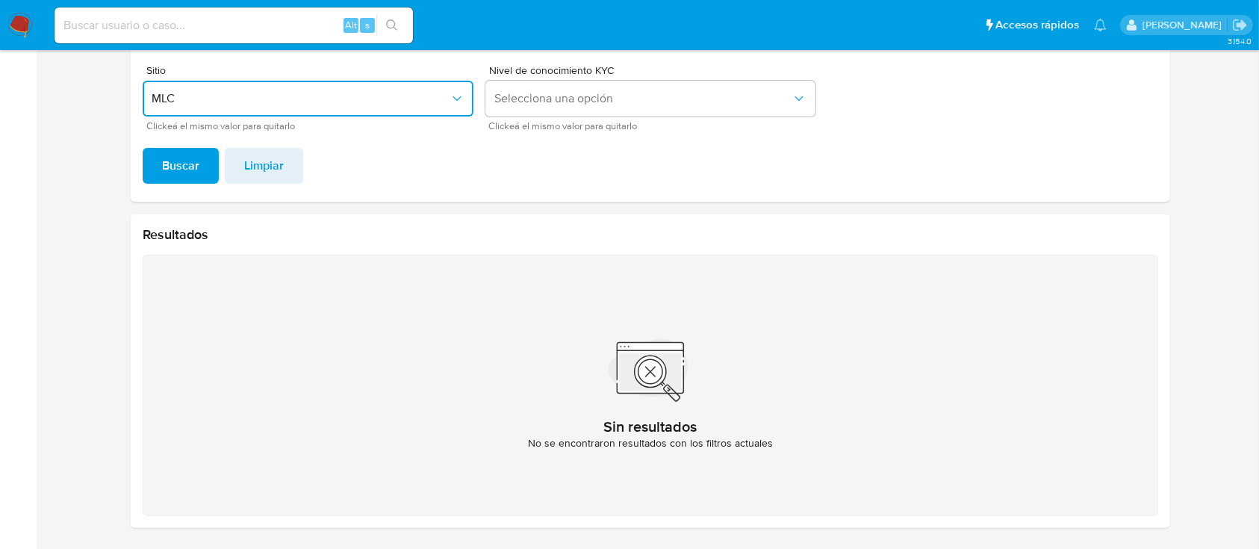
click at [456, 175] on footer "Buscar Limpiar" at bounding box center [651, 166] width 1016 height 36
click at [453, 112] on button "MLC" at bounding box center [308, 99] width 331 height 36
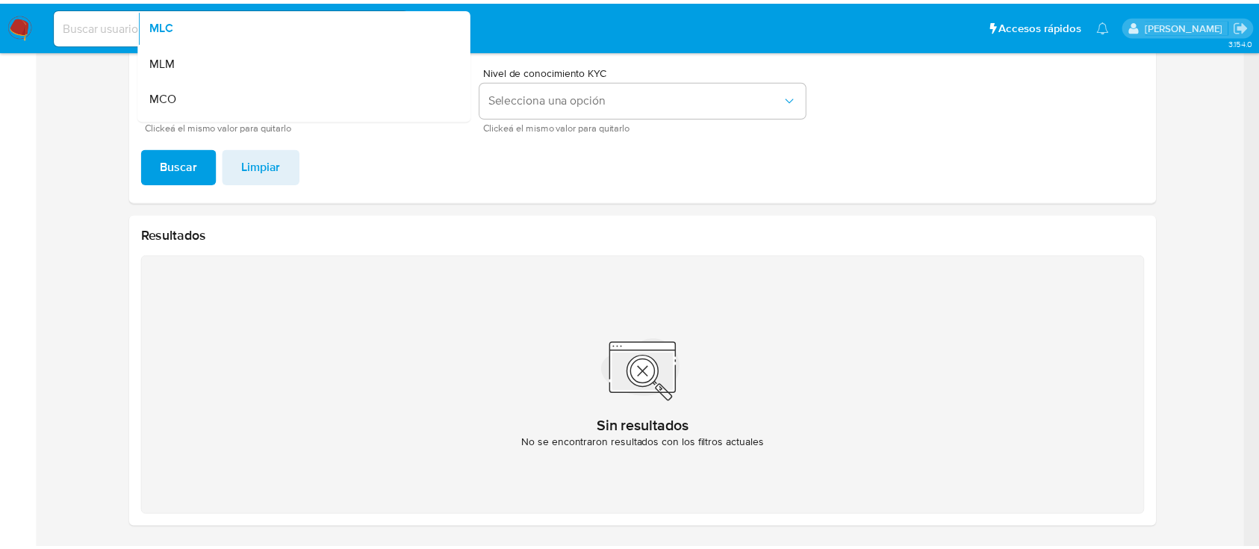
scroll to position [79, 0]
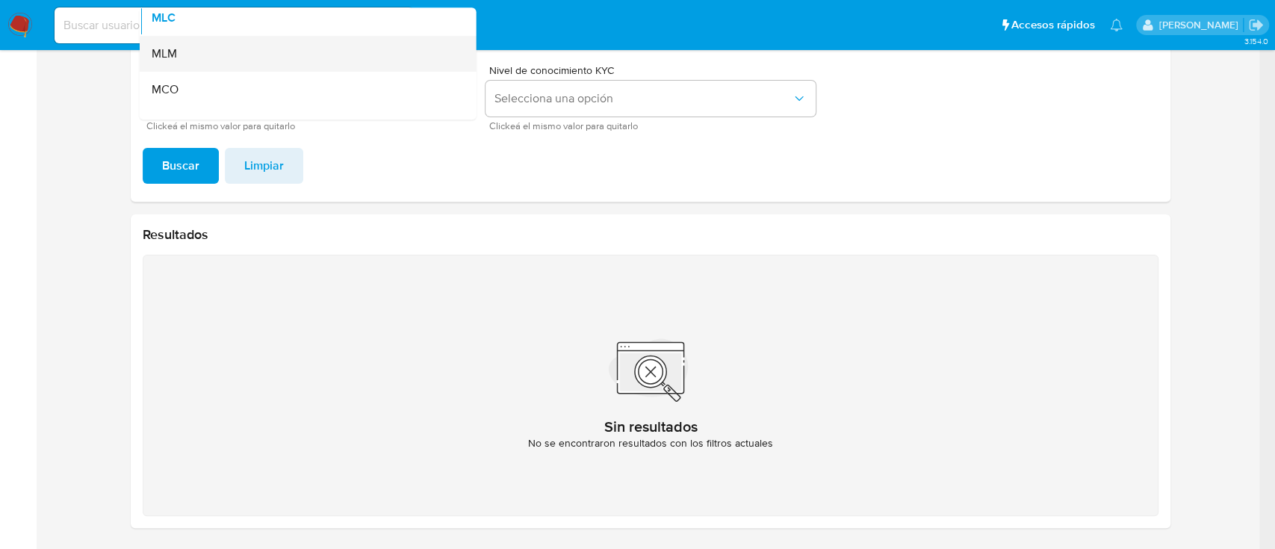
click at [370, 47] on div "MLM" at bounding box center [304, 54] width 304 height 36
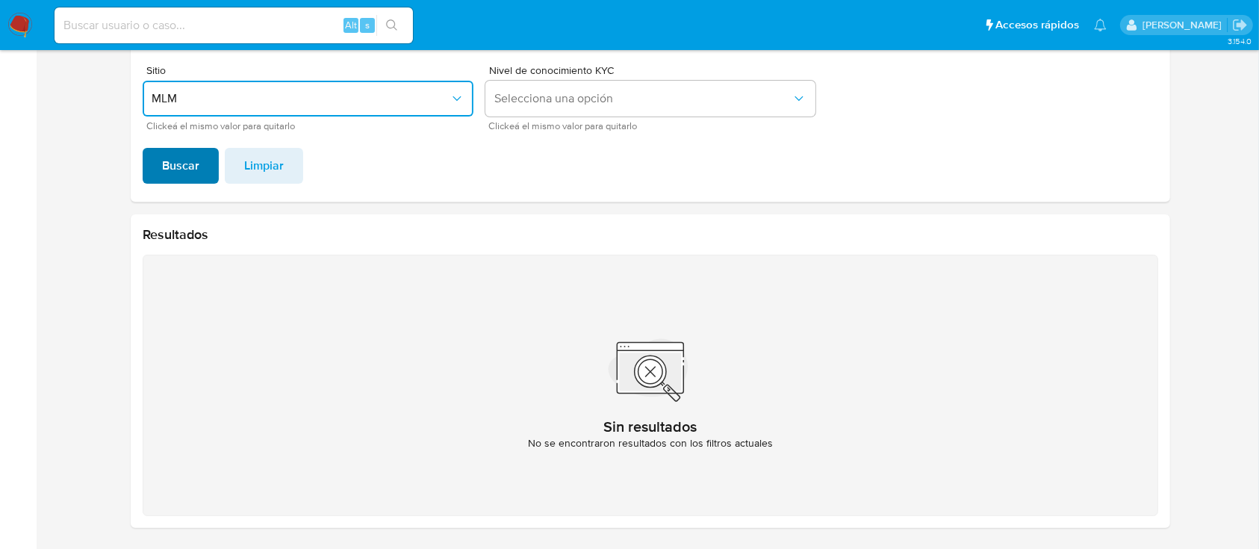
click at [173, 173] on span "Buscar" at bounding box center [180, 165] width 37 height 33
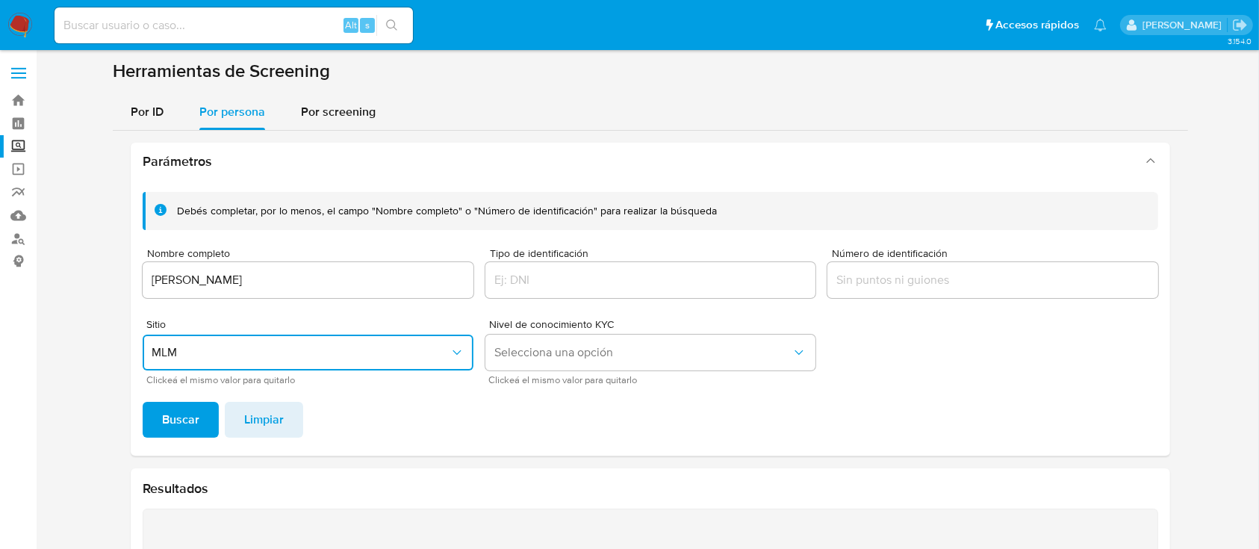
click at [423, 301] on div "Debés completar, por lo menos, el campo "Nombre completo" o "Número de identifi…" at bounding box center [651, 288] width 1016 height 192
click at [417, 282] on input "LUIS MIGUEL COTA YEPIZ" at bounding box center [308, 279] width 331 height 19
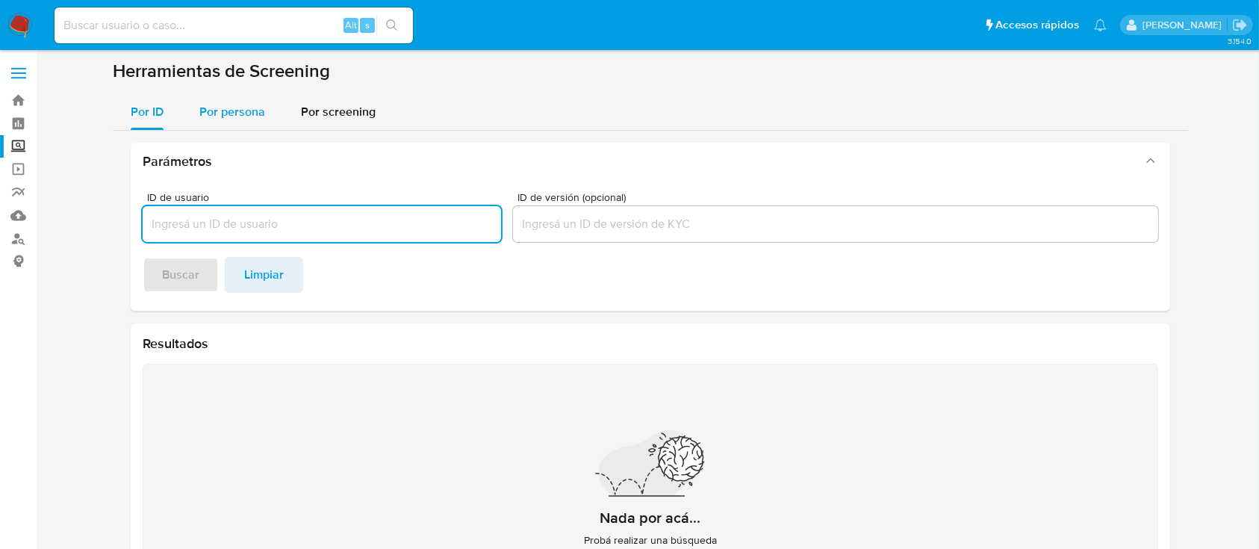
click at [252, 114] on span "Por persona" at bounding box center [232, 111] width 66 height 17
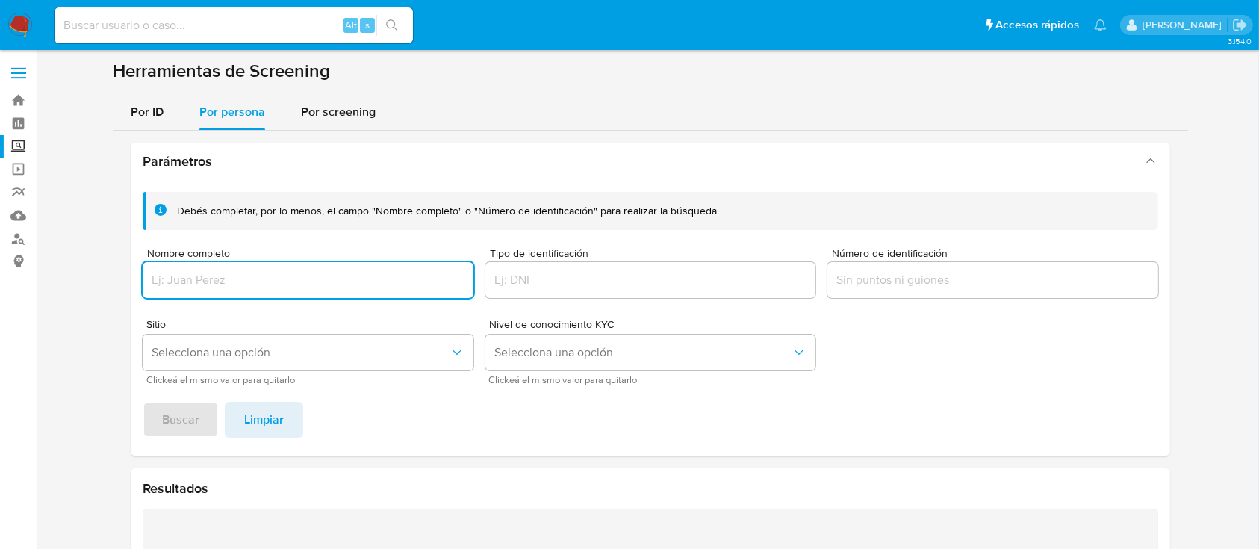
click at [275, 278] on input "Nombre completo" at bounding box center [308, 279] width 331 height 19
type input "[PERSON_NAME]"
click at [193, 412] on span "Buscar" at bounding box center [180, 419] width 37 height 33
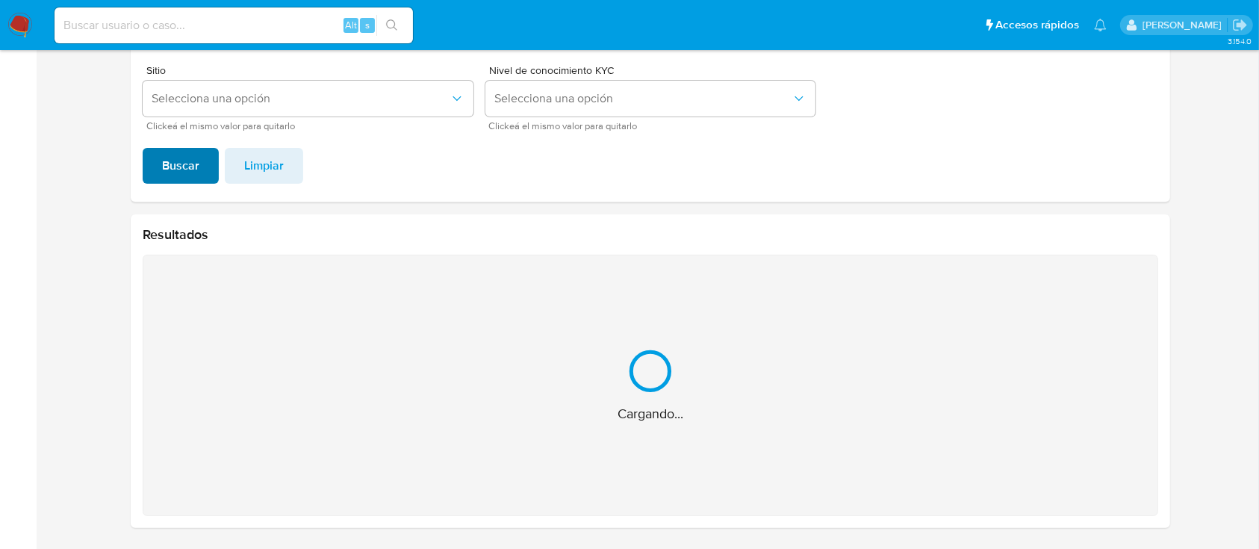
scroll to position [16, 0]
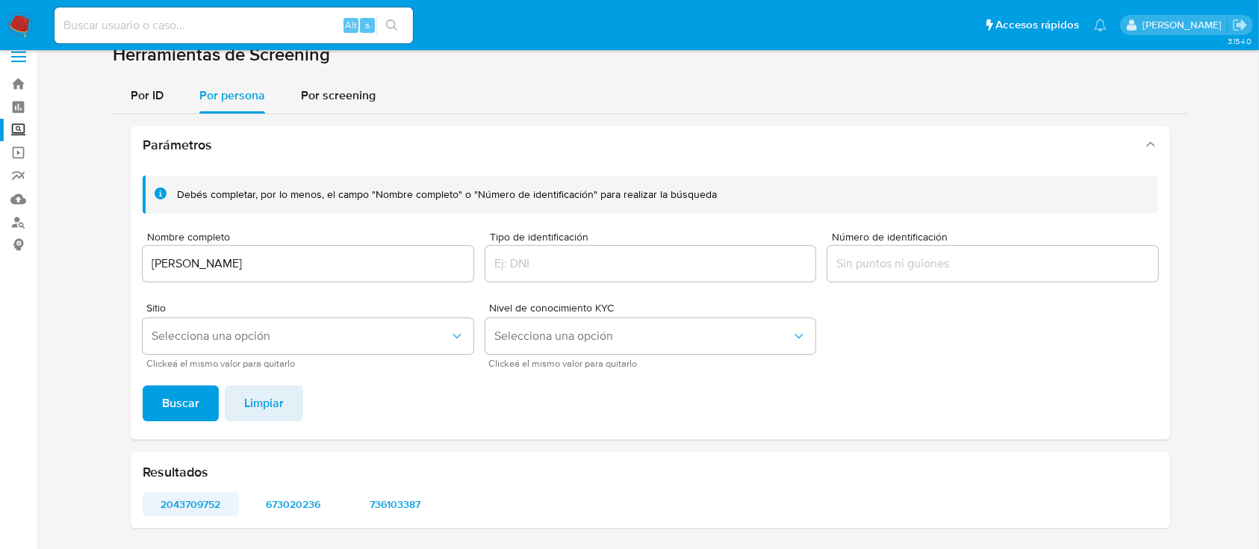
click at [183, 513] on span "2043709752" at bounding box center [190, 504] width 75 height 21
click at [217, 13] on div "Alt s" at bounding box center [234, 25] width 358 height 36
click at [196, 21] on input at bounding box center [234, 25] width 358 height 19
type input "1727754552"
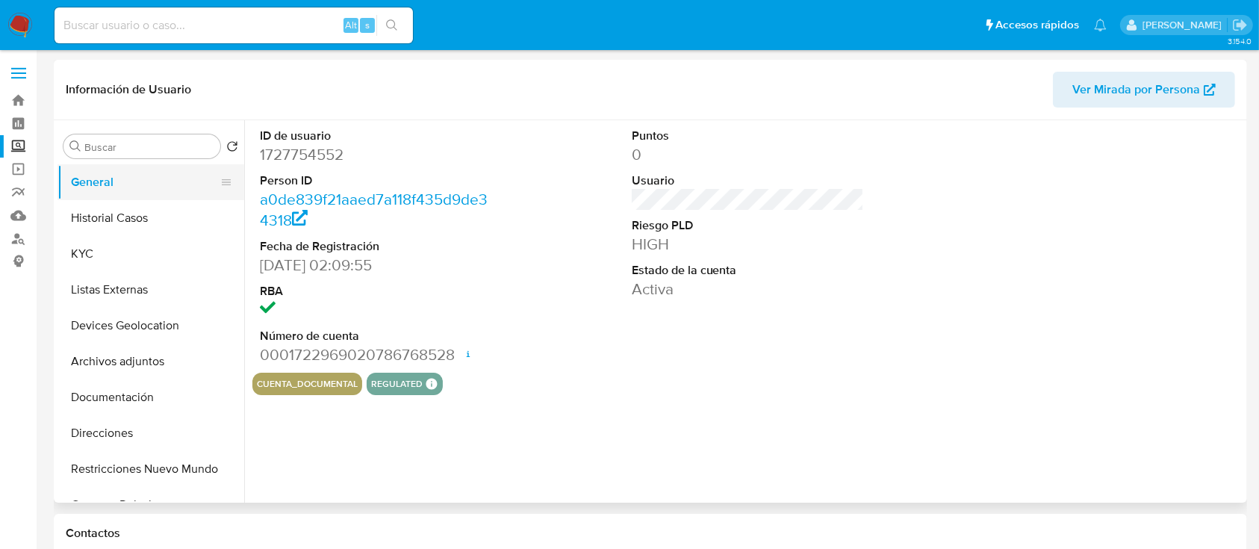
select select "10"
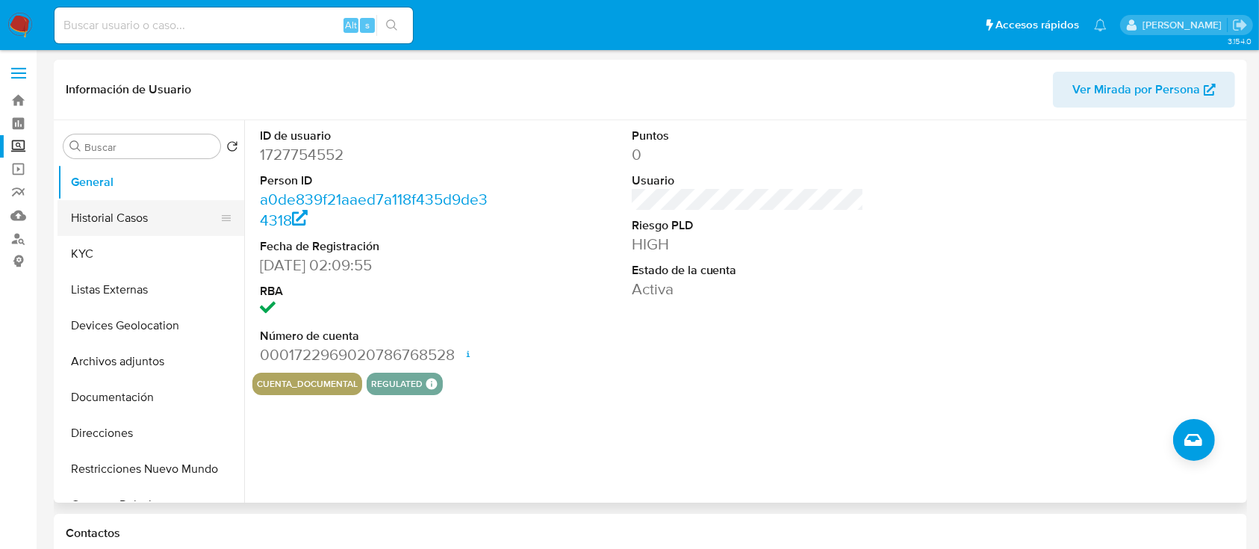
click at [143, 223] on button "Historial Casos" at bounding box center [145, 218] width 175 height 36
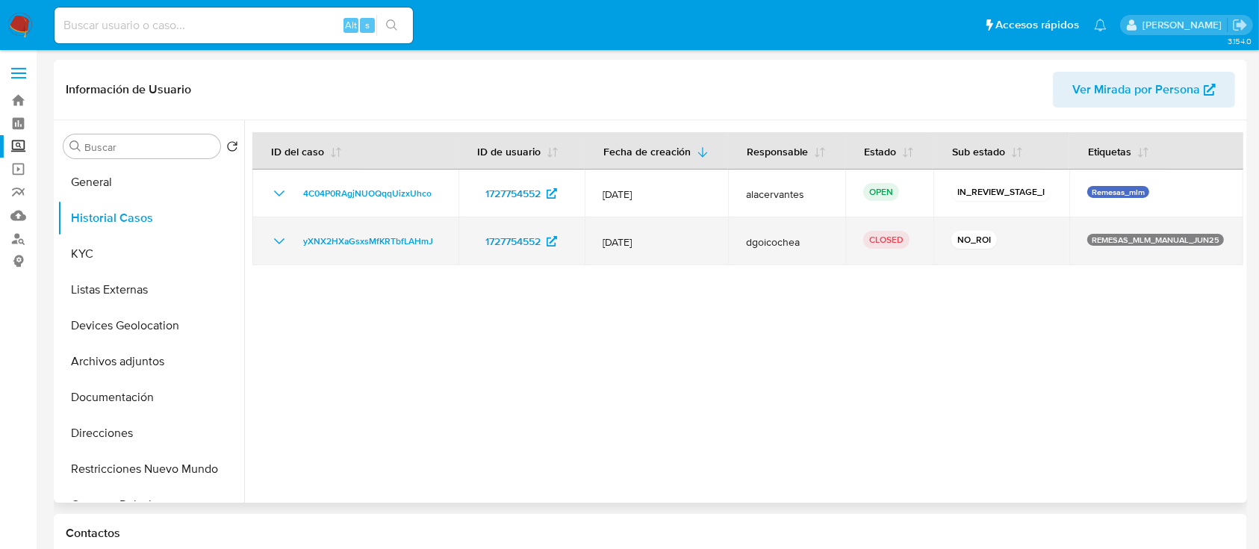
click at [273, 243] on icon "Mostrar/Ocultar" at bounding box center [279, 241] width 18 height 18
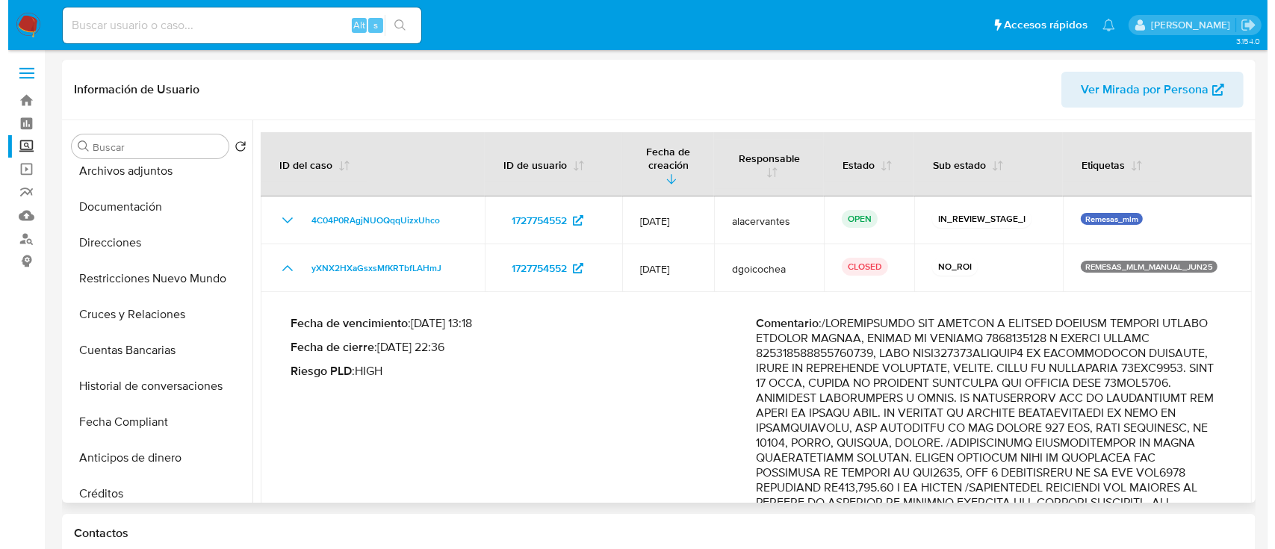
scroll to position [197, 0]
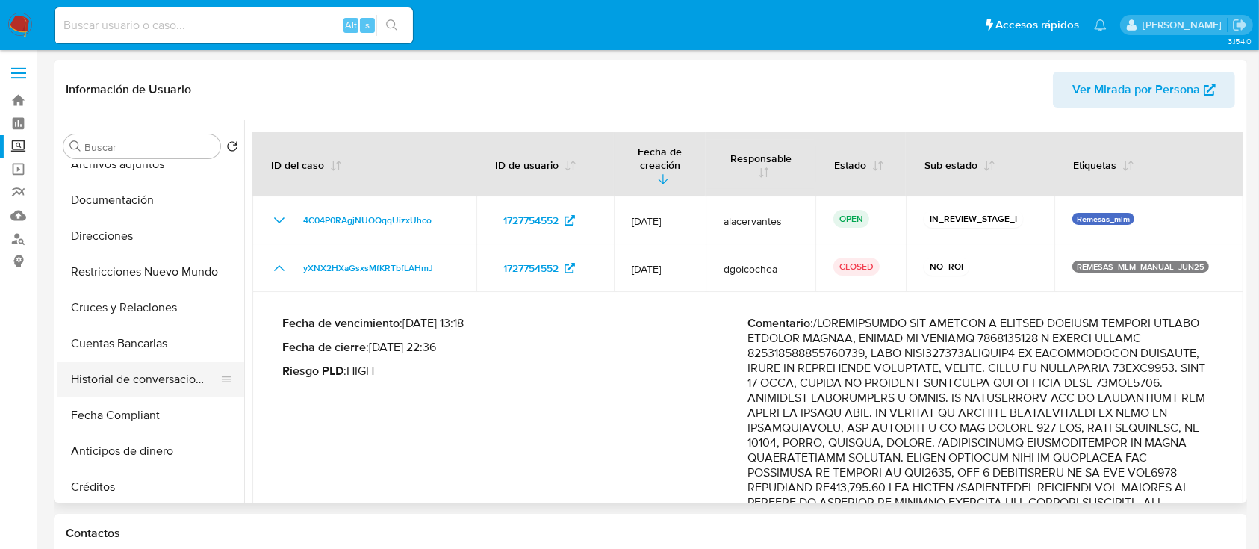
click at [180, 382] on button "Historial de conversaciones" at bounding box center [145, 379] width 175 height 36
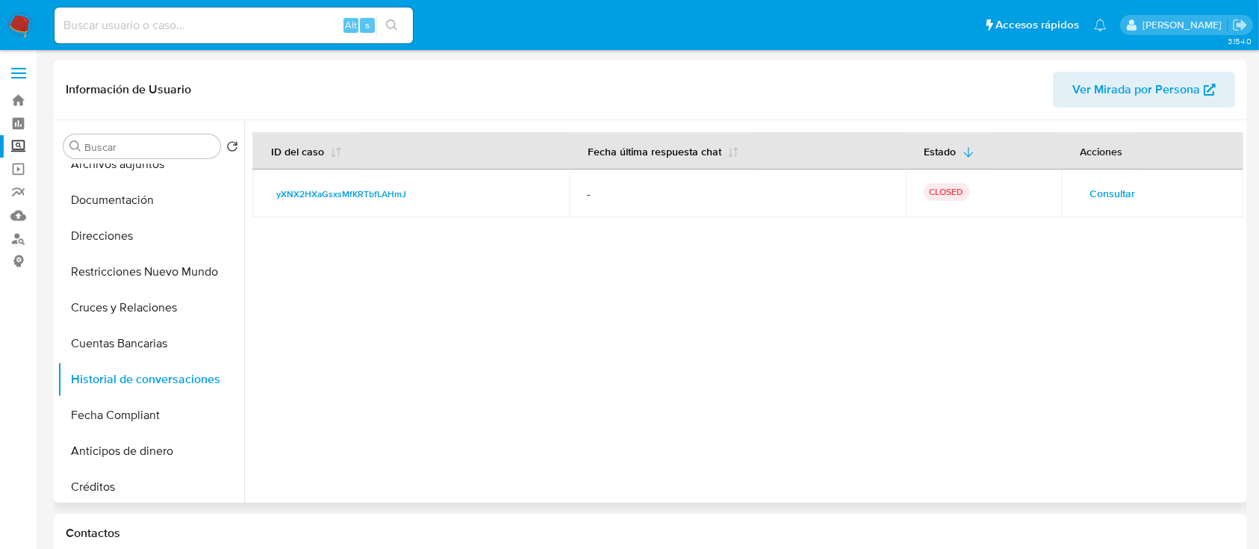
click at [1113, 187] on span "Consultar" at bounding box center [1113, 193] width 46 height 21
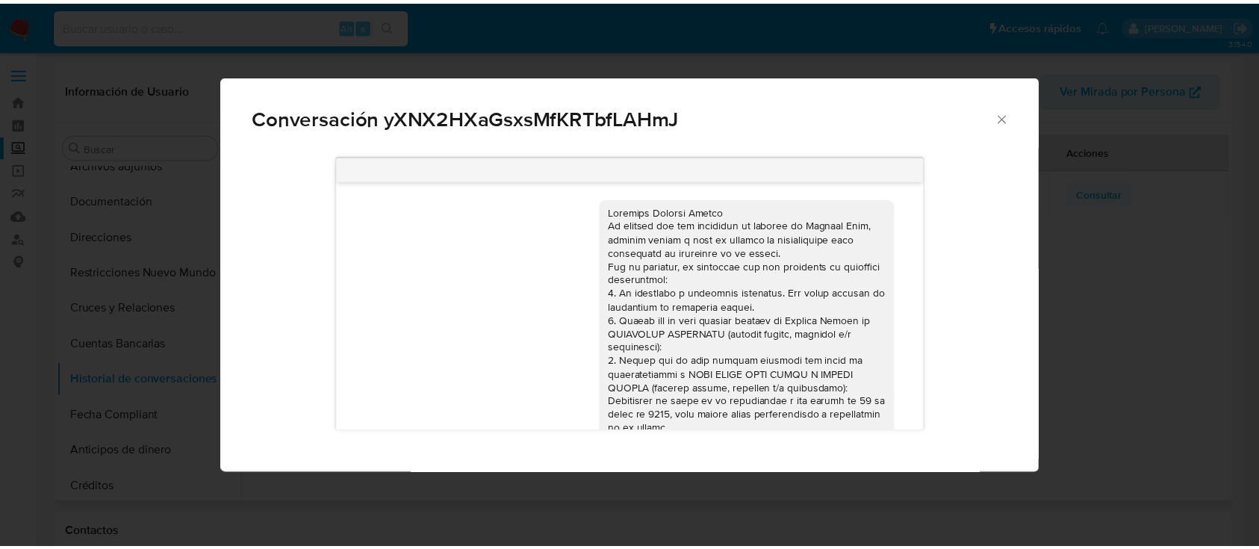
scroll to position [161, 0]
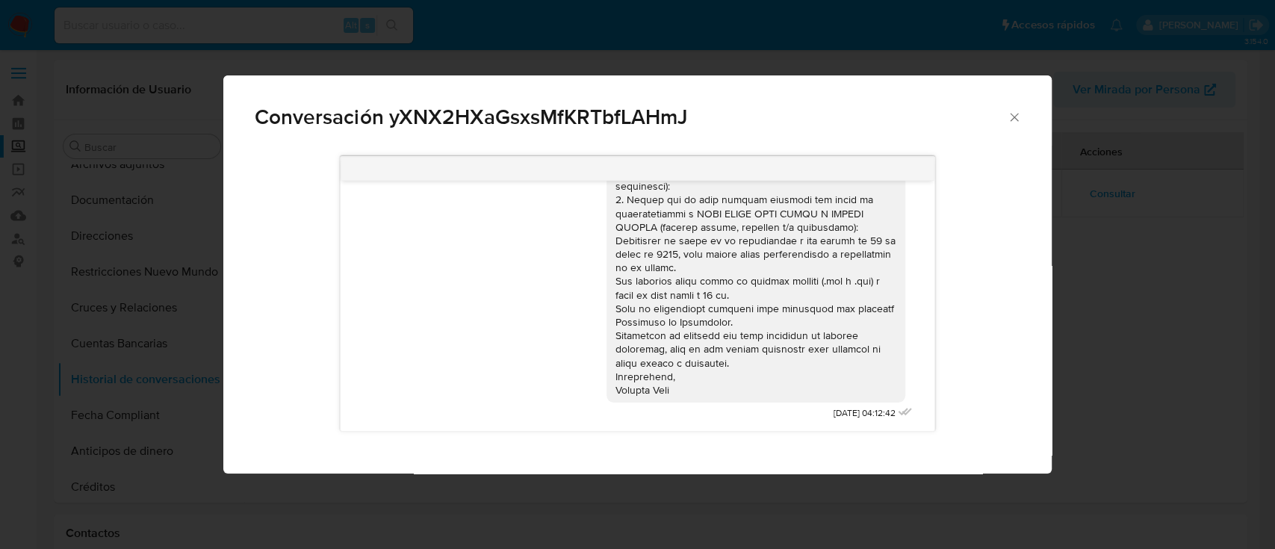
click at [1010, 112] on icon "Cerrar" at bounding box center [1014, 117] width 15 height 15
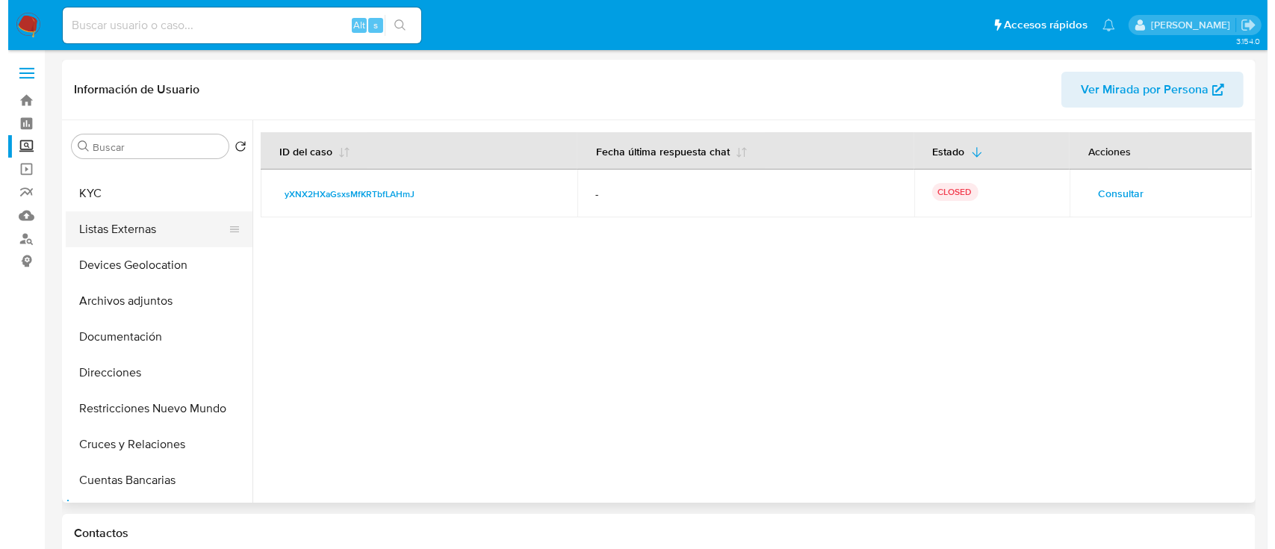
scroll to position [59, 0]
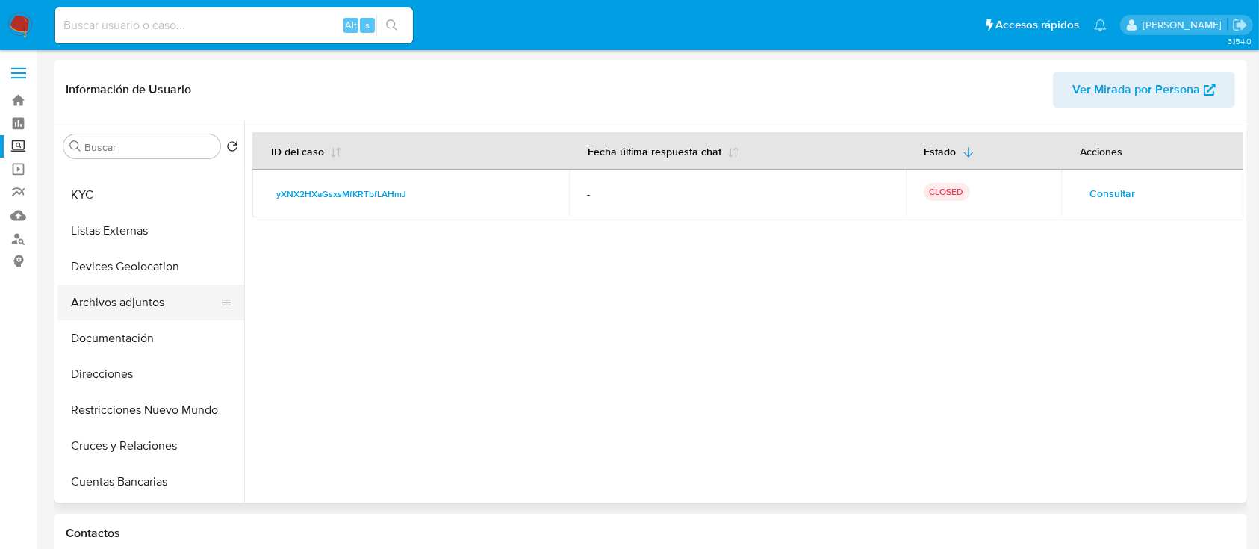
click at [117, 302] on button "Archivos adjuntos" at bounding box center [145, 303] width 175 height 36
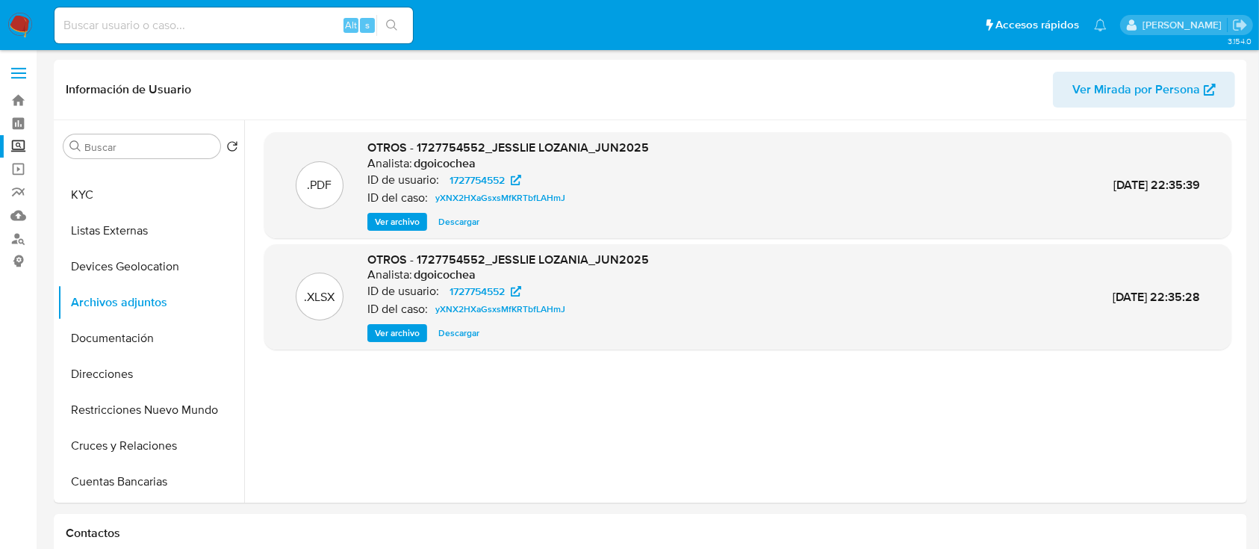
click at [269, 309] on div ".XLSX OTROS - 1727754552_JESSLIE LOZANIA_JUN2025 Analista: dgoicochea ID de usu…" at bounding box center [747, 297] width 967 height 106
click at [400, 224] on span "Ver archivo" at bounding box center [397, 221] width 45 height 15
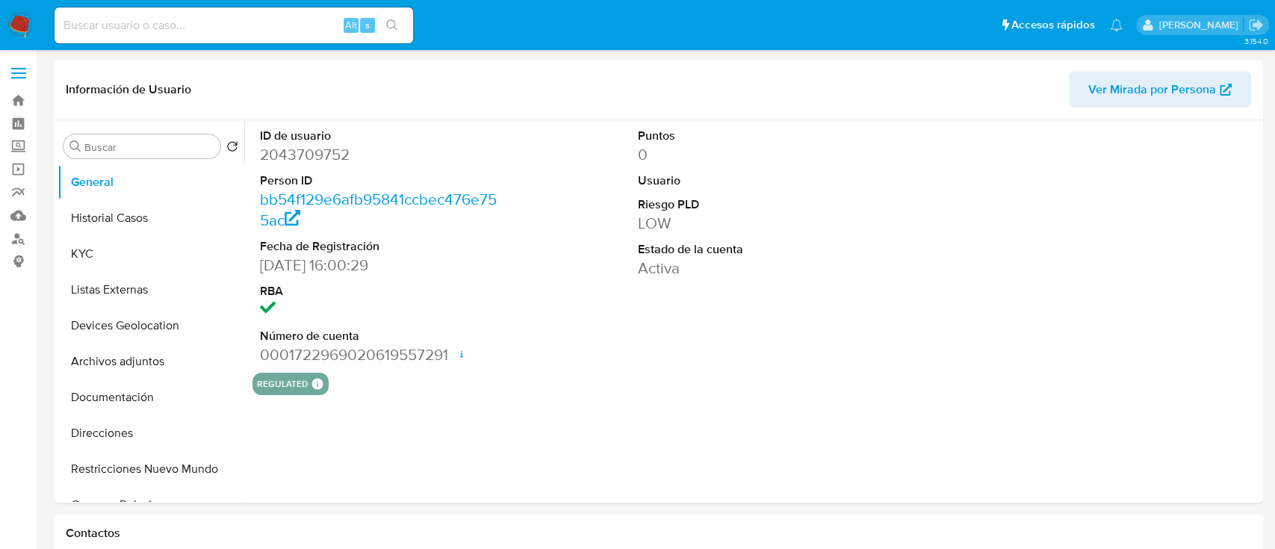
select select "10"
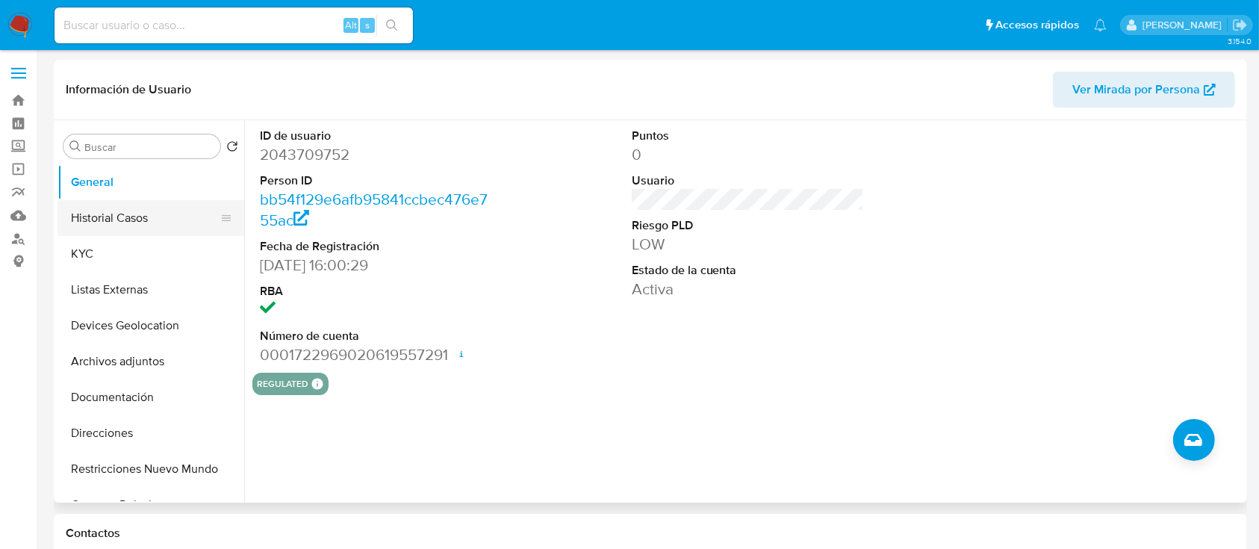
click at [165, 227] on button "Historial Casos" at bounding box center [145, 218] width 175 height 36
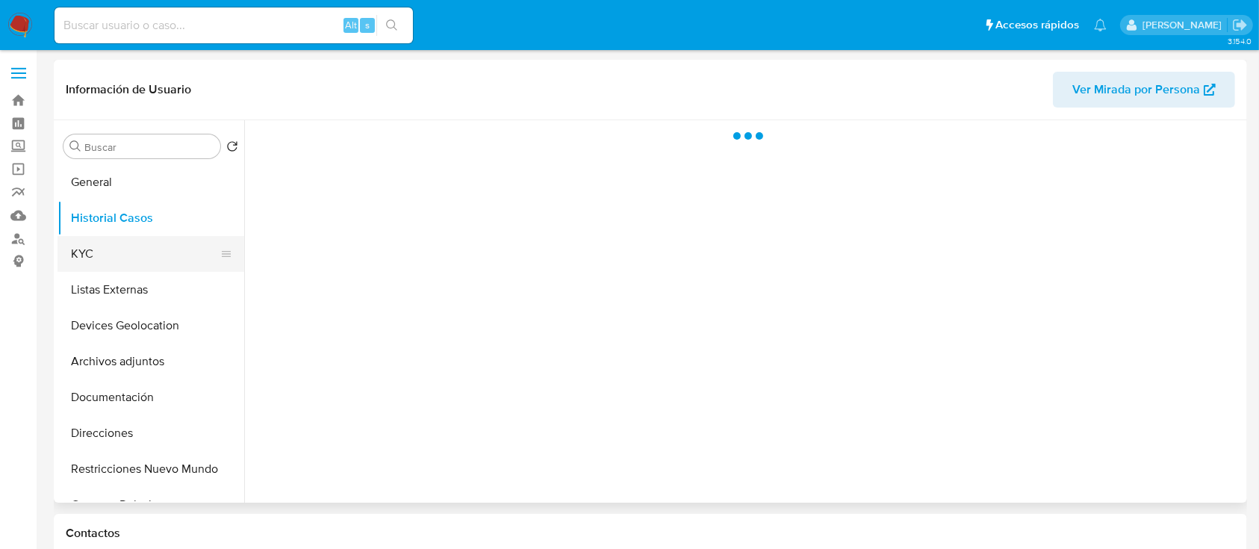
click at [131, 250] on button "KYC" at bounding box center [145, 254] width 175 height 36
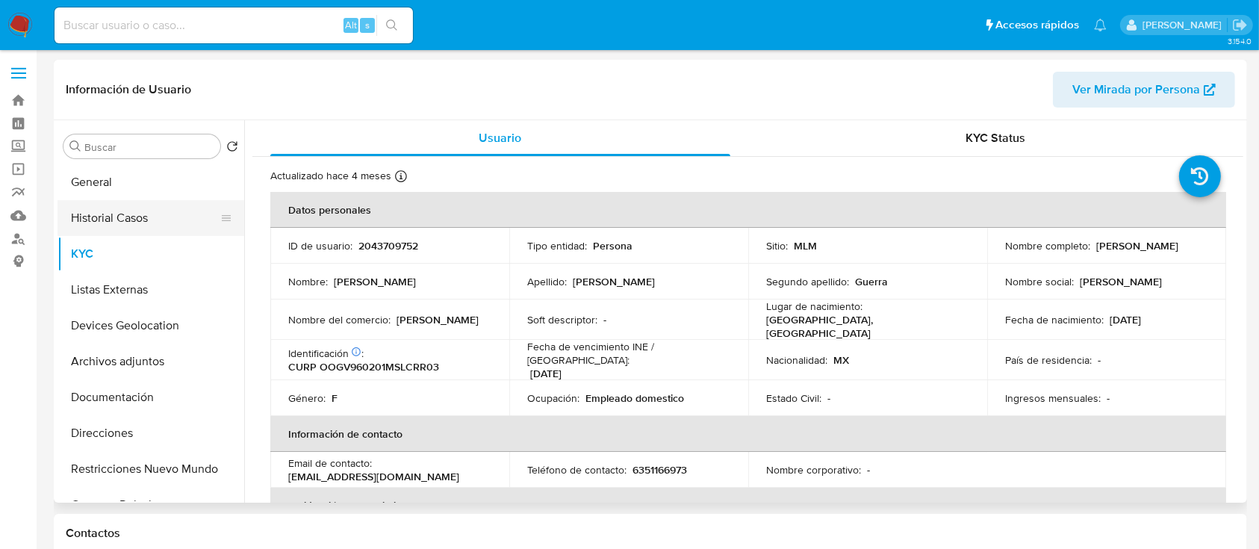
click at [125, 218] on button "Historial Casos" at bounding box center [145, 218] width 175 height 36
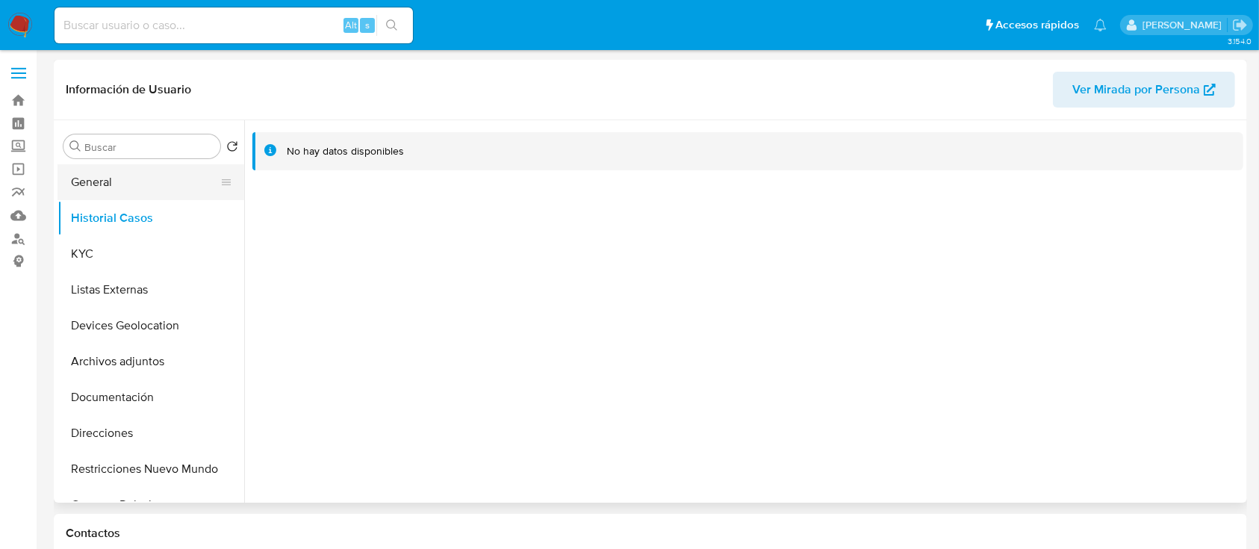
click at [106, 188] on button "General" at bounding box center [145, 182] width 175 height 36
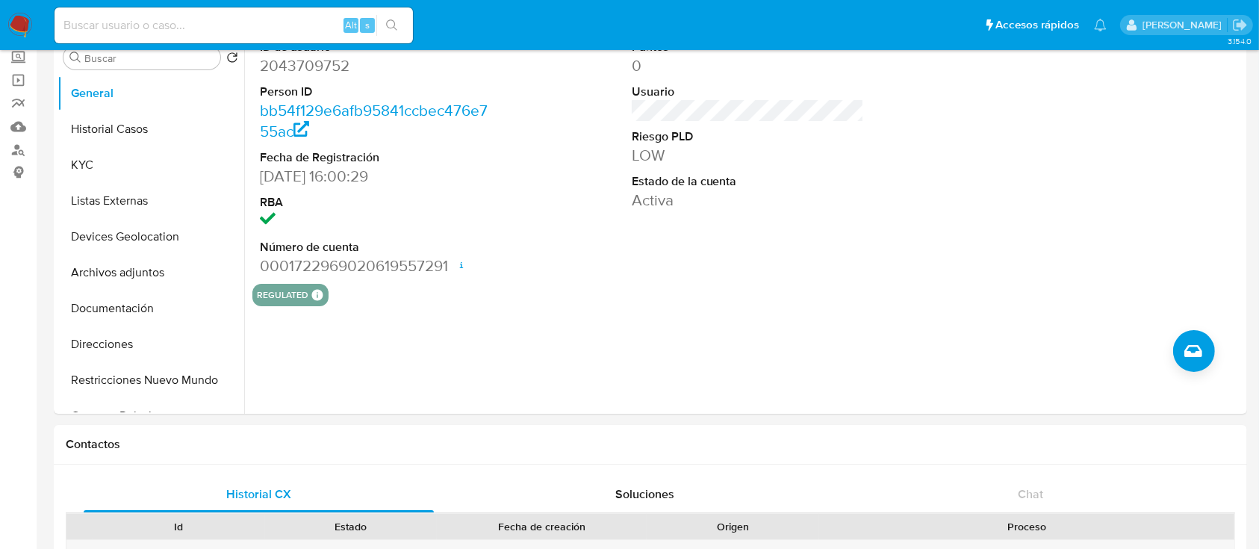
scroll to position [92, 0]
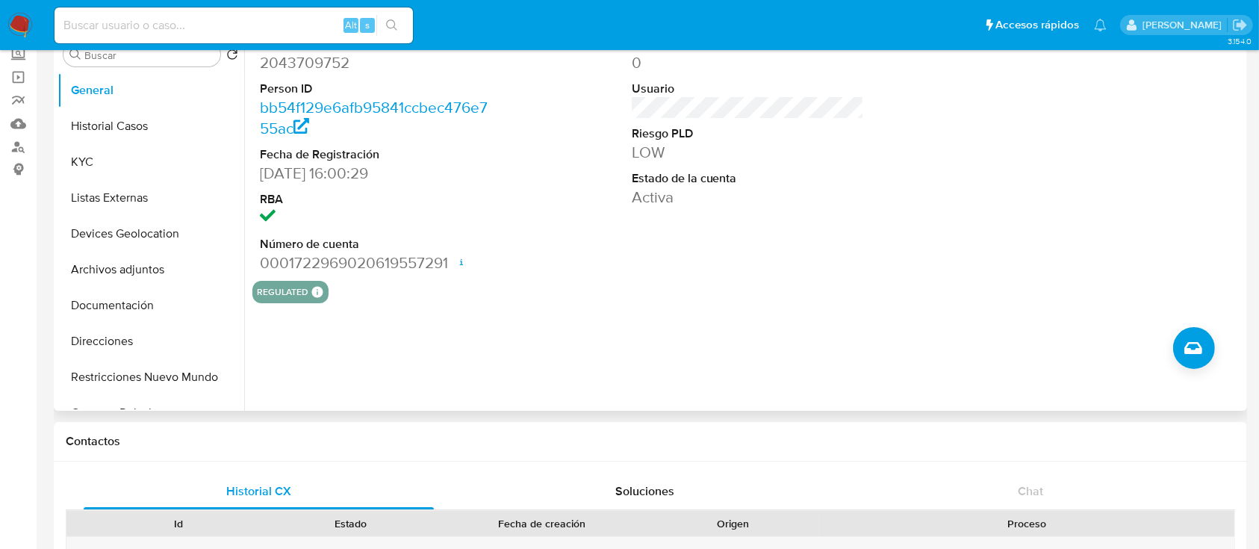
click at [324, 63] on dd "2043709752" at bounding box center [376, 62] width 233 height 21
copy dd "2043709752"
click at [119, 178] on button "KYC" at bounding box center [145, 162] width 175 height 36
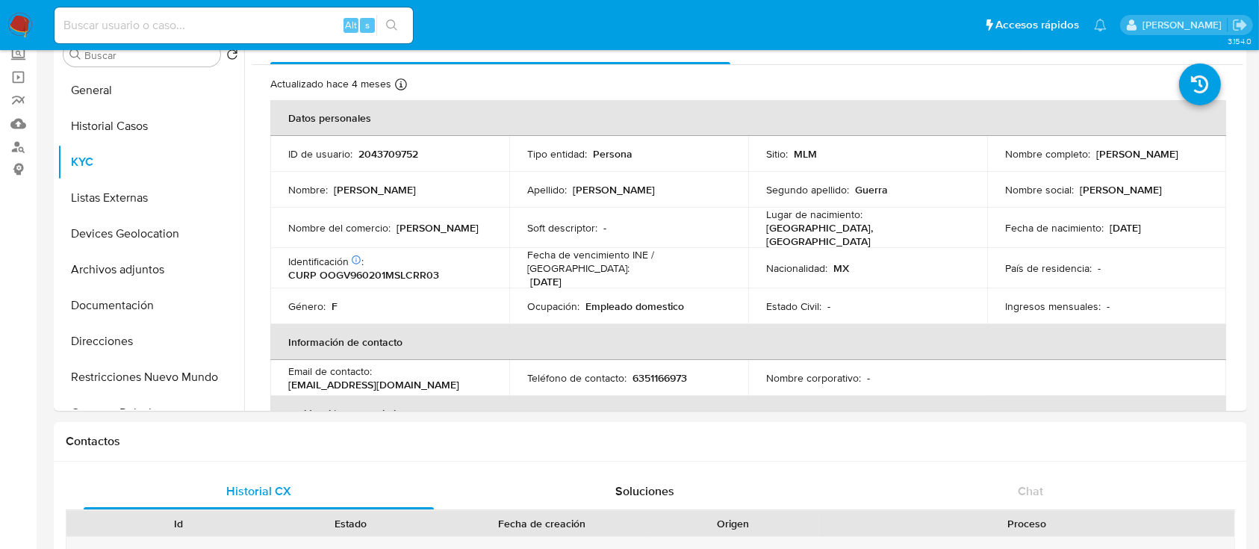
click at [173, 13] on div "Alt s" at bounding box center [234, 25] width 358 height 36
click at [156, 26] on input at bounding box center [234, 25] width 358 height 19
type input "1727754552"
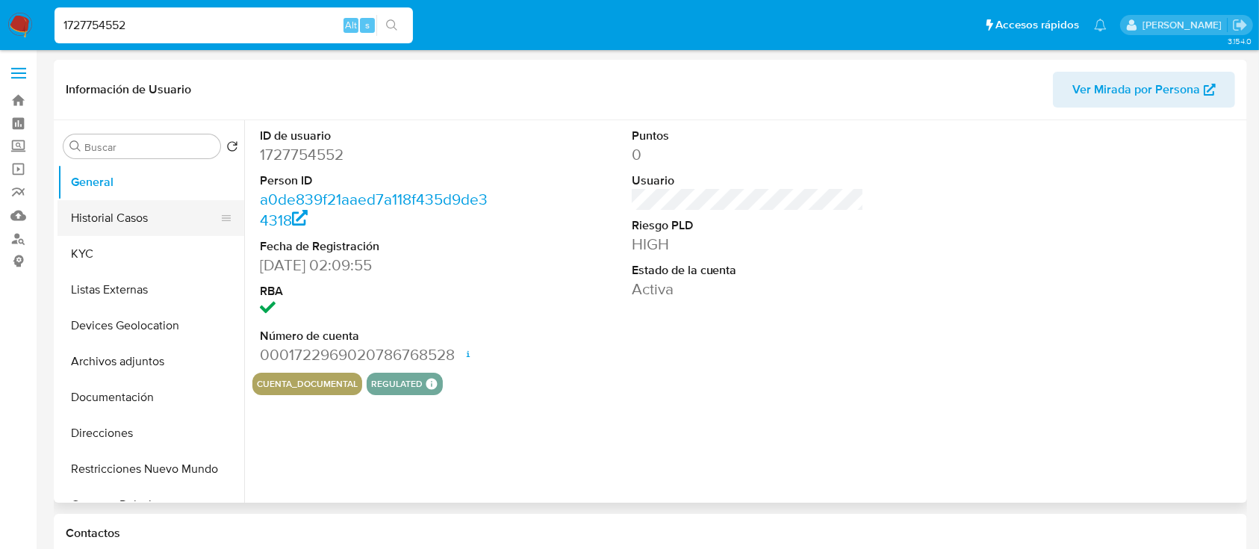
click at [127, 224] on button "Historial Casos" at bounding box center [145, 218] width 175 height 36
select select "10"
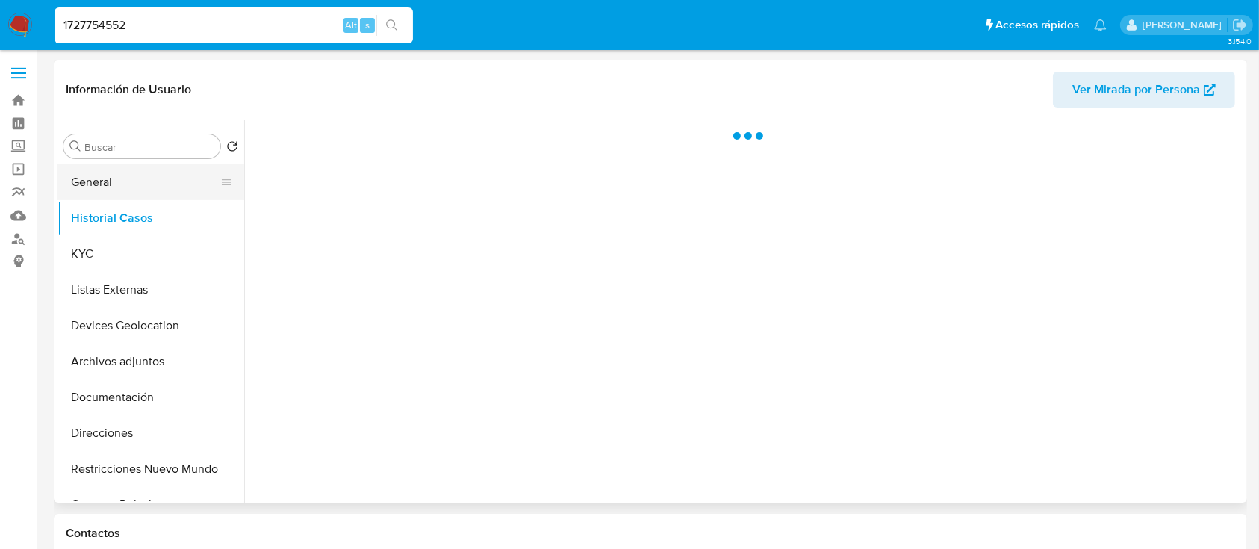
click at [114, 193] on button "General" at bounding box center [145, 182] width 175 height 36
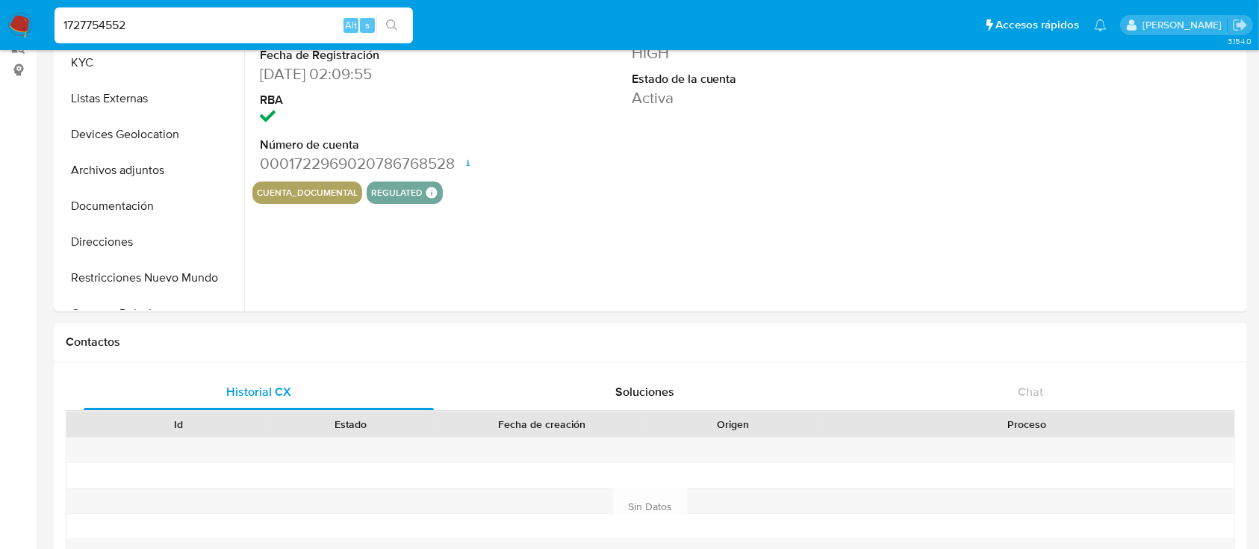
scroll to position [195, 0]
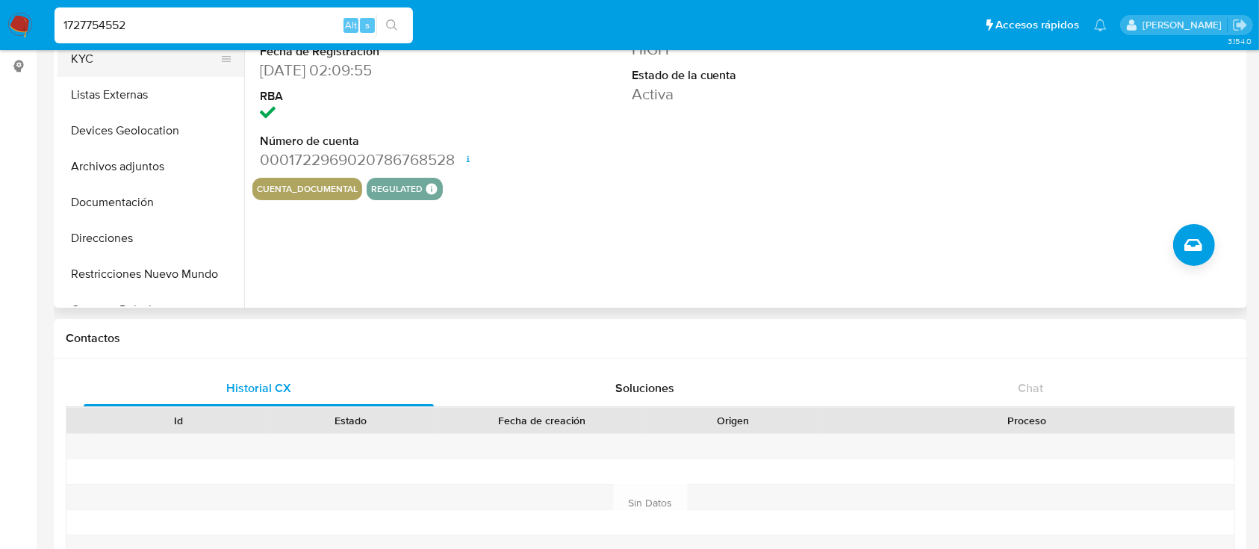
click at [137, 68] on button "KYC" at bounding box center [145, 59] width 175 height 36
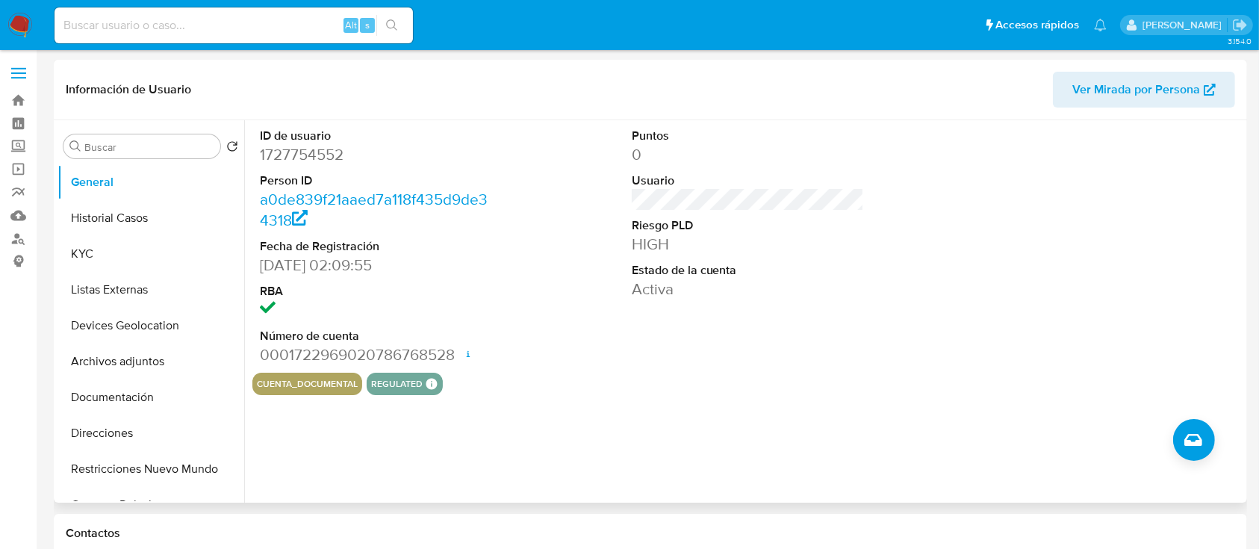
select select "10"
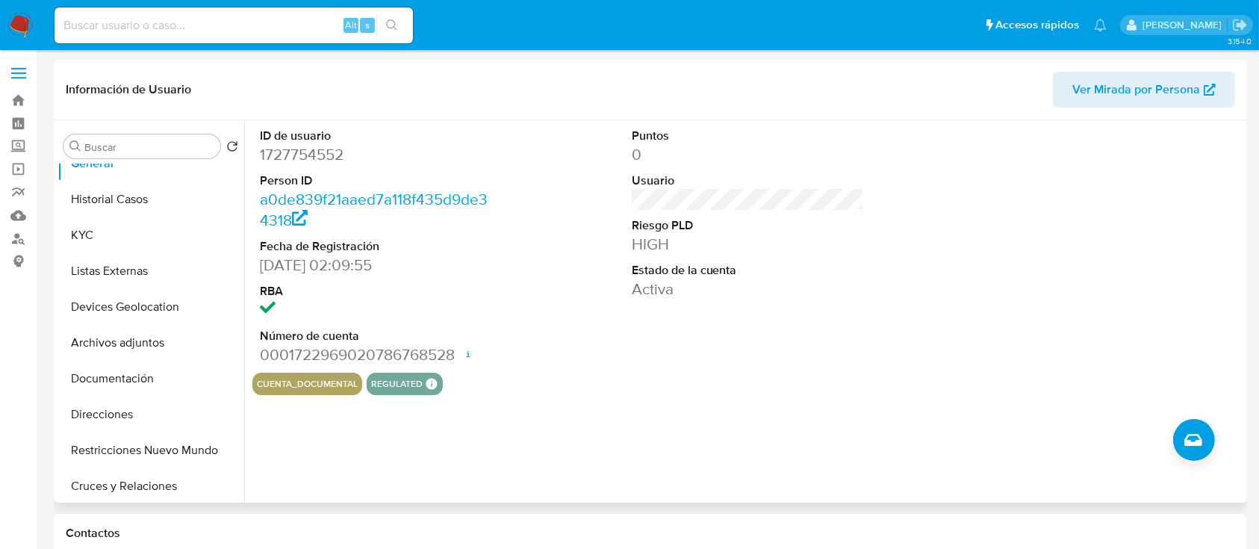
scroll to position [21, 0]
click at [146, 199] on button "Historial Casos" at bounding box center [145, 197] width 175 height 36
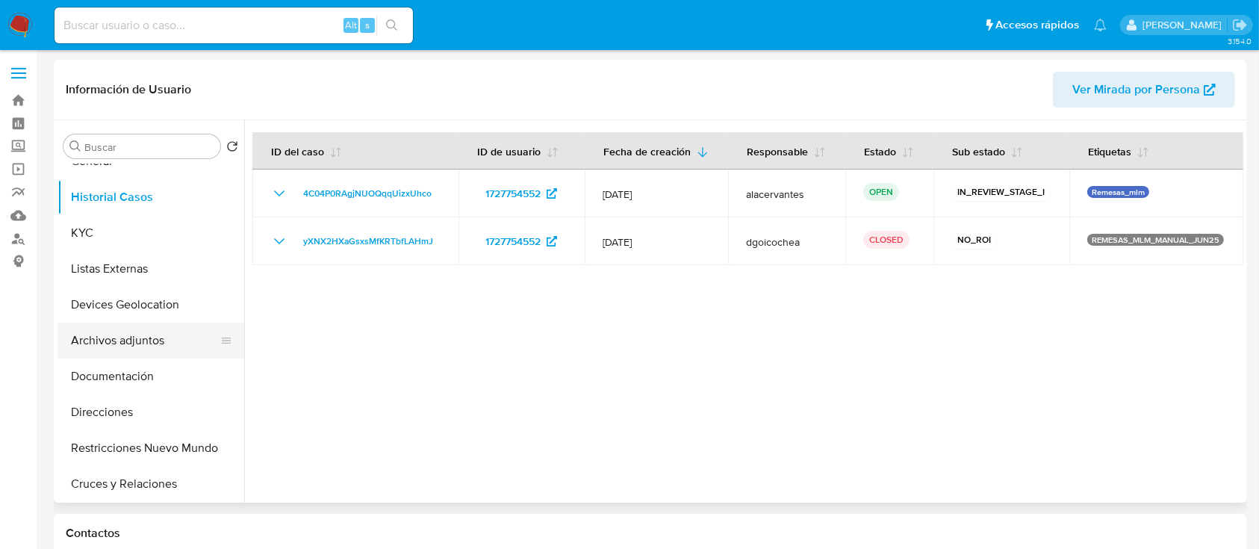
click at [143, 338] on button "Archivos adjuntos" at bounding box center [145, 341] width 175 height 36
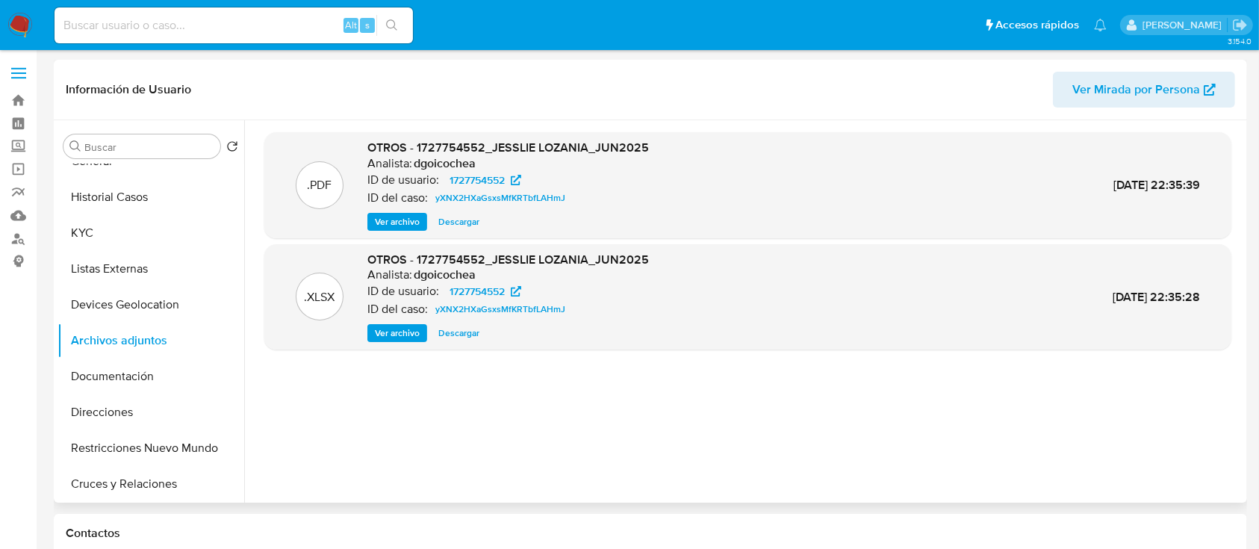
click at [380, 222] on span "Ver archivo" at bounding box center [397, 221] width 45 height 15
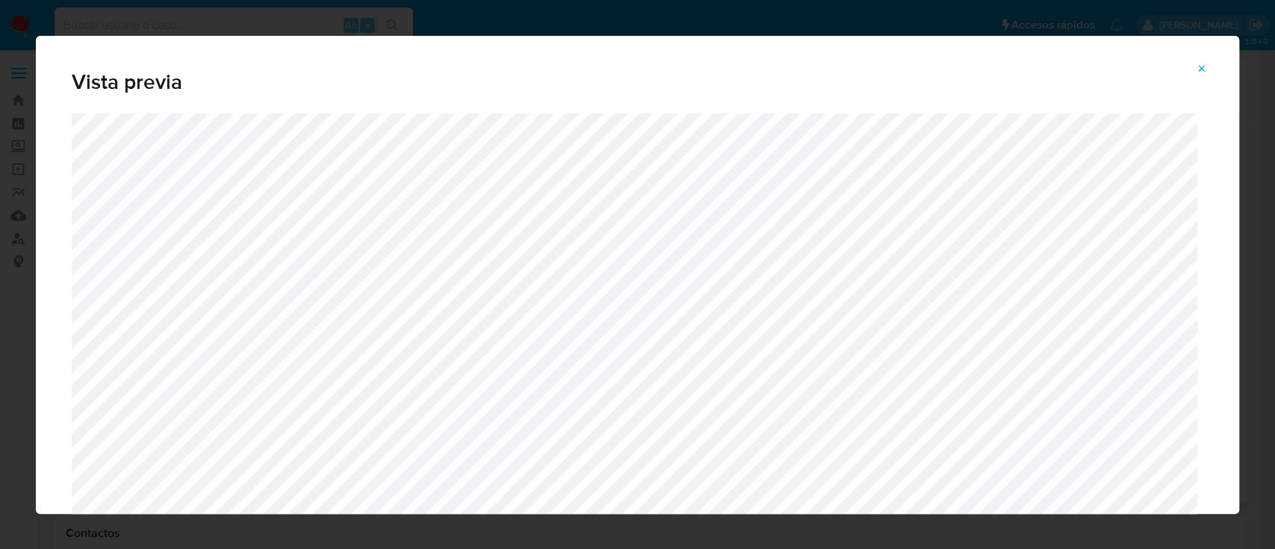
click at [1205, 63] on icon "Attachment preview" at bounding box center [1202, 69] width 12 height 12
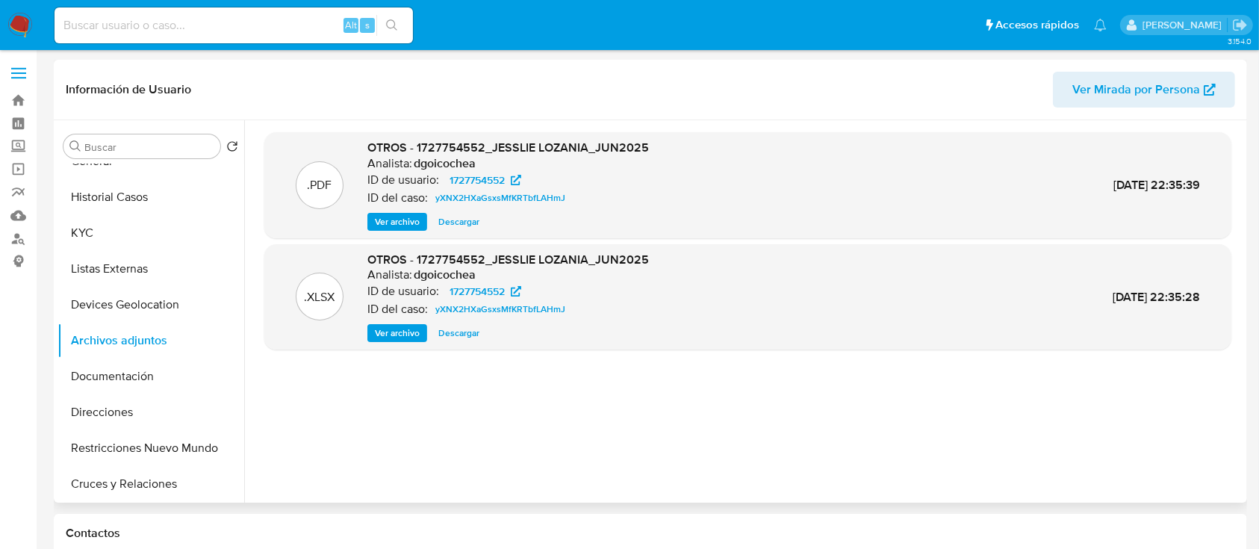
click at [293, 12] on div "Alt s" at bounding box center [234, 25] width 358 height 36
click at [284, 25] on input at bounding box center [234, 25] width 358 height 19
paste input "1204292524"
type input "1204292524"
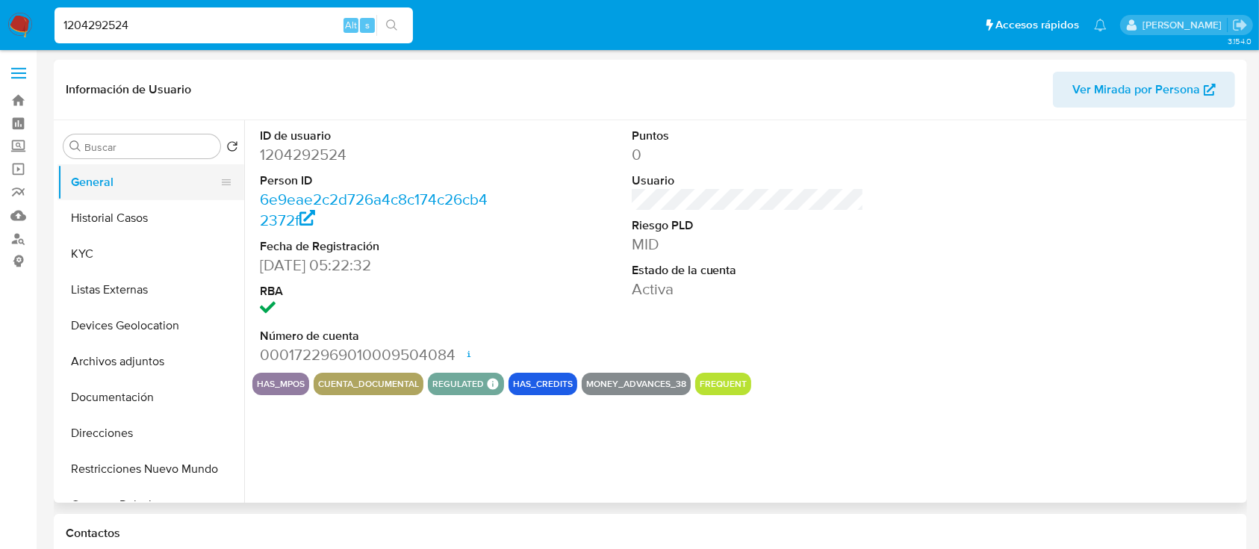
select select "10"
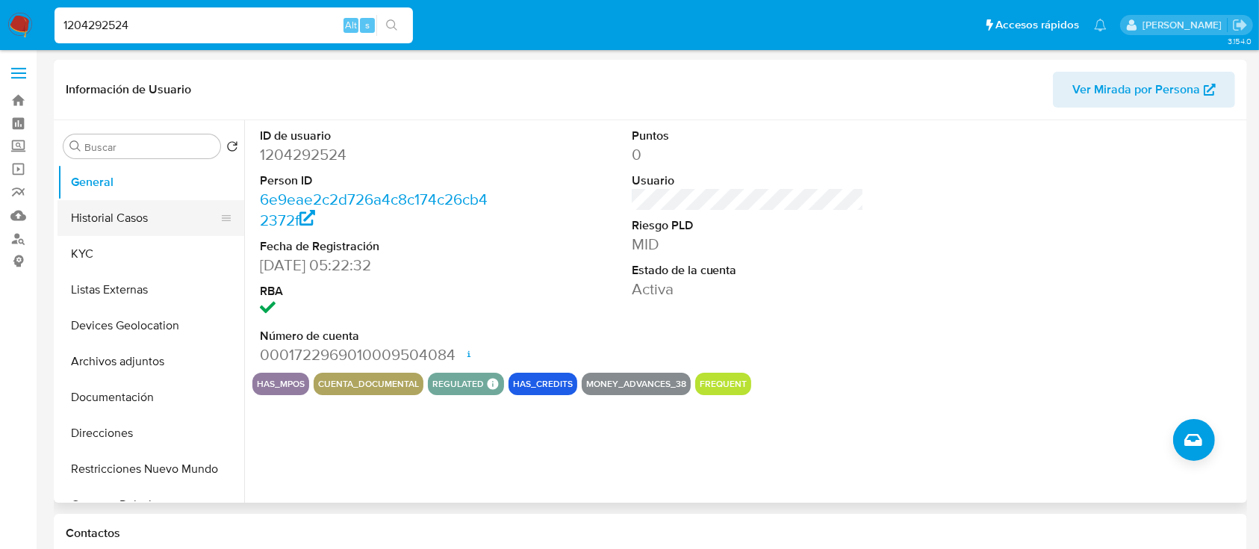
click at [145, 216] on button "Historial Casos" at bounding box center [145, 218] width 175 height 36
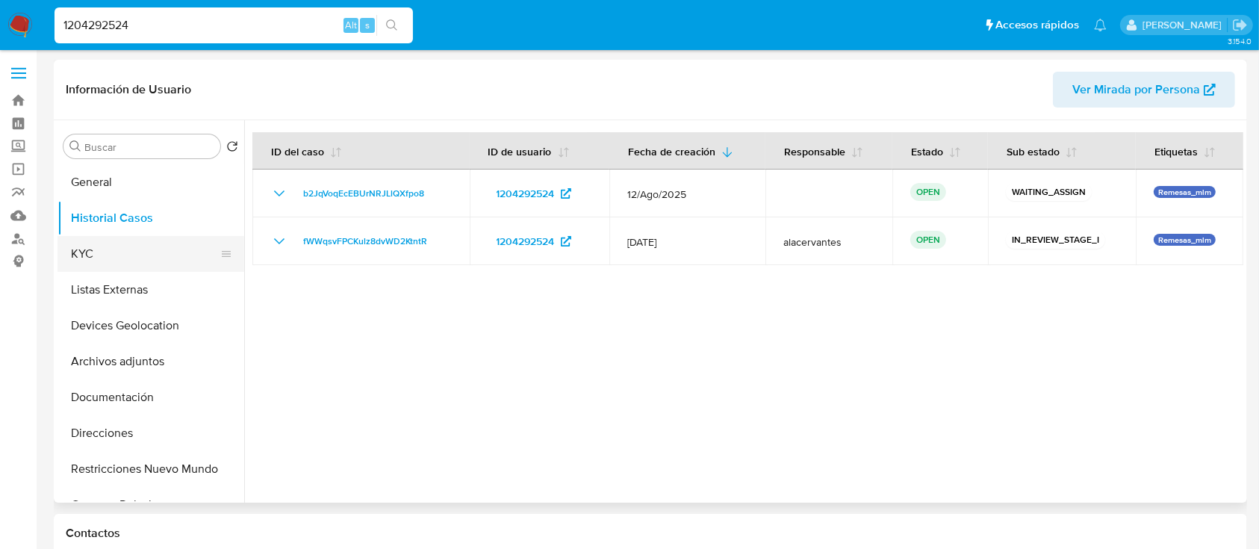
click at [104, 250] on button "KYC" at bounding box center [145, 254] width 175 height 36
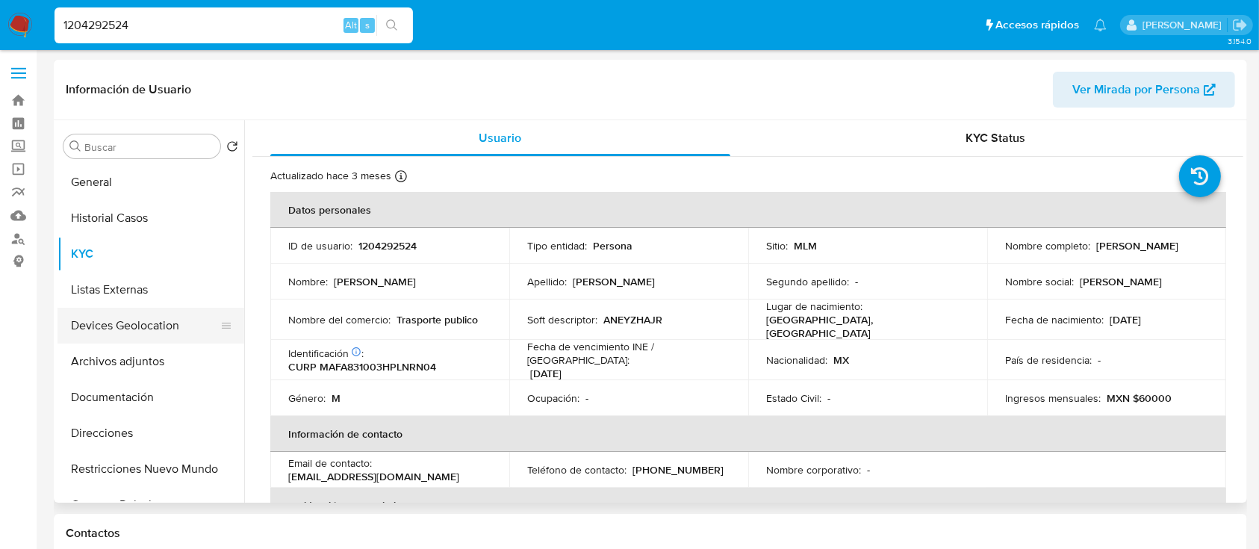
click at [118, 320] on button "Devices Geolocation" at bounding box center [145, 326] width 175 height 36
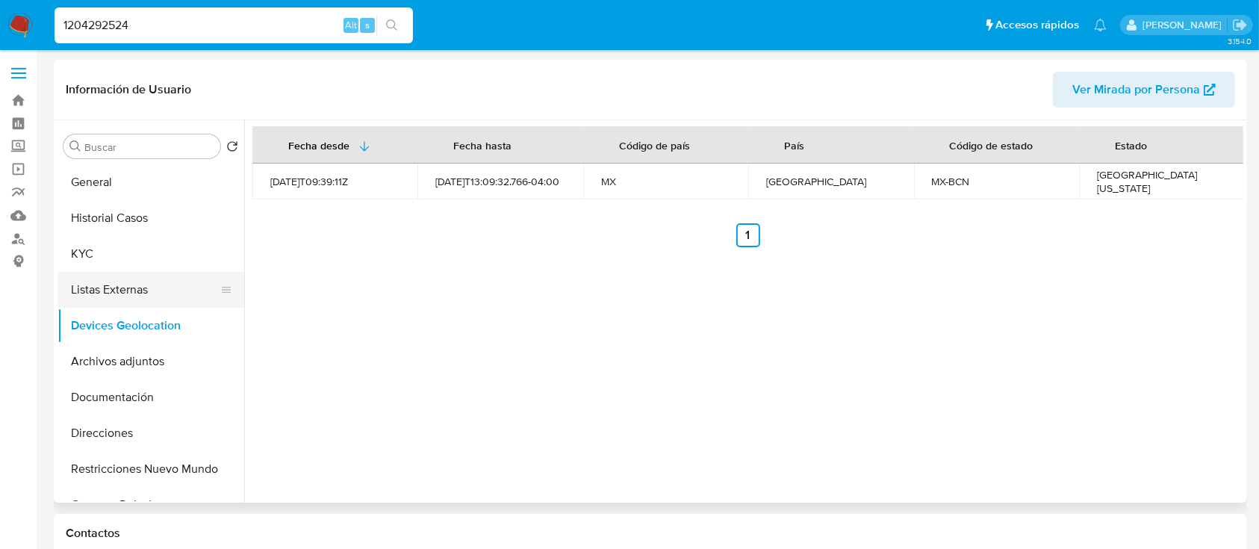
click at [158, 297] on button "Listas Externas" at bounding box center [145, 290] width 175 height 36
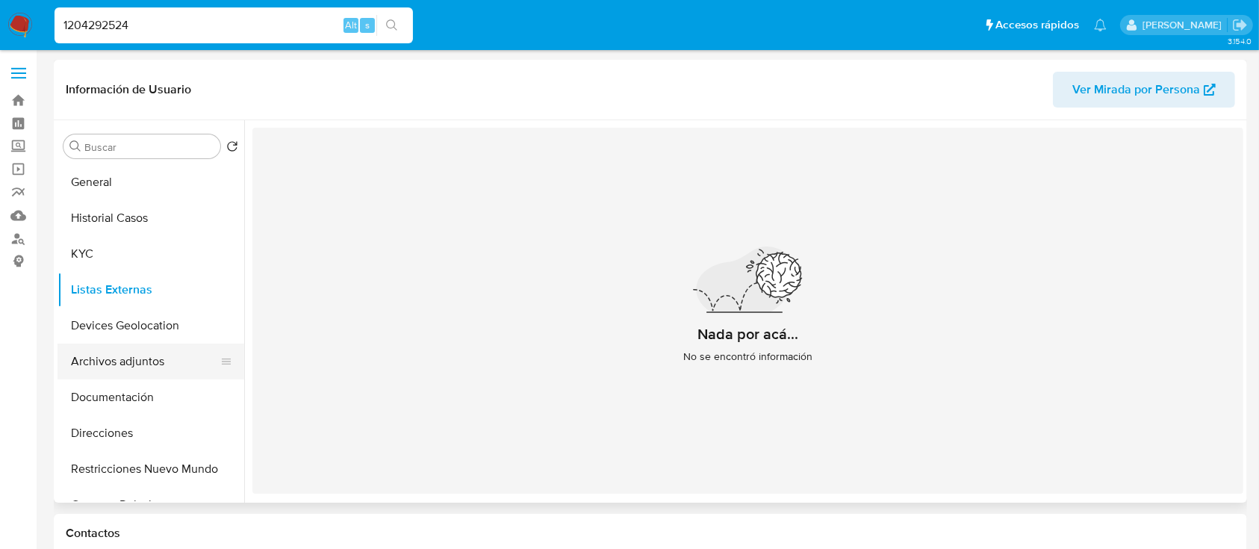
click at [127, 357] on button "Archivos adjuntos" at bounding box center [145, 362] width 175 height 36
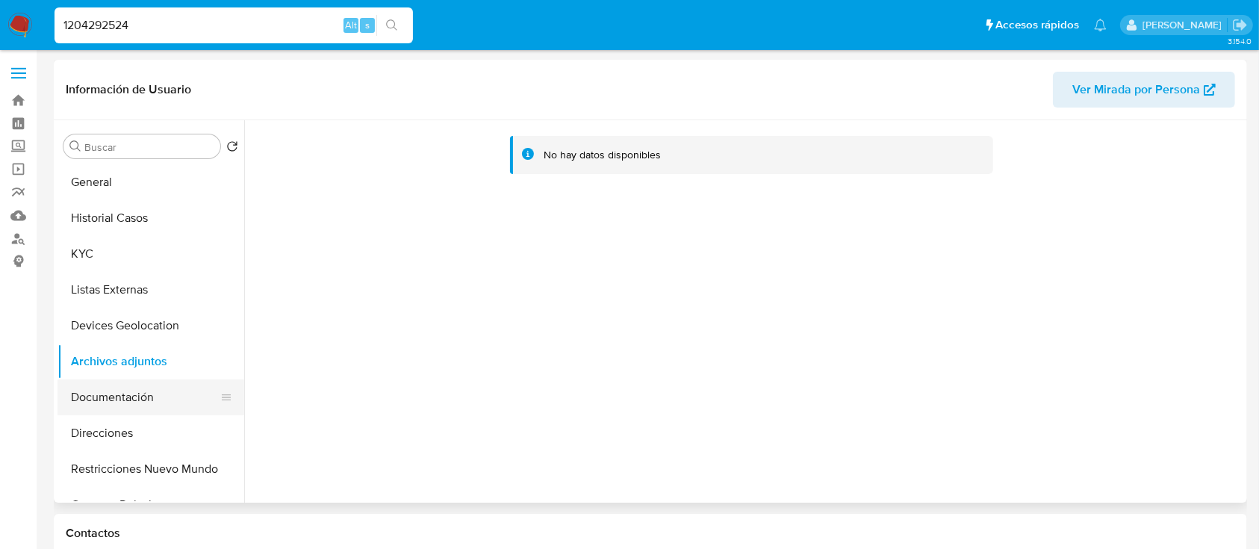
click at [130, 400] on button "Documentación" at bounding box center [145, 397] width 175 height 36
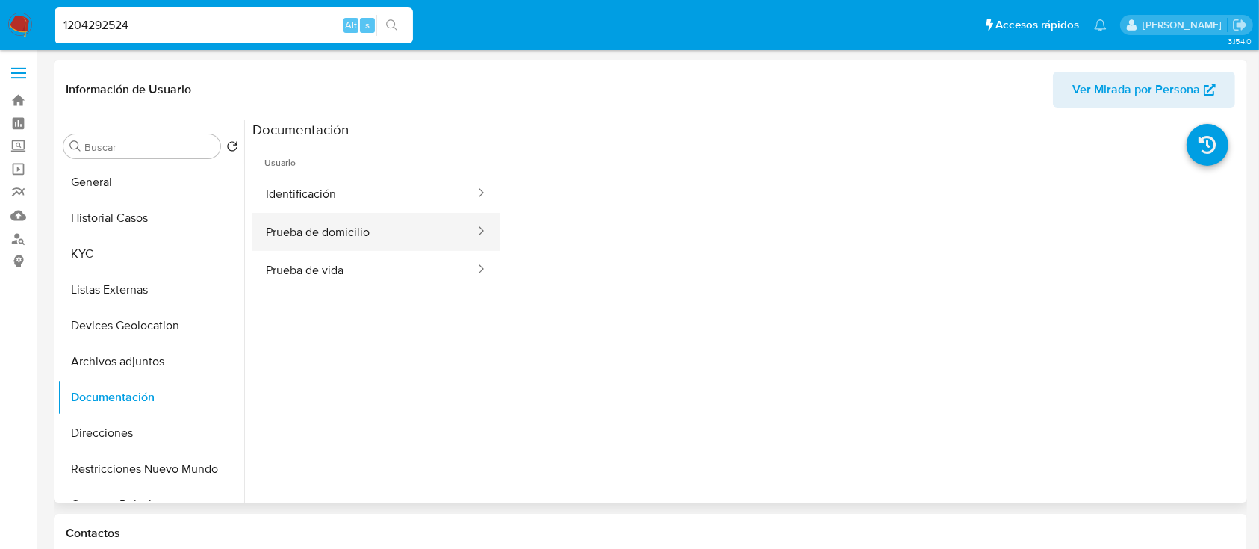
click at [355, 213] on button "Prueba de domicilio" at bounding box center [364, 232] width 224 height 38
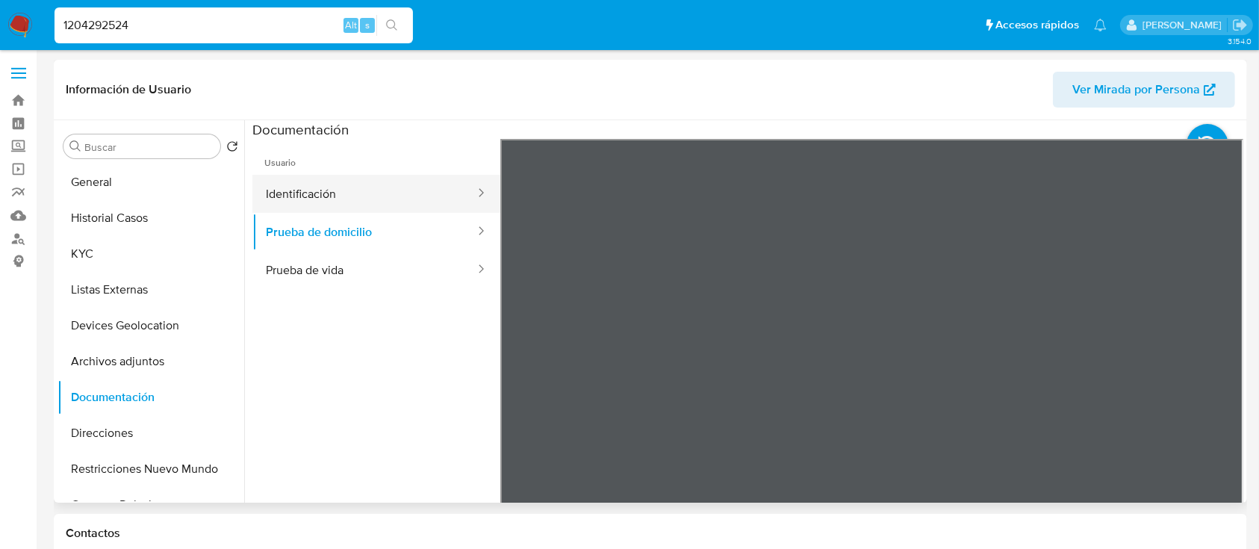
click at [335, 182] on button "Identificación" at bounding box center [364, 194] width 224 height 38
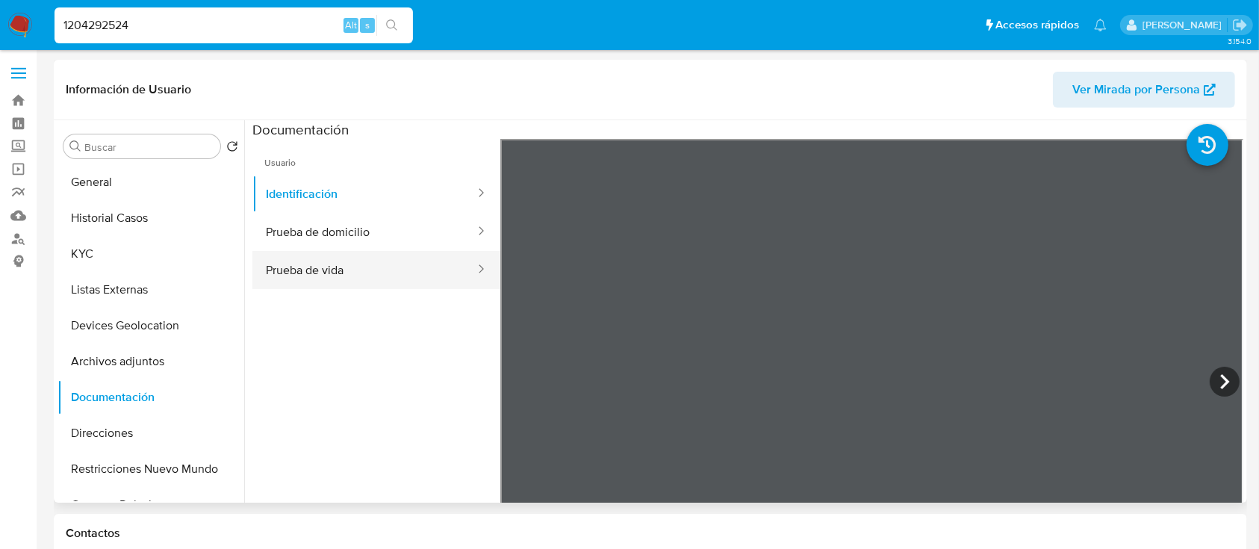
click at [367, 266] on button "Prueba de vida" at bounding box center [364, 270] width 224 height 38
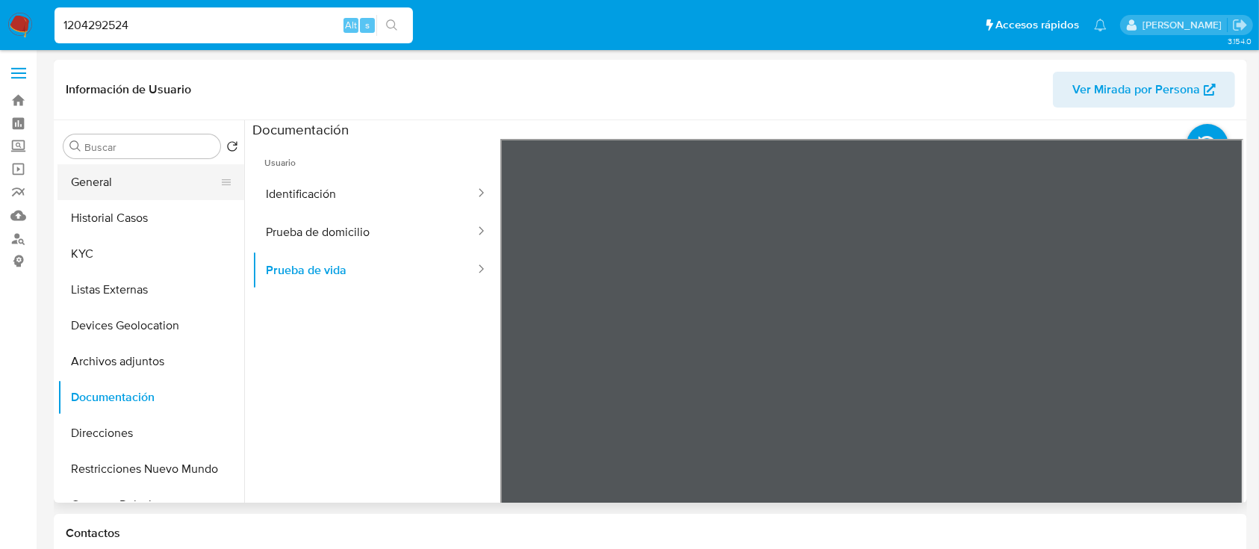
click at [162, 175] on button "General" at bounding box center [145, 182] width 175 height 36
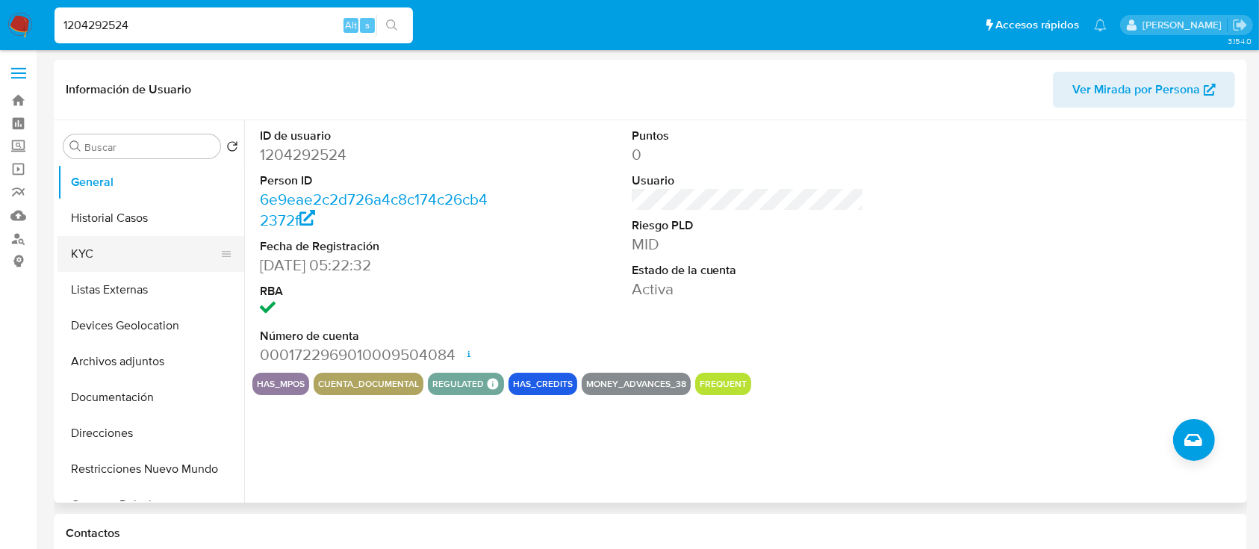
click at [102, 248] on button "KYC" at bounding box center [145, 254] width 175 height 36
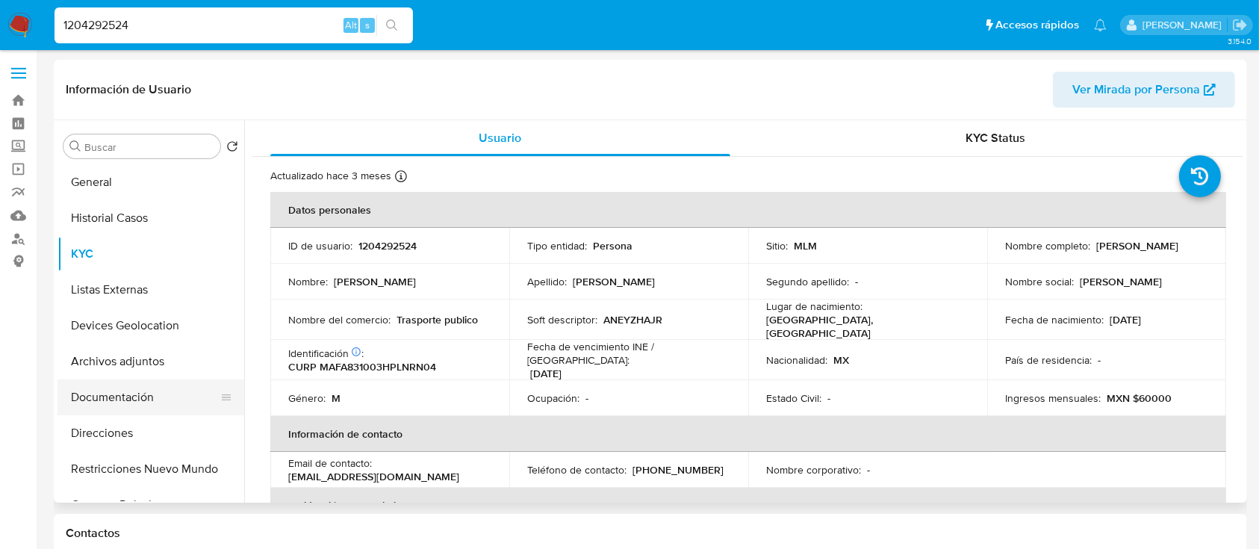
click at [98, 404] on button "Documentación" at bounding box center [145, 397] width 175 height 36
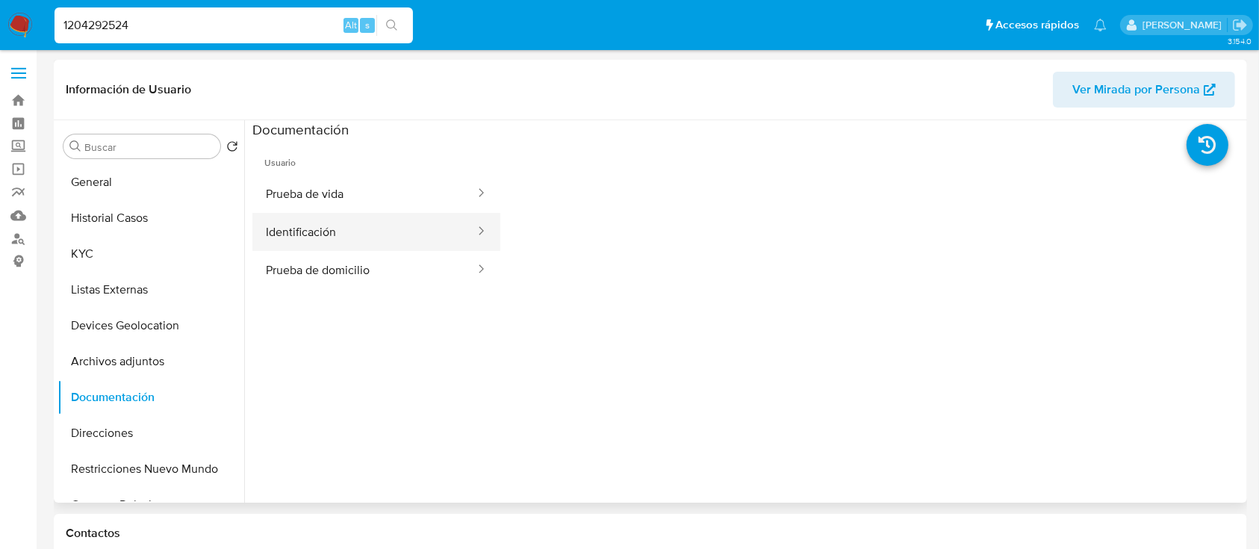
click at [419, 234] on button "Identificación" at bounding box center [364, 232] width 224 height 38
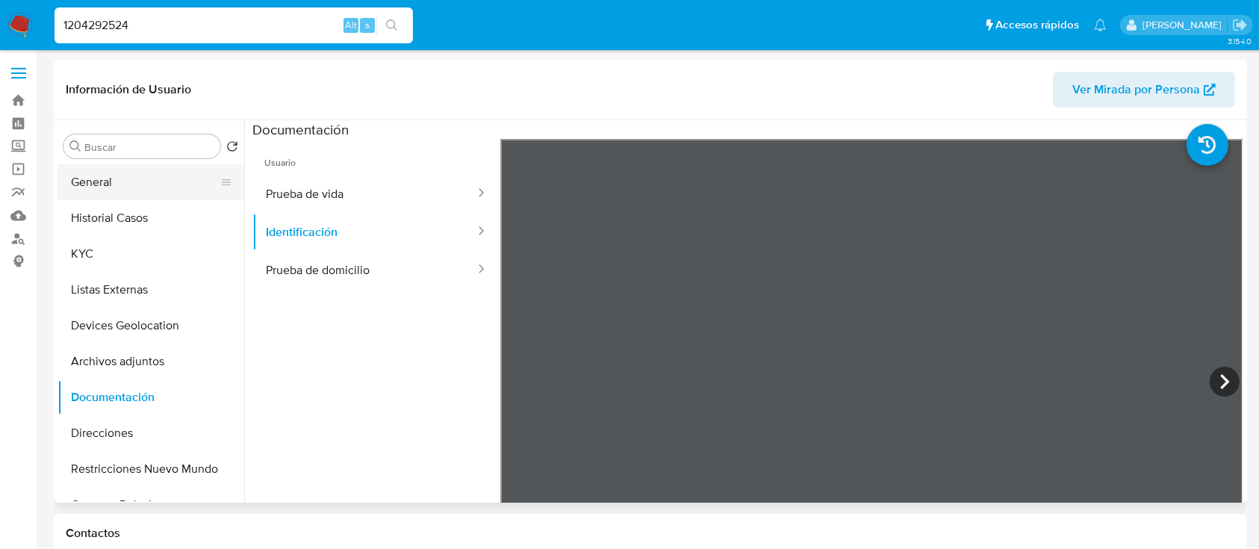
click at [146, 184] on button "General" at bounding box center [145, 182] width 175 height 36
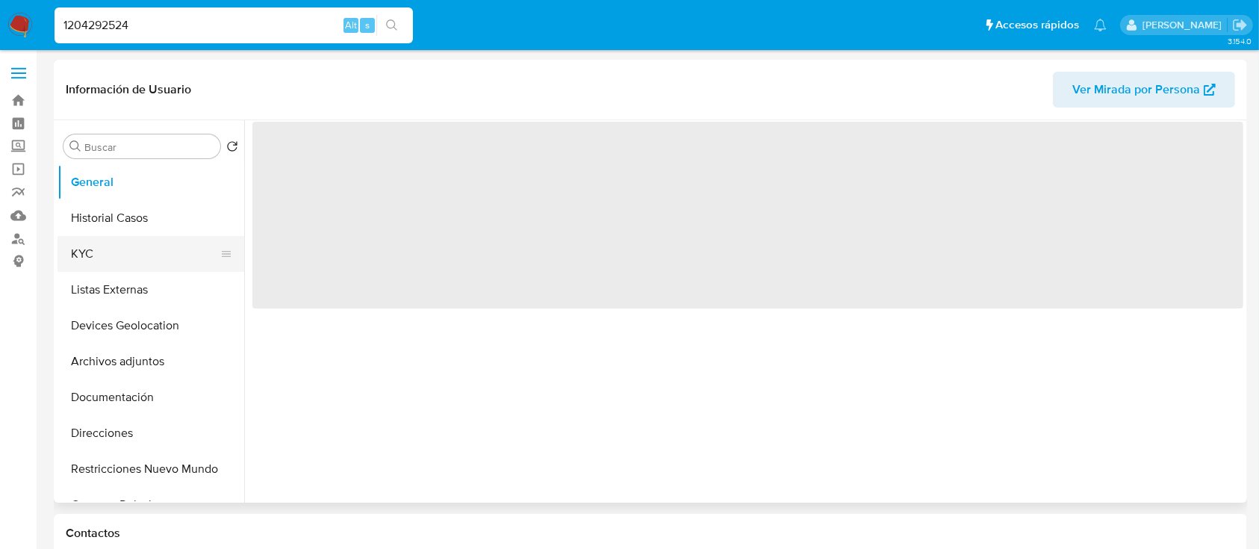
click at [156, 239] on button "KYC" at bounding box center [145, 254] width 175 height 36
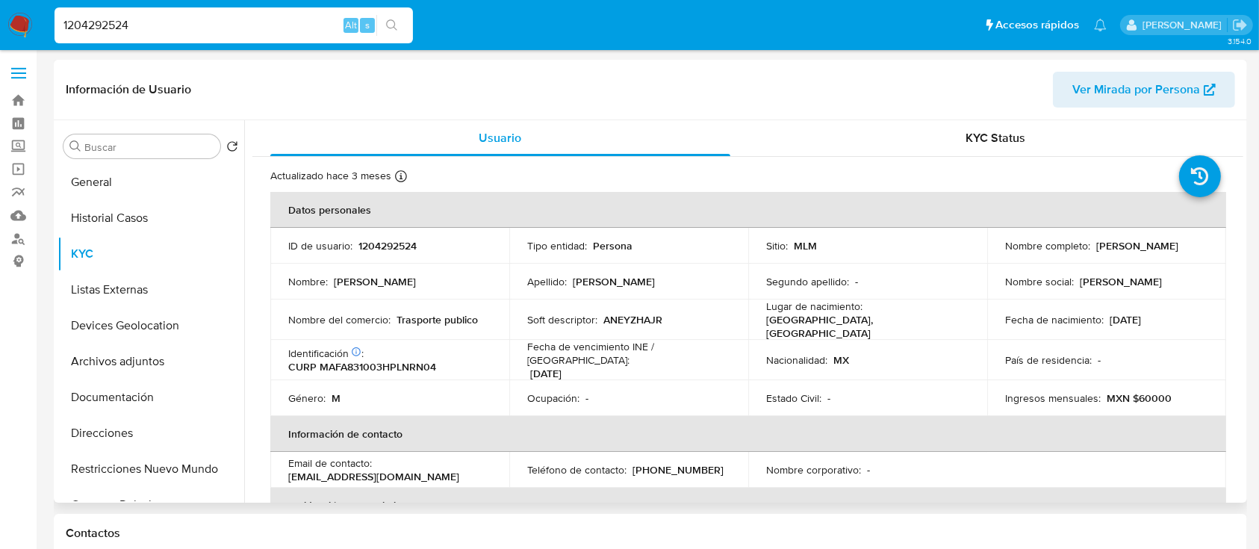
click at [381, 239] on p "1204292524" at bounding box center [387, 245] width 58 height 13
copy p "1204292524"
